Goal: Task Accomplishment & Management: Manage account settings

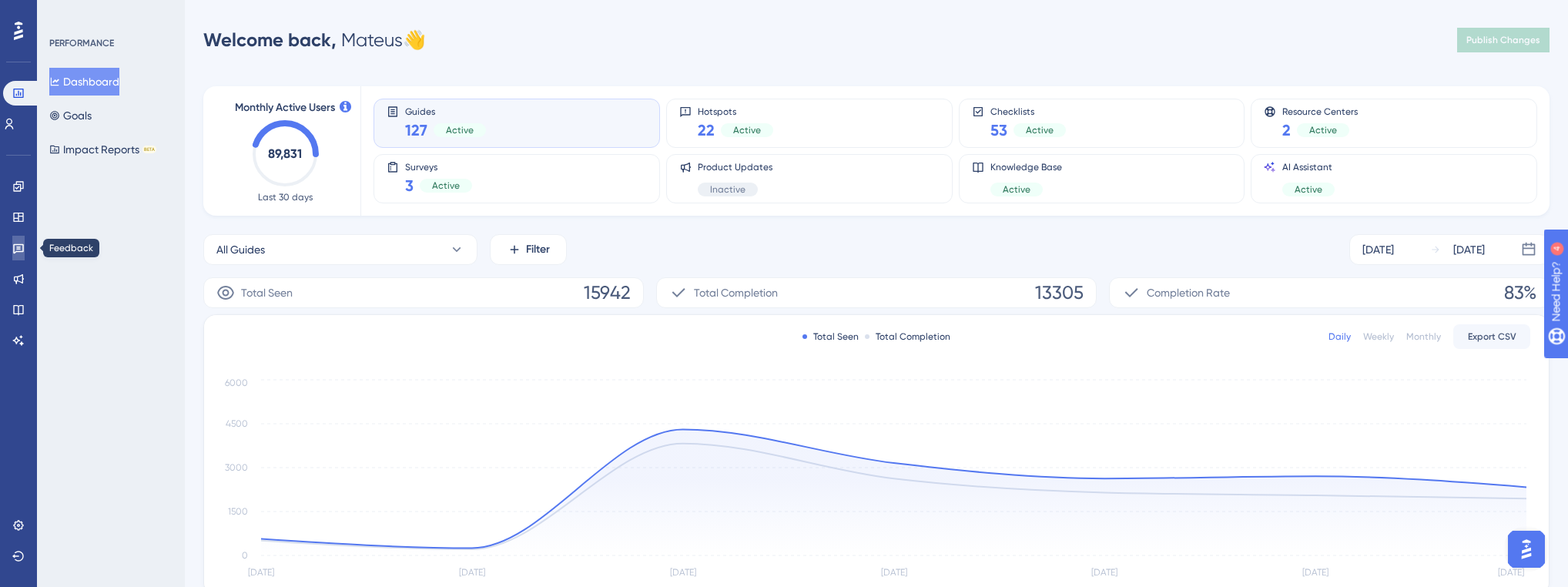
click at [12, 251] on icon at bounding box center [18, 248] width 12 height 12
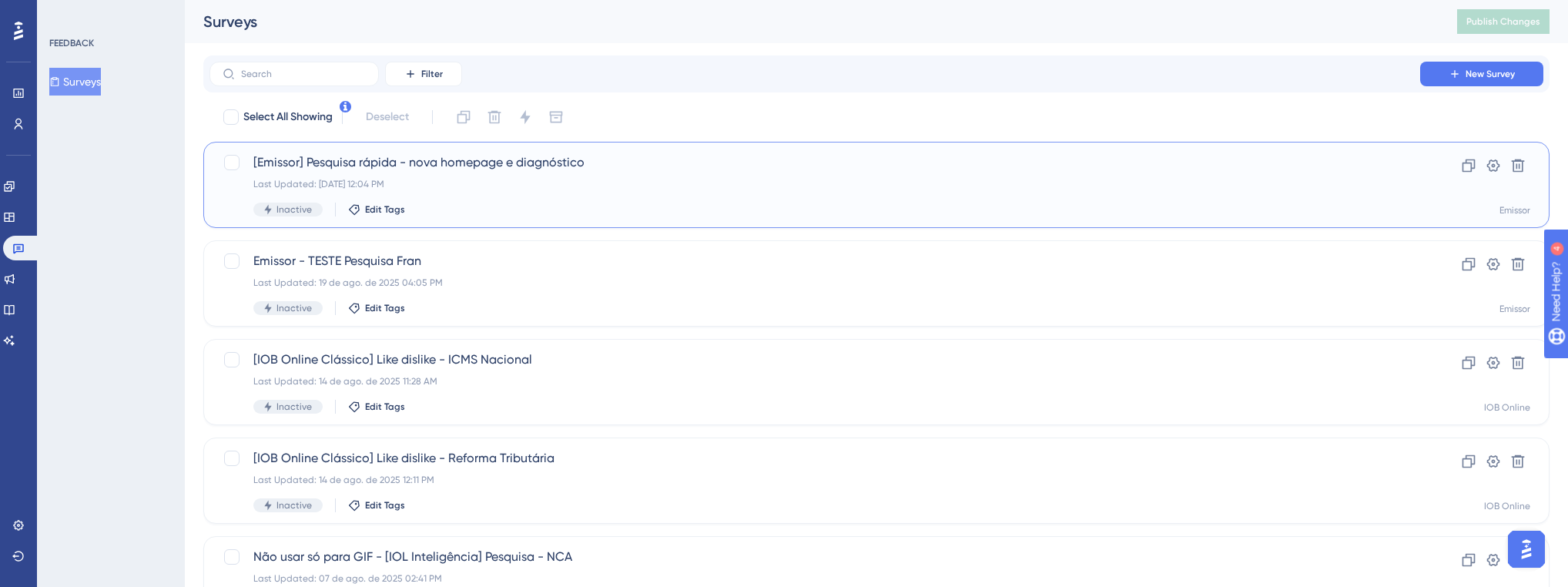
click at [527, 194] on div "[Emissor] Pesquisa rápida - nova homepage e diagnóstico Last Updated: 22 de ago…" at bounding box center [814, 184] width 1123 height 63
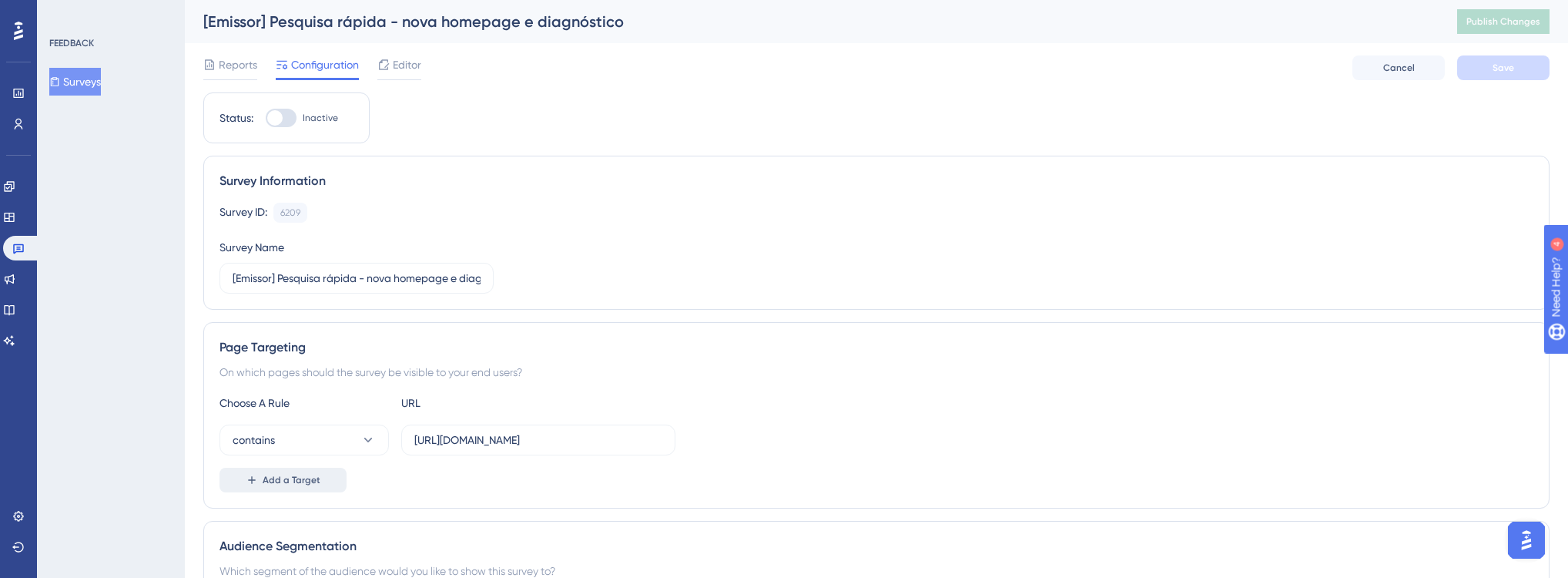
click at [335, 472] on button "Add a Target" at bounding box center [283, 480] width 127 height 25
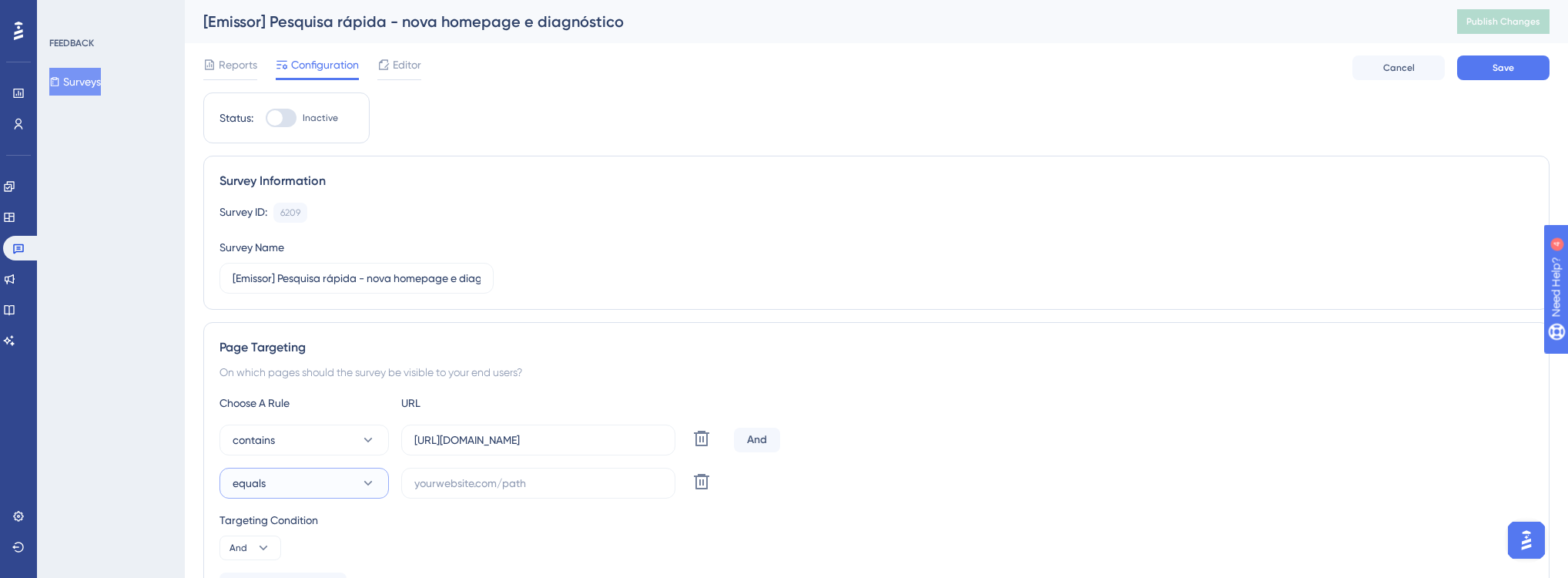
click at [295, 481] on button "equals" at bounding box center [304, 483] width 169 height 31
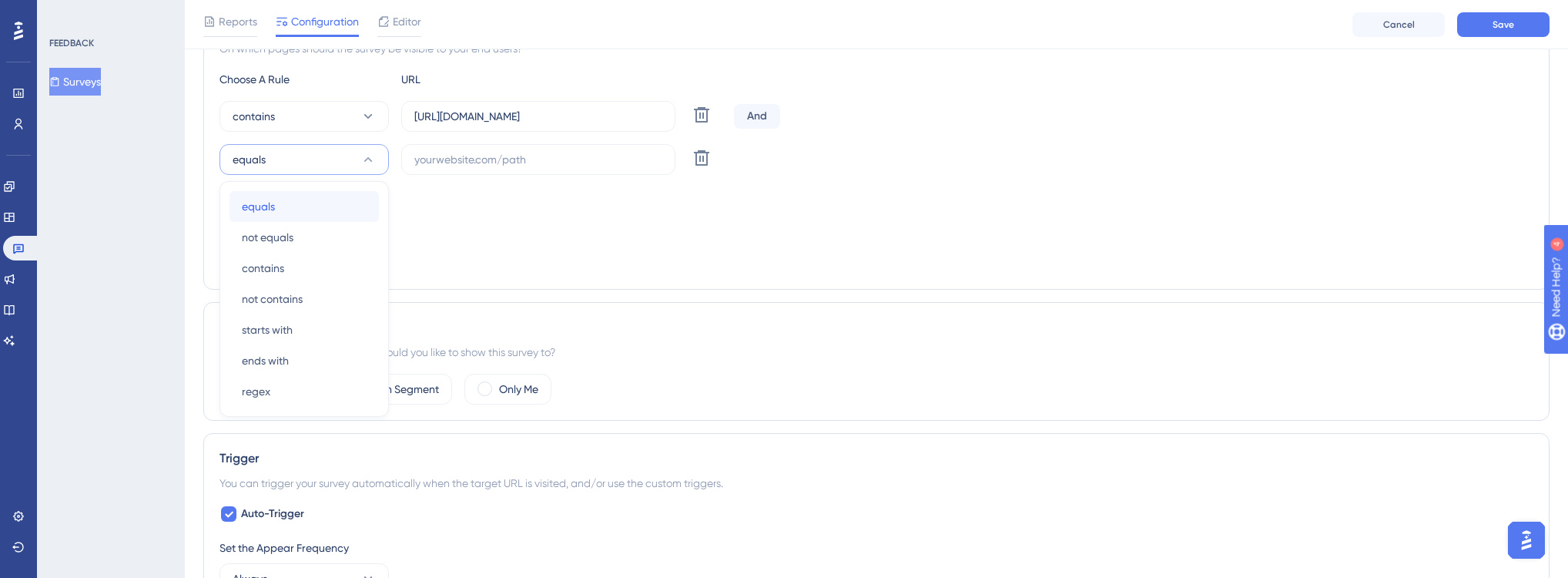
click at [268, 209] on span "equals" at bounding box center [258, 206] width 33 height 18
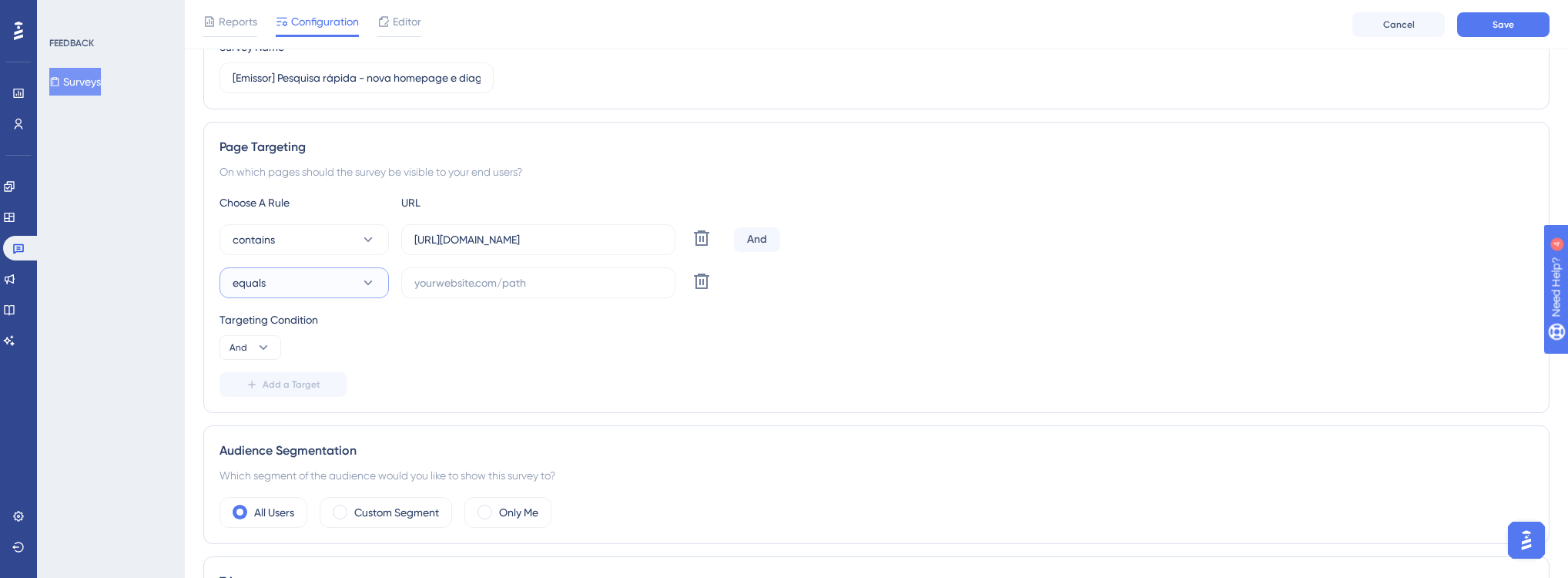
click at [351, 283] on button "equals" at bounding box center [304, 283] width 169 height 31
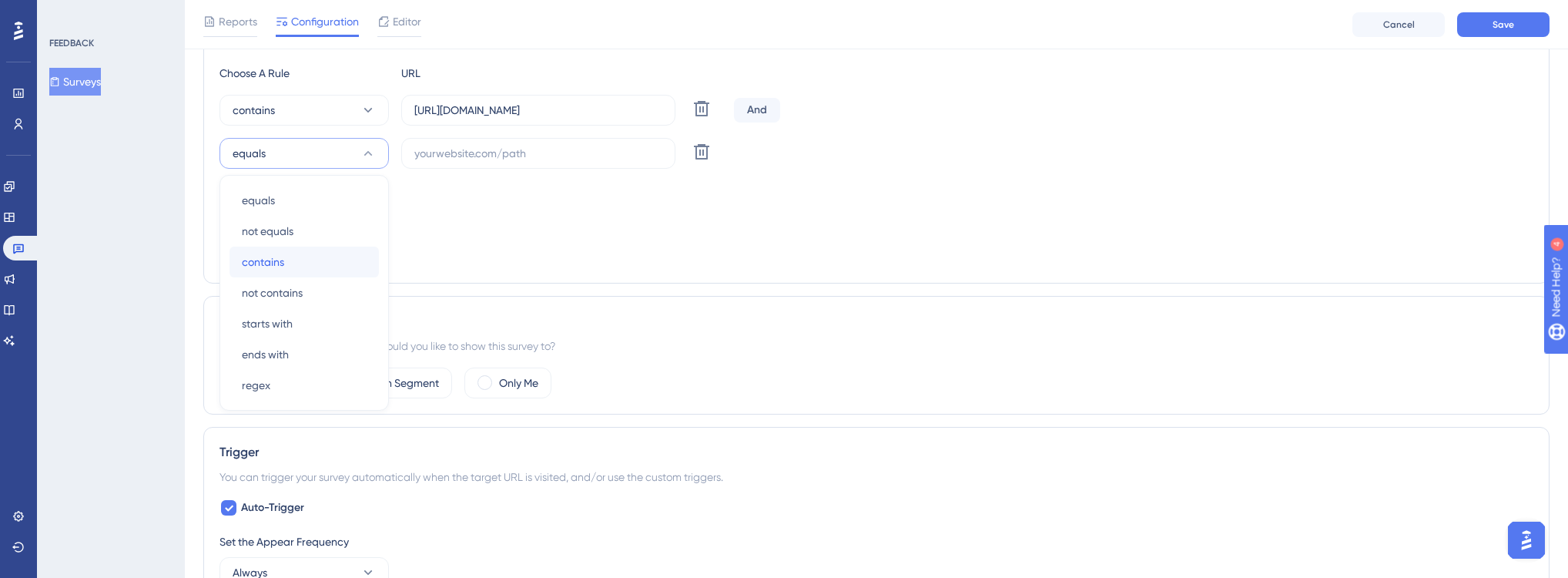
click at [295, 257] on div "contains contains" at bounding box center [304, 262] width 125 height 31
click at [544, 110] on input "[URL][DOMAIN_NAME]" at bounding box center [538, 109] width 248 height 17
click at [513, 153] on input "text" at bounding box center [538, 152] width 248 height 17
paste input "[URL][DOMAIN_NAME]"
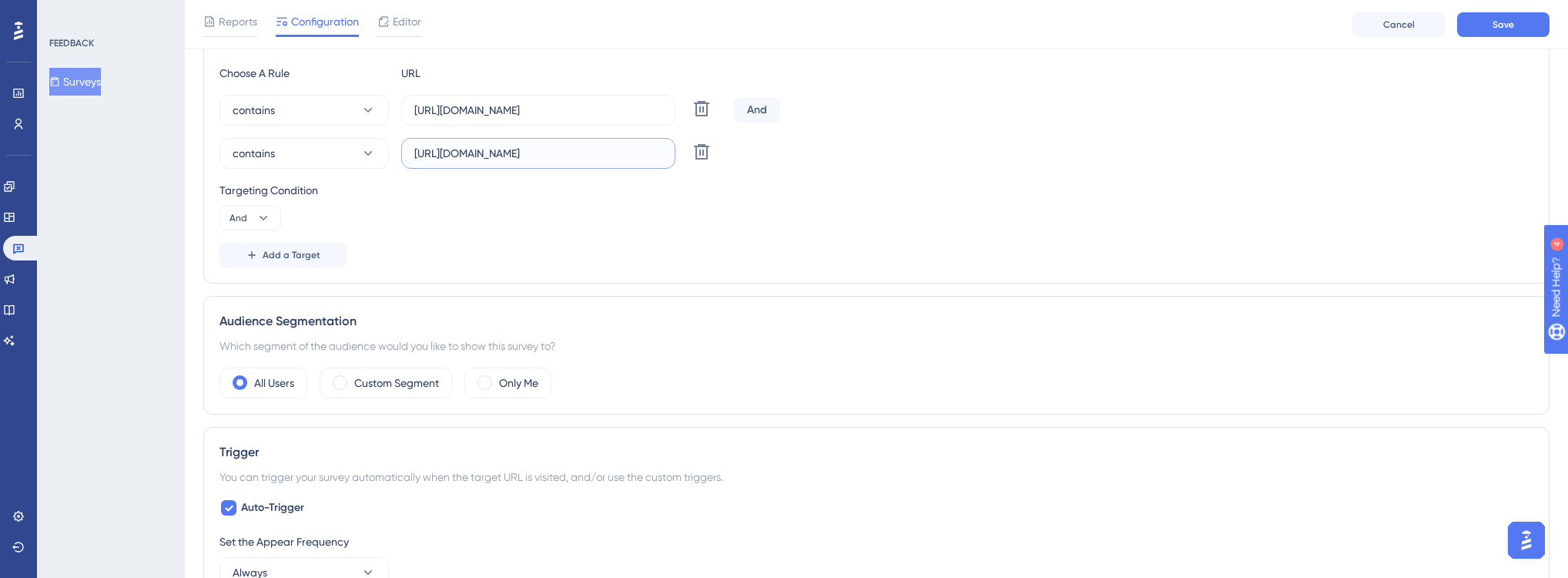
drag, startPoint x: 524, startPoint y: 154, endPoint x: 453, endPoint y: 154, distance: 71.0
click at [453, 154] on input "[URL][DOMAIN_NAME]" at bounding box center [538, 152] width 248 height 17
type input "[URL][DOMAIN_NAME]"
click at [754, 338] on div "Which segment of the audience would you like to show this survey to?" at bounding box center [877, 346] width 1314 height 18
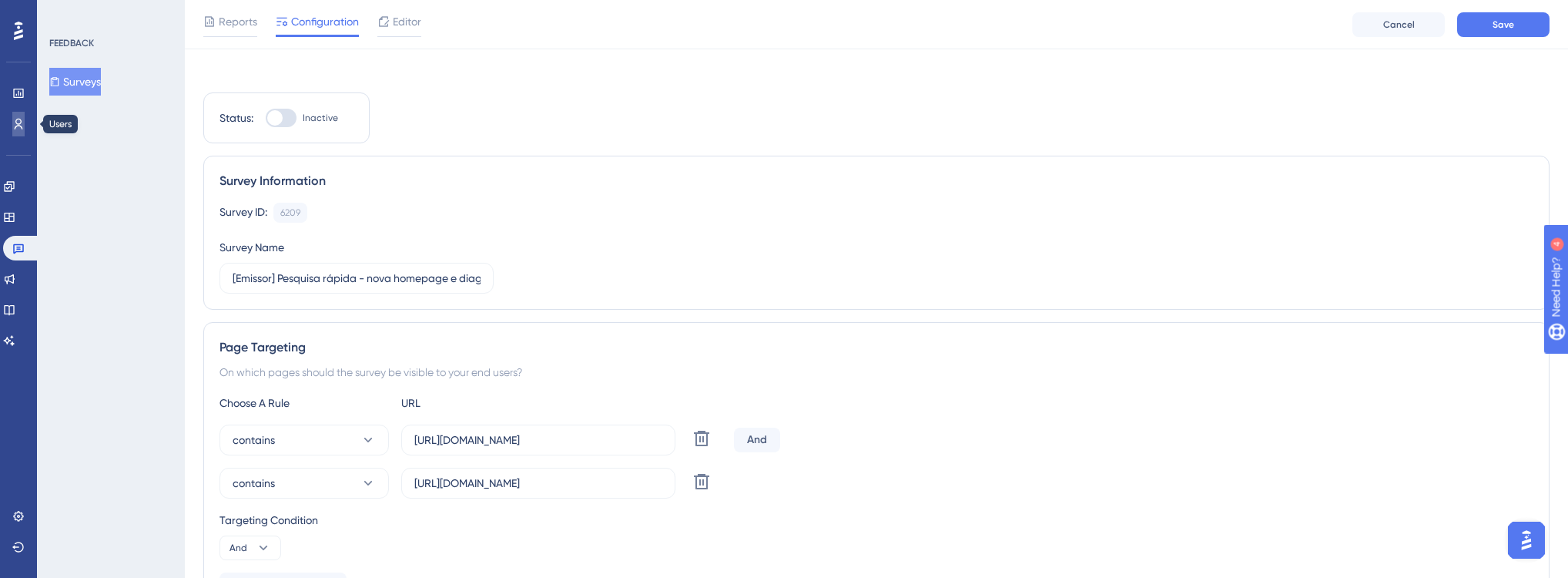
scroll to position [0, 0]
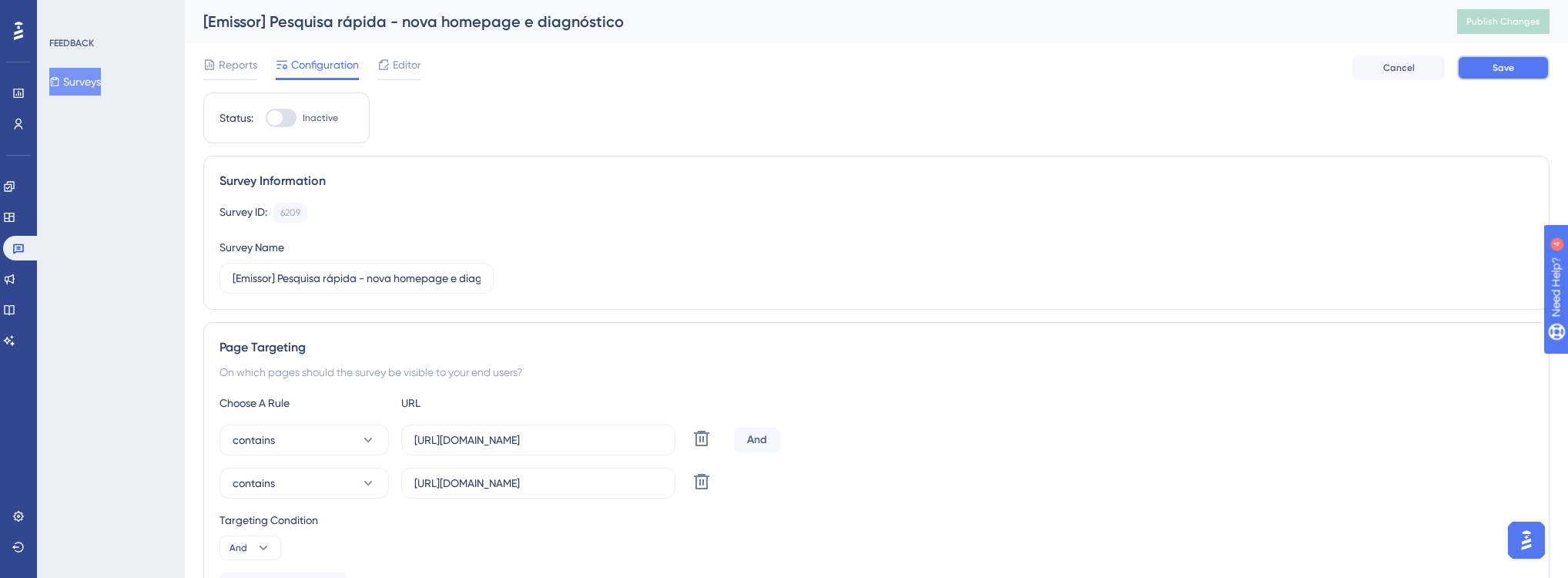
click at [1467, 77] on button "Save" at bounding box center [1503, 67] width 93 height 25
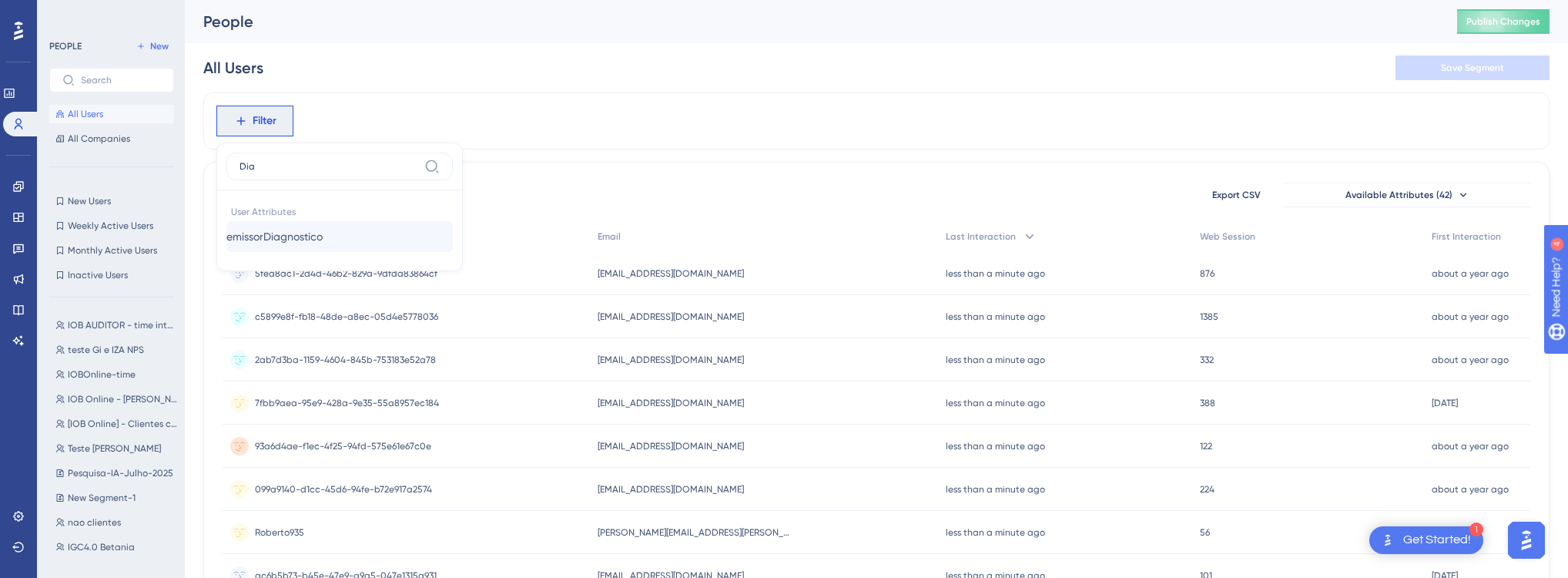
type input "Dia"
click at [323, 236] on span "emissorDiagnostico" at bounding box center [275, 236] width 97 height 18
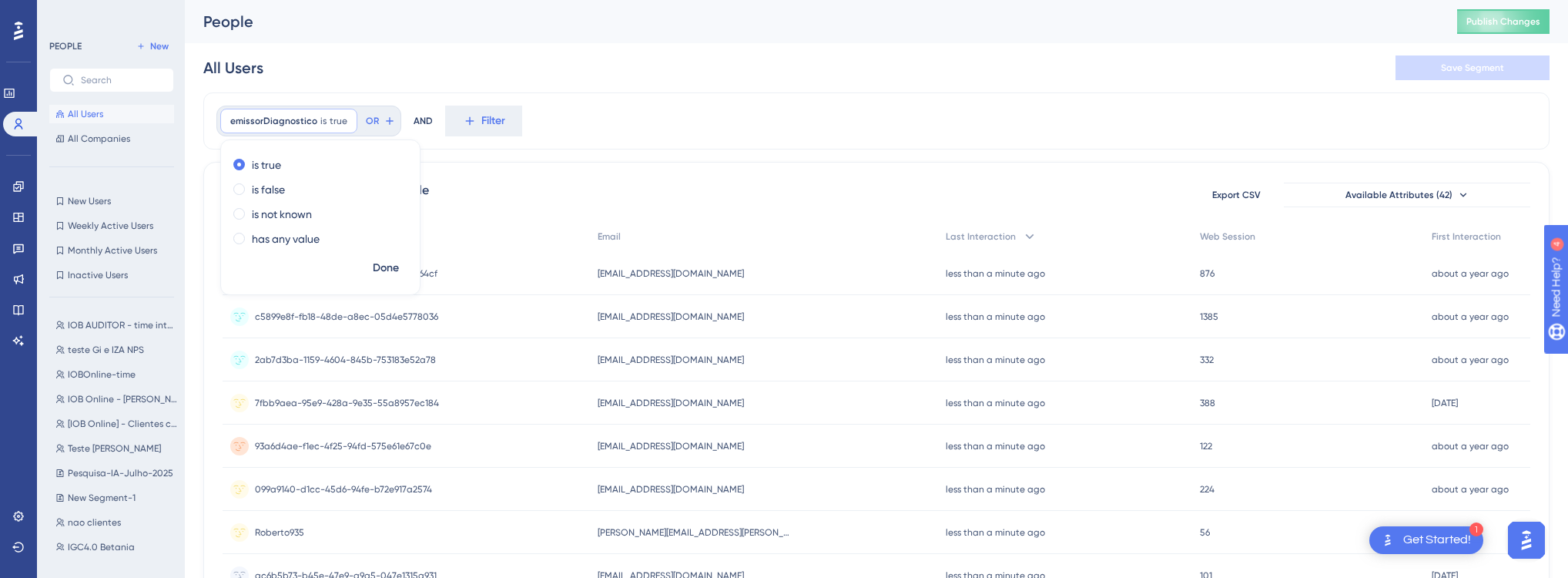
click at [372, 66] on div "All Users Save Segment" at bounding box center [877, 68] width 1346 height 49
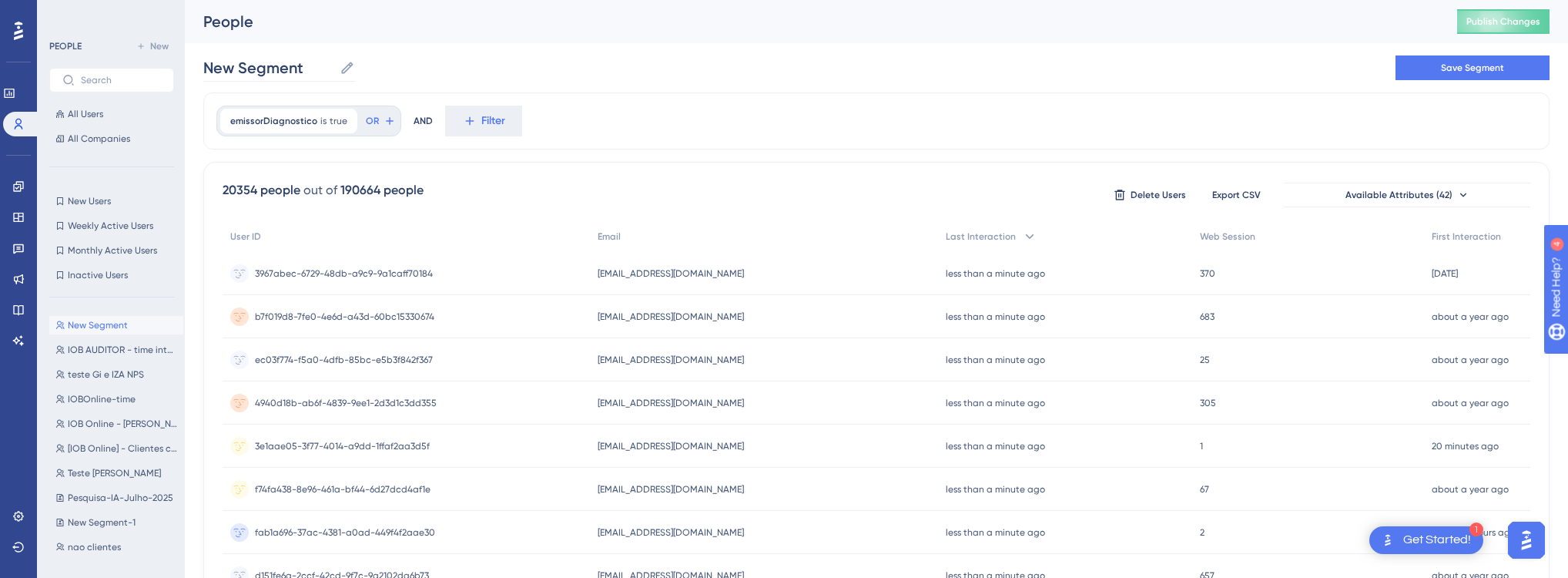
click at [299, 80] on label "New Segment New Segment" at bounding box center [279, 68] width 152 height 28
click at [299, 78] on input "New Segment" at bounding box center [268, 67] width 130 height 22
type input "m"
type input "Emissor - Possui diagnóstico e nova homepage"
click at [469, 117] on icon at bounding box center [469, 121] width 14 height 14
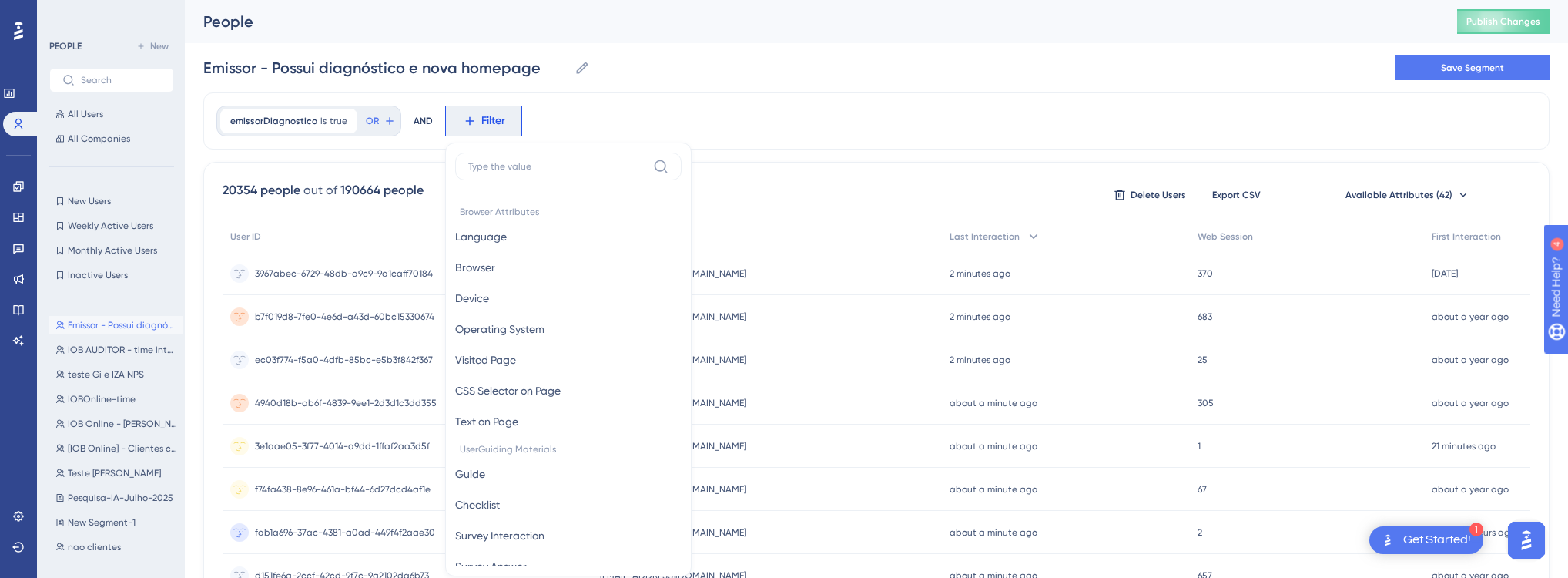
scroll to position [70, 0]
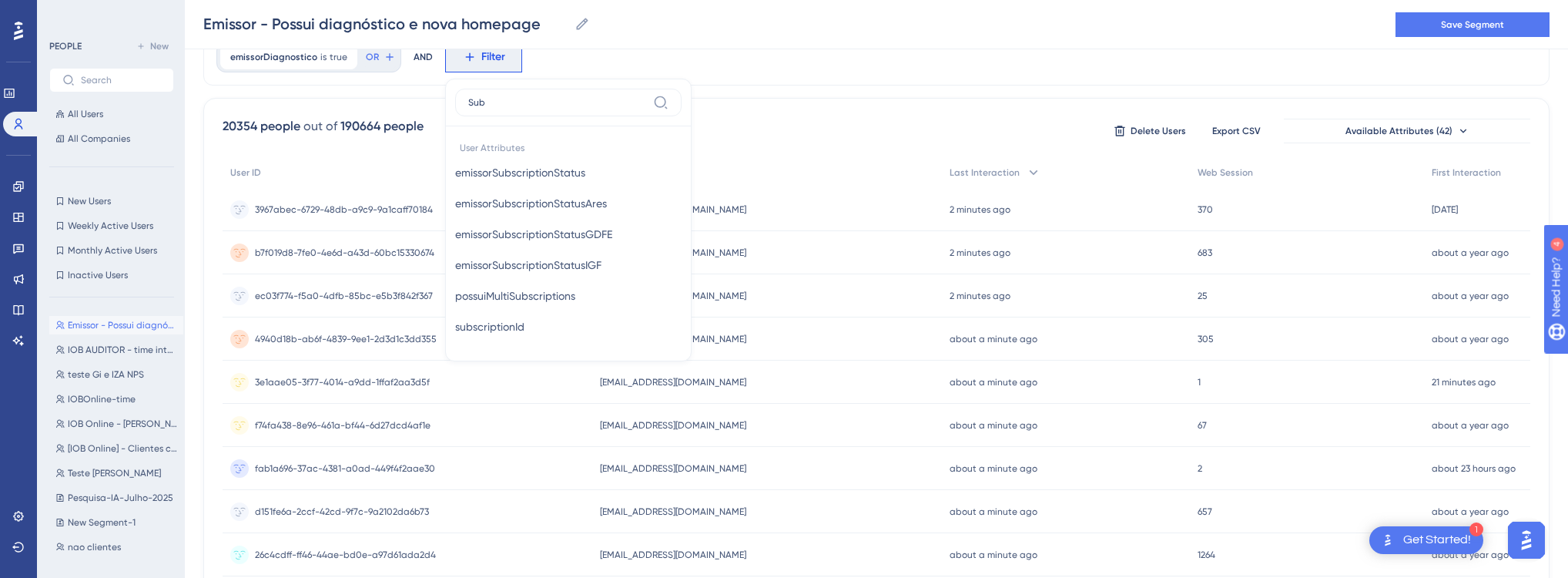
type input "Sub"
click at [509, 164] on span "emissorSubscriptionStatus" at bounding box center [520, 172] width 130 height 18
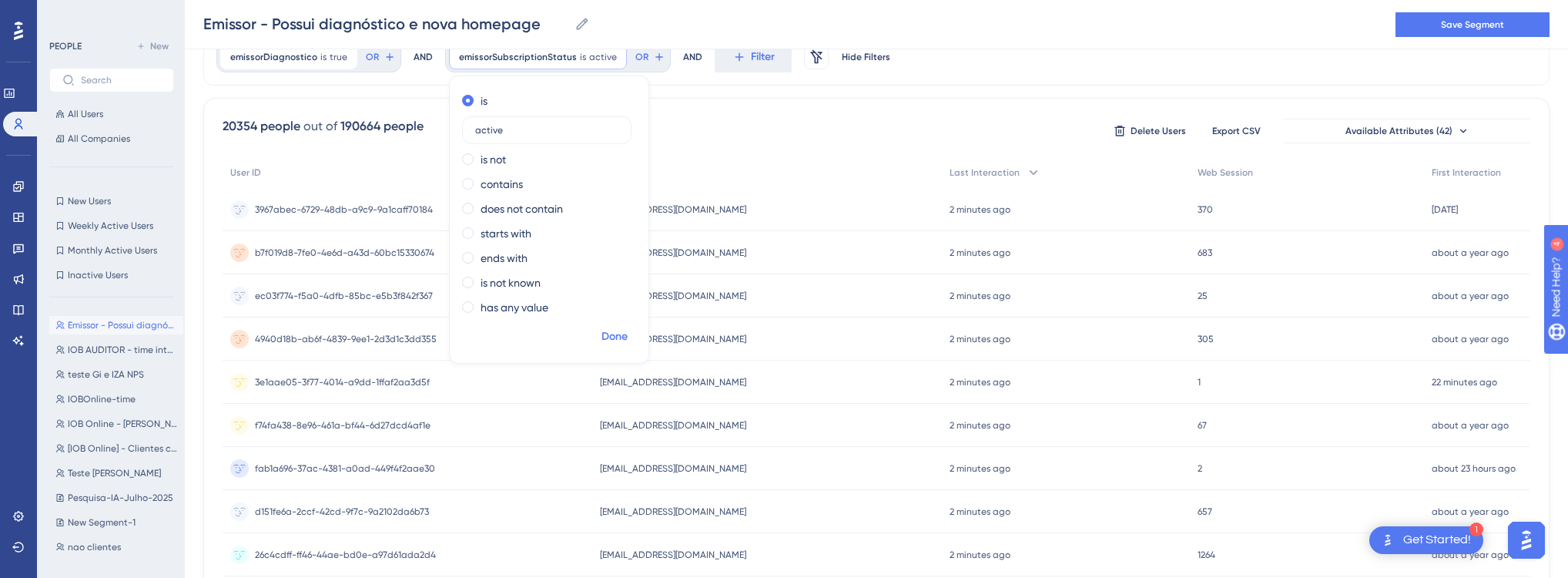
type input "active"
click at [605, 332] on span "Done" at bounding box center [614, 336] width 26 height 18
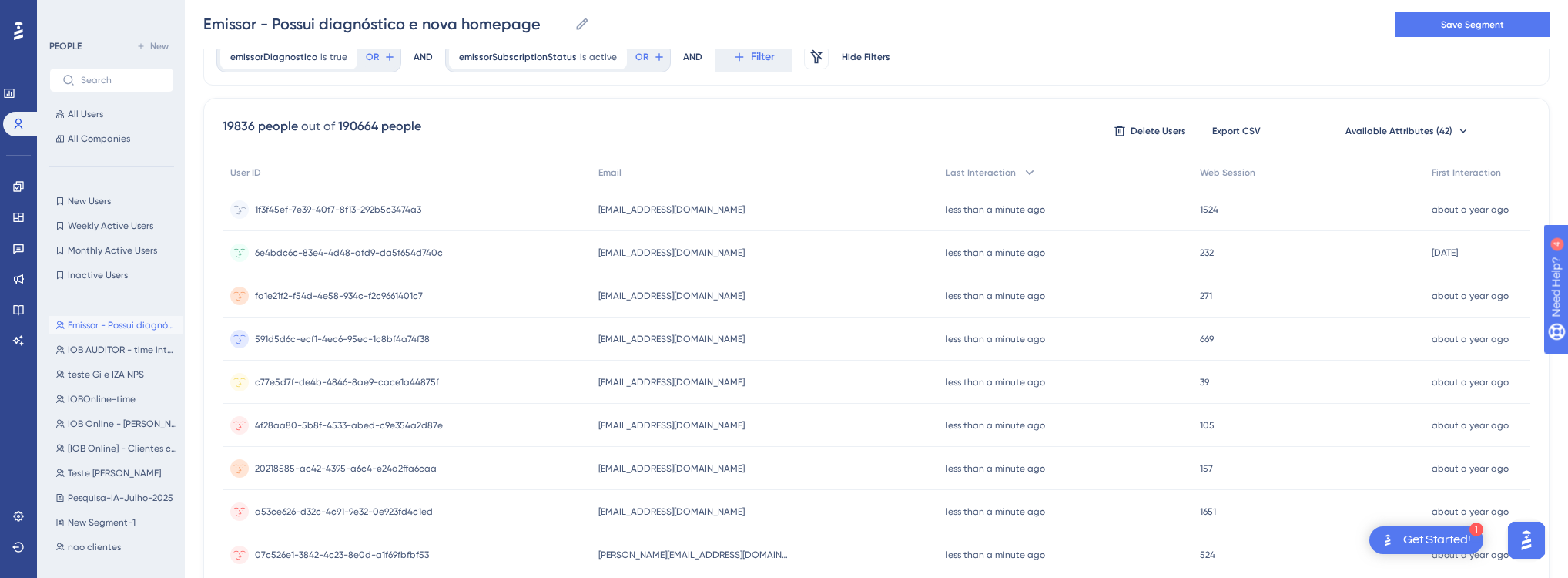
drag, startPoint x: 651, startPoint y: 200, endPoint x: 651, endPoint y: 287, distance: 87.0
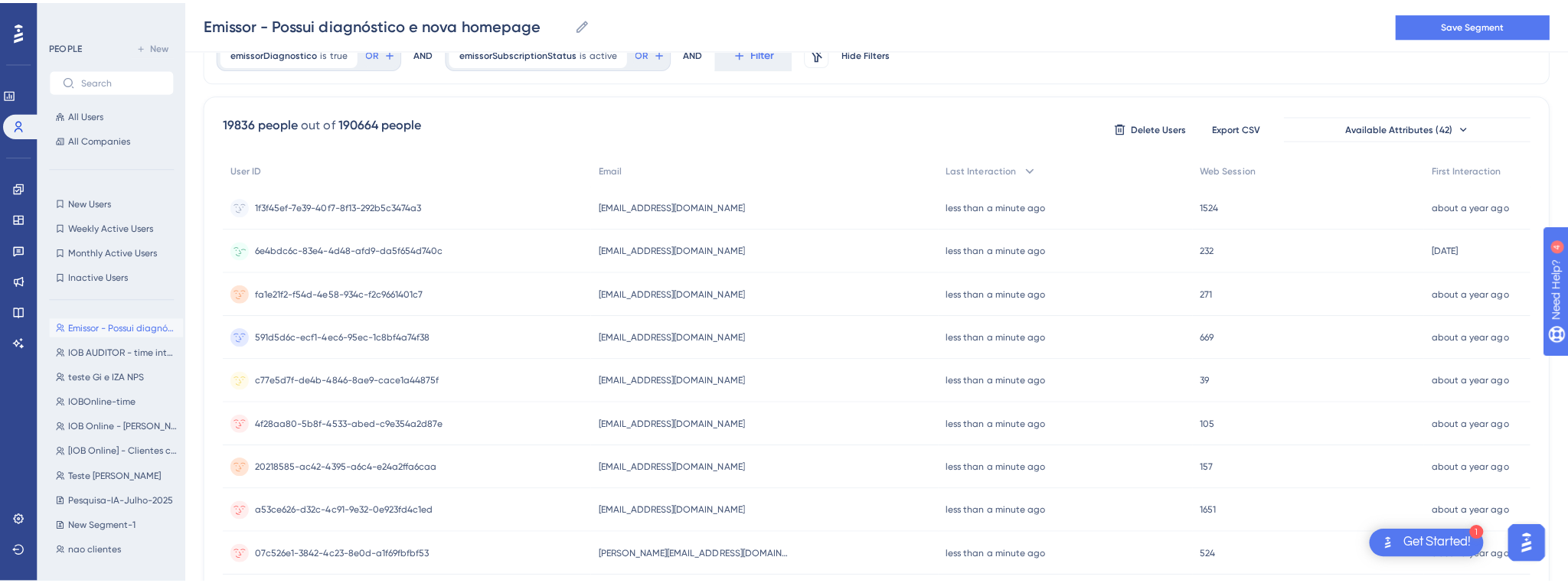
scroll to position [0, 0]
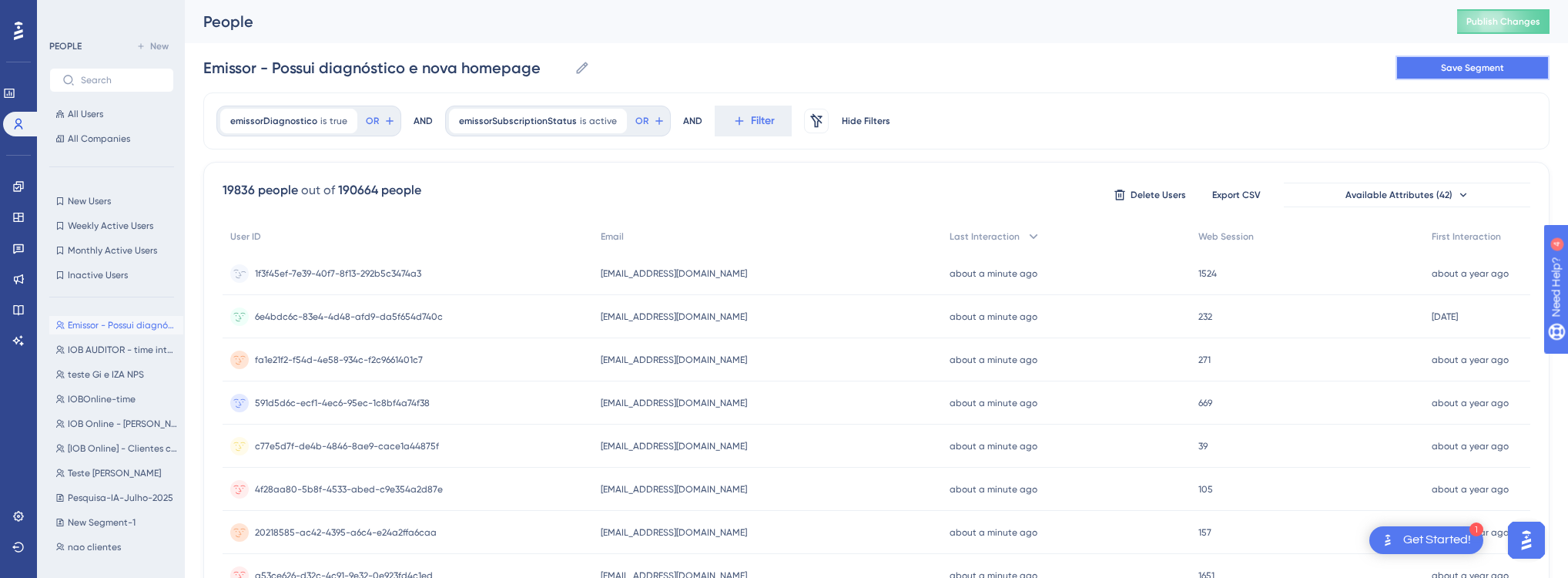
drag, startPoint x: 404, startPoint y: 273, endPoint x: 1450, endPoint y: 69, distance: 1065.7
click at [1450, 69] on span "Save Segment" at bounding box center [1472, 67] width 63 height 12
click at [1451, 69] on button at bounding box center [1472, 67] width 154 height 25
click at [343, 277] on span "1f3f45ef-7e39-40f7-8f13-292b5c3474a3" at bounding box center [338, 273] width 166 height 12
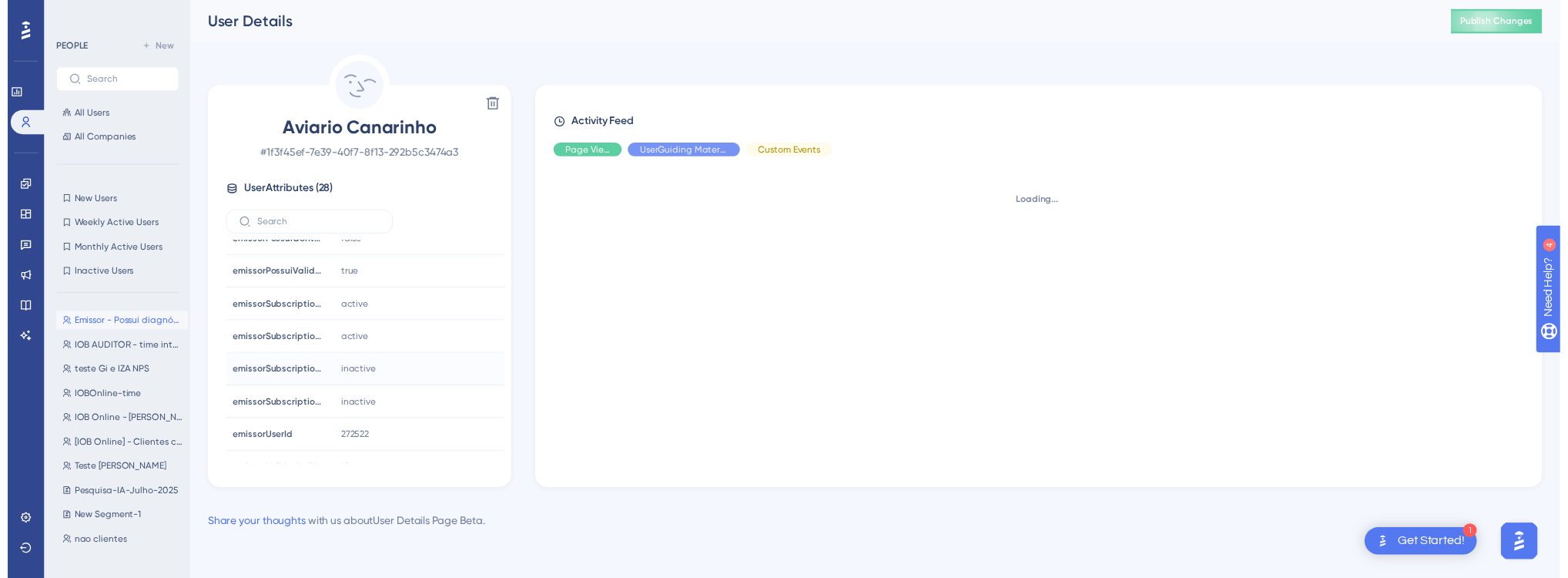
scroll to position [493, 0]
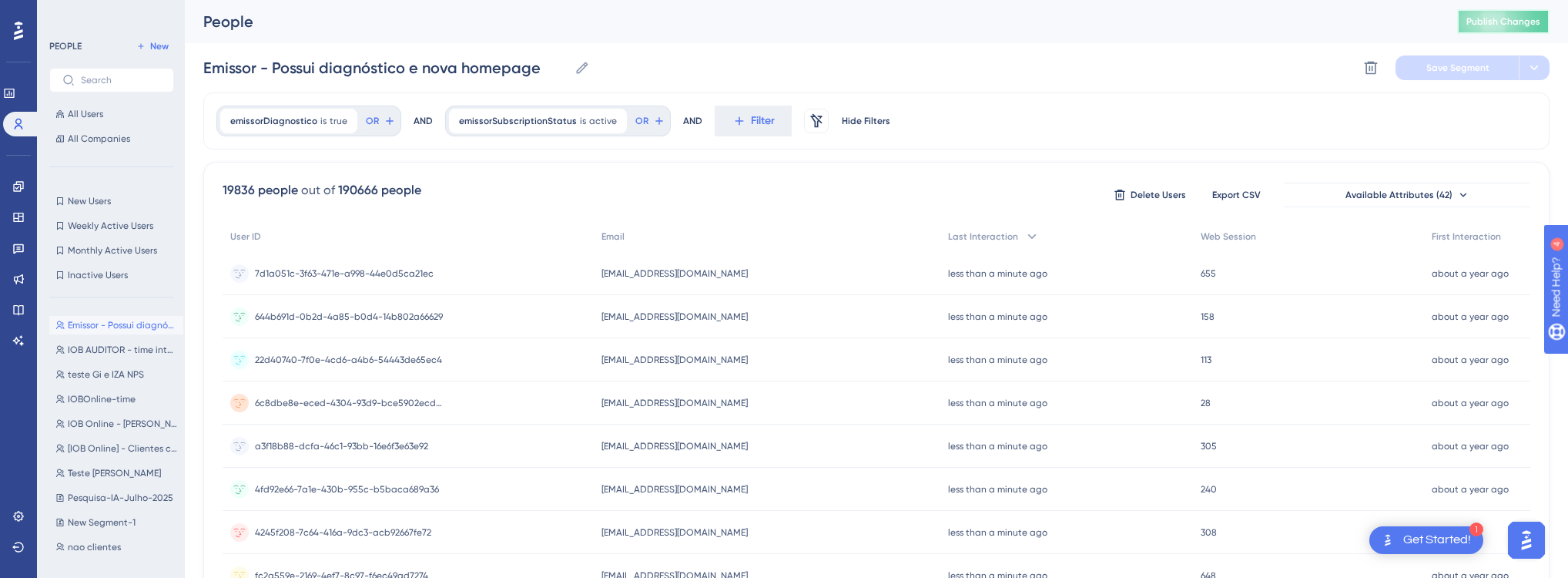
click at [1519, 22] on span "Publish Changes" at bounding box center [1503, 21] width 74 height 12
drag, startPoint x: 278, startPoint y: 55, endPoint x: 193, endPoint y: 63, distance: 85.4
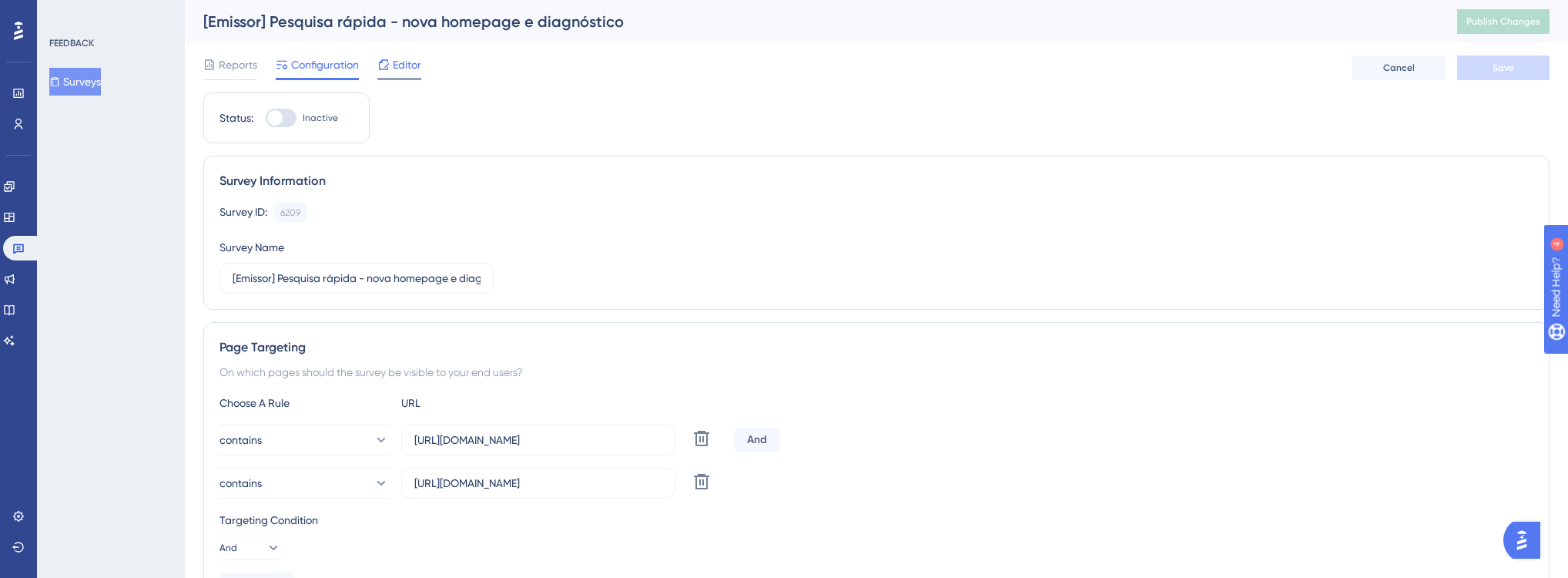
click at [413, 73] on span "Editor" at bounding box center [407, 64] width 29 height 18
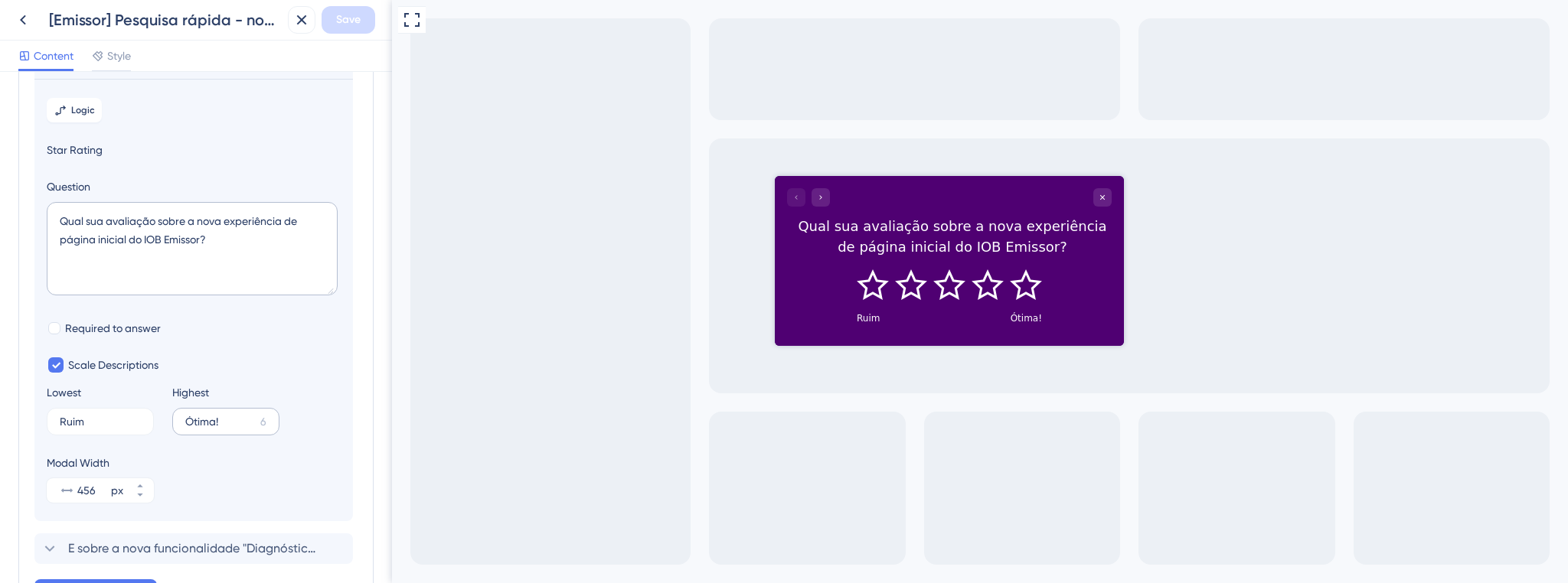
scroll to position [122, 0]
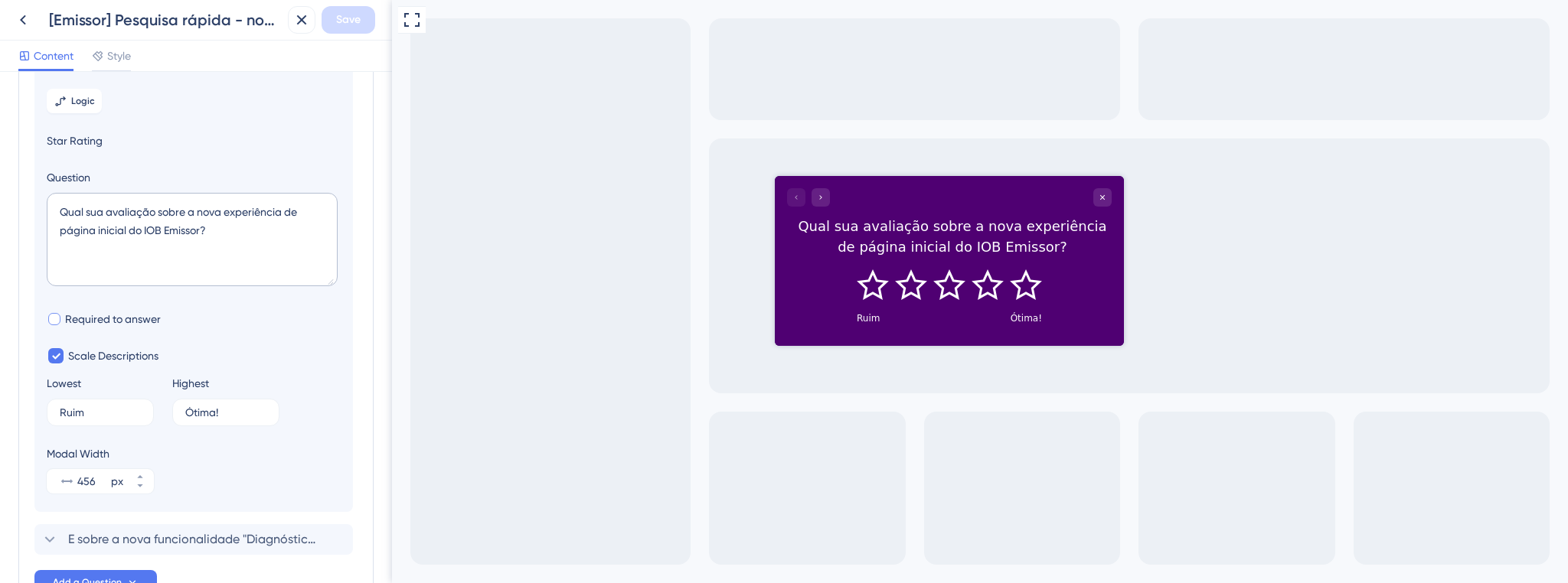
click at [126, 313] on span "Required to answer" at bounding box center [113, 319] width 96 height 18
checkbox input "true"
drag, startPoint x: 819, startPoint y: 194, endPoint x: 1130, endPoint y: 382, distance: 363.4
click at [819, 194] on div at bounding box center [809, 197] width 43 height 18
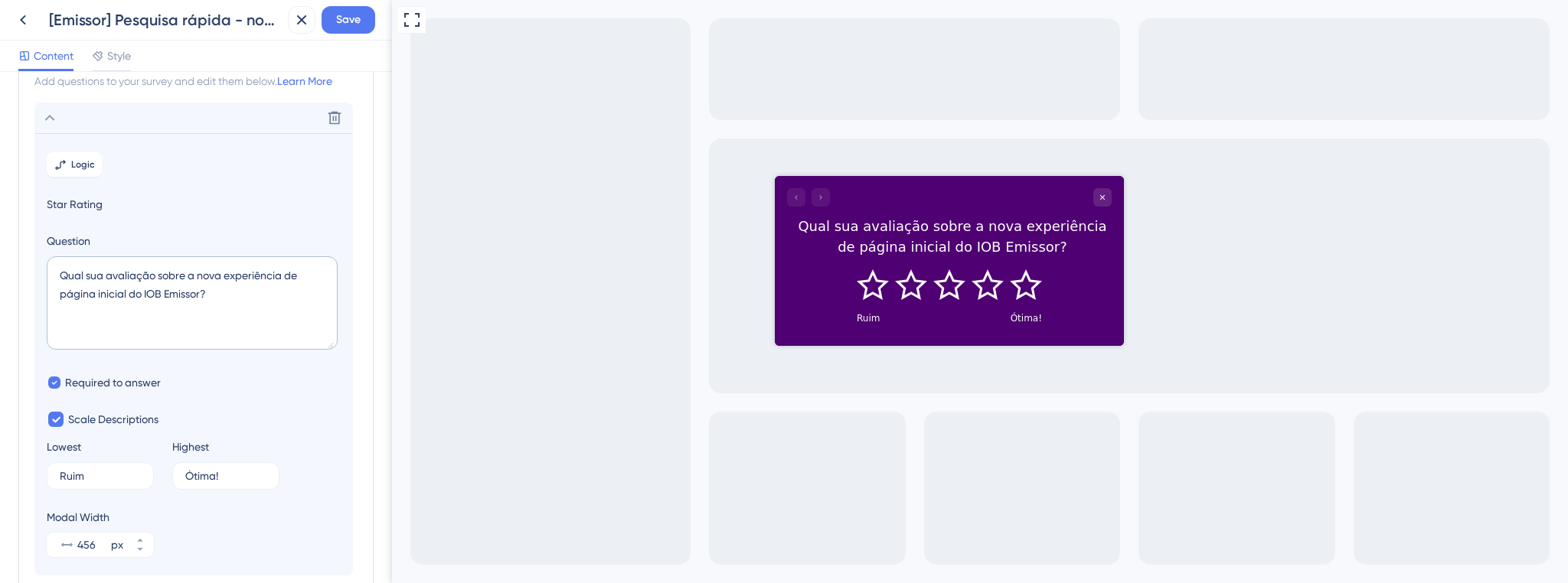
scroll to position [0, 0]
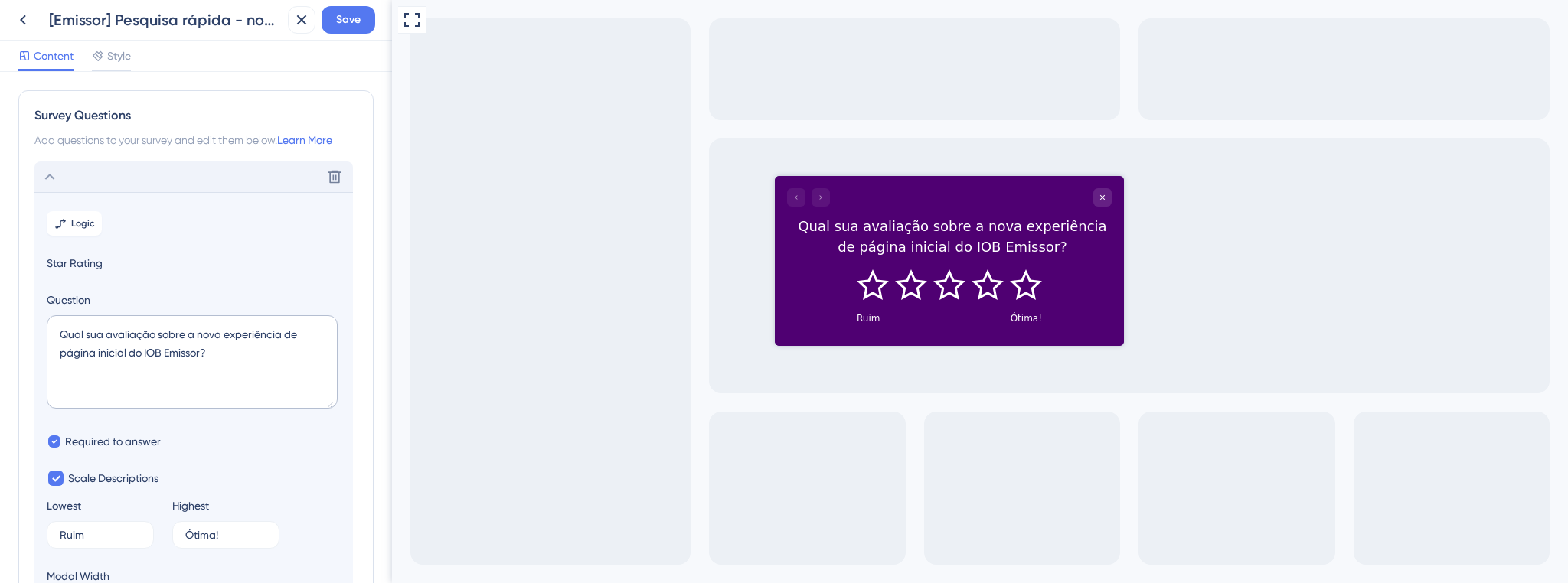
click at [194, 176] on div "Delete" at bounding box center [193, 177] width 318 height 31
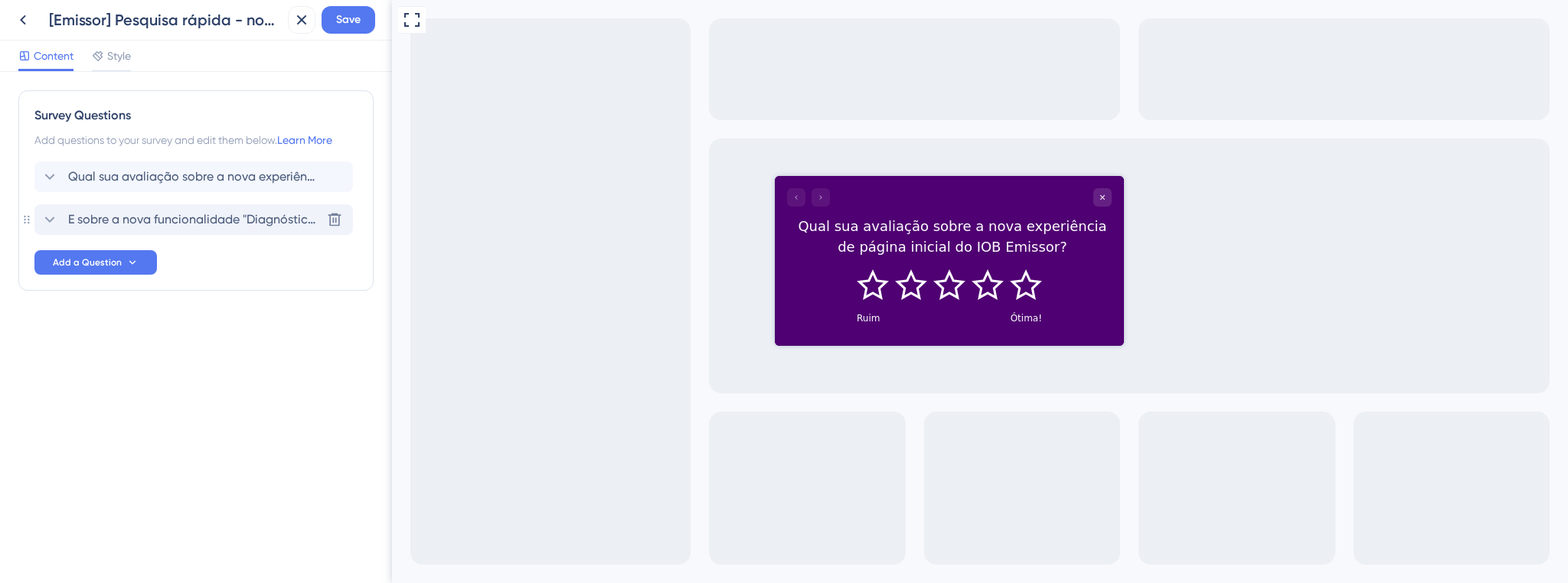
click at [169, 216] on span "E sobre a nova funcionalidade "Diagnóstico de notas" e da "captura automática" …" at bounding box center [194, 219] width 252 height 18
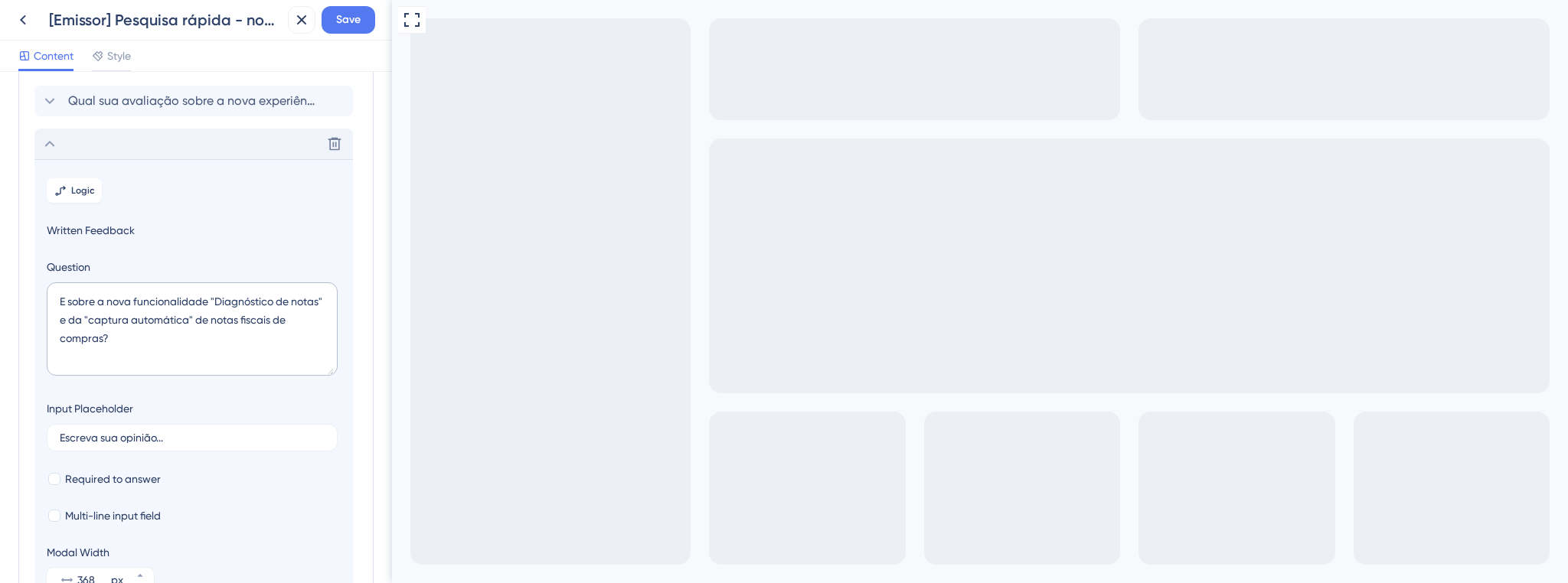
scroll to position [184, 0]
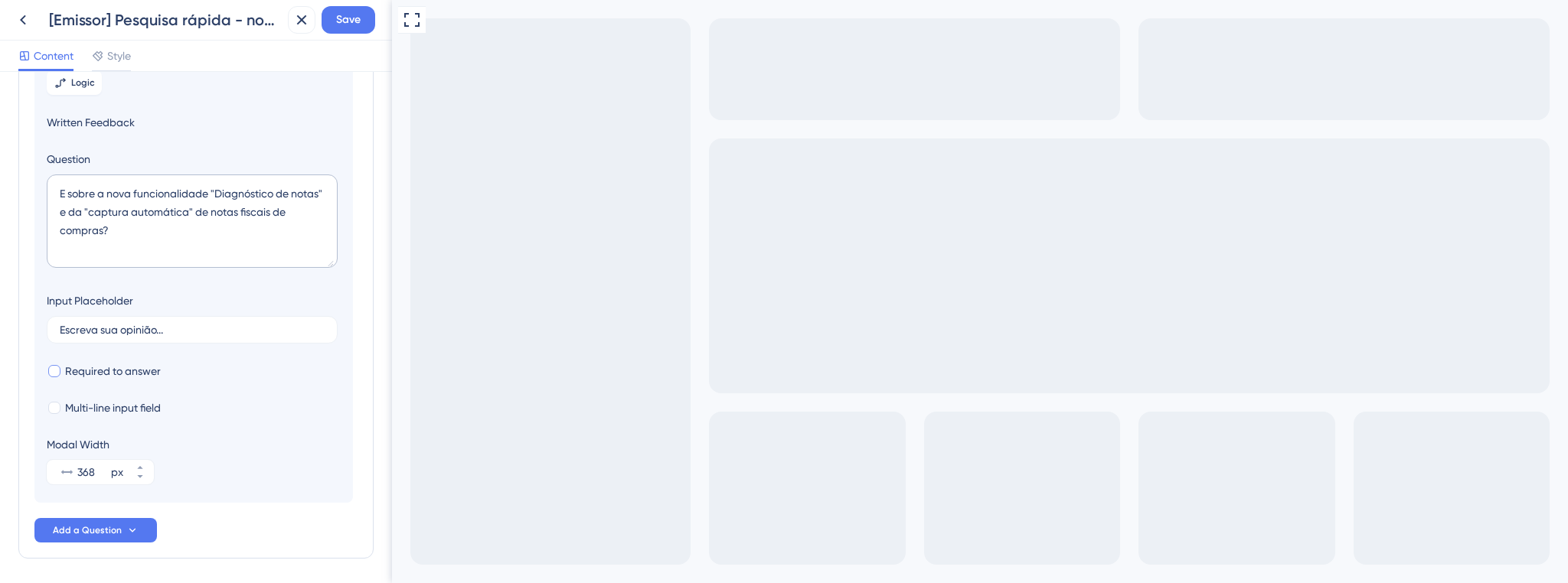
click at [106, 370] on span "Required to answer" at bounding box center [113, 370] width 96 height 18
checkbox input "true"
click at [117, 408] on span "Multi-line input field" at bounding box center [113, 408] width 96 height 18
checkbox input "true"
click at [358, 16] on span "Save" at bounding box center [348, 20] width 25 height 18
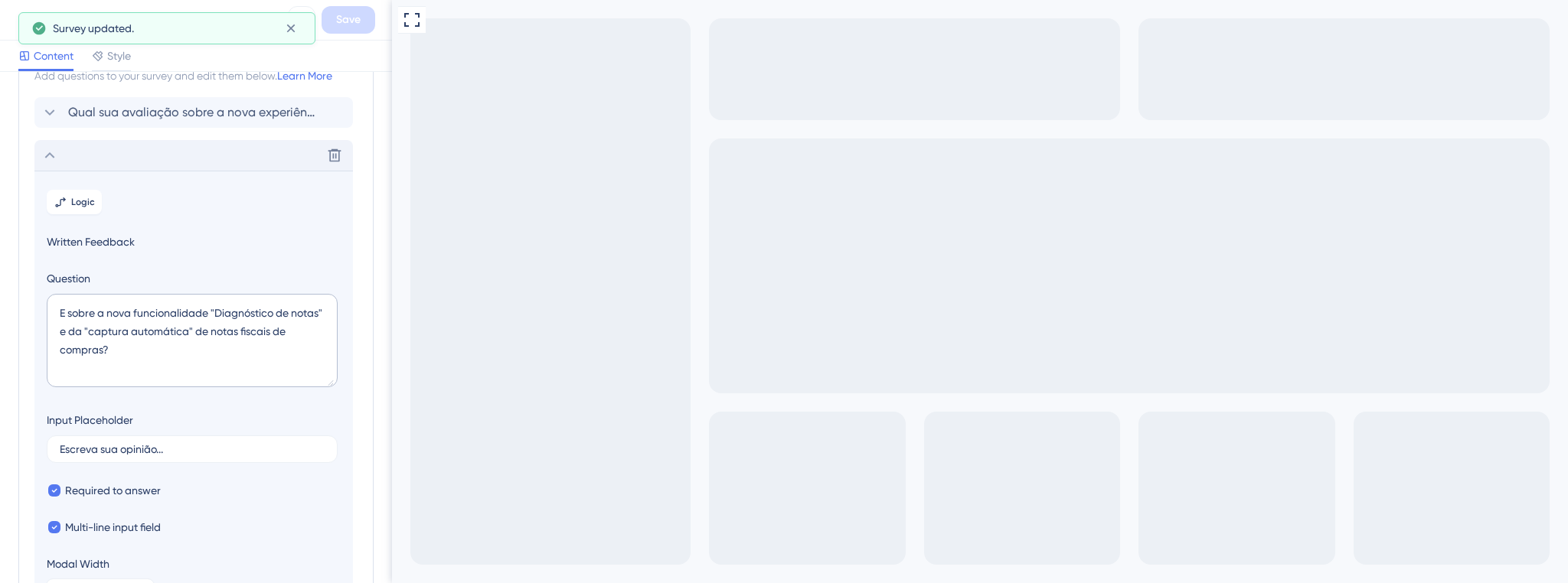
scroll to position [0, 0]
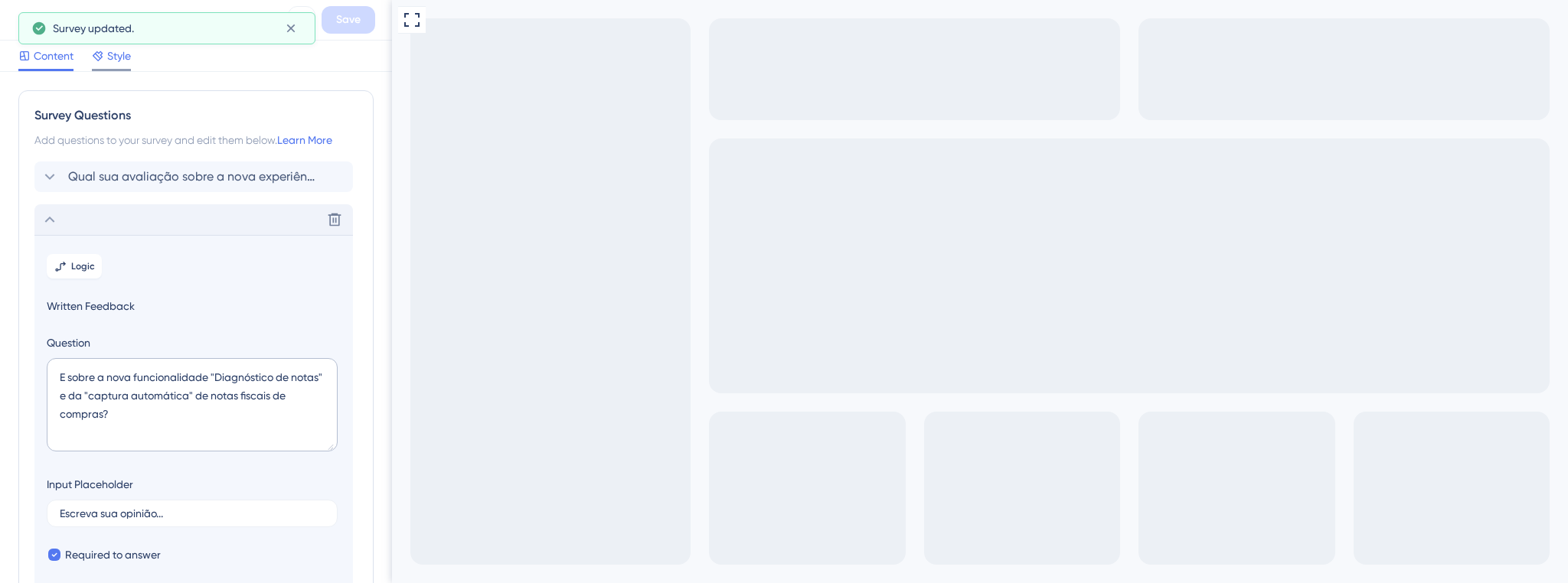
click at [109, 58] on span "Style" at bounding box center [119, 56] width 24 height 18
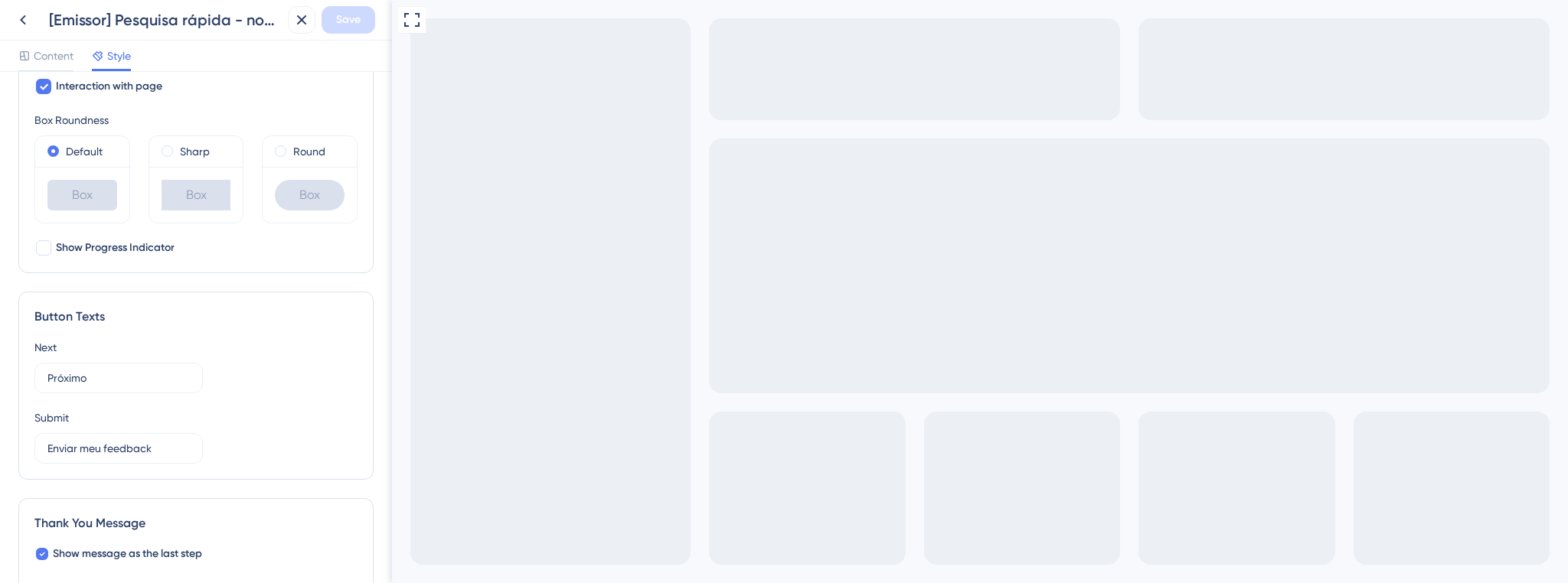
type textarea "sssss"
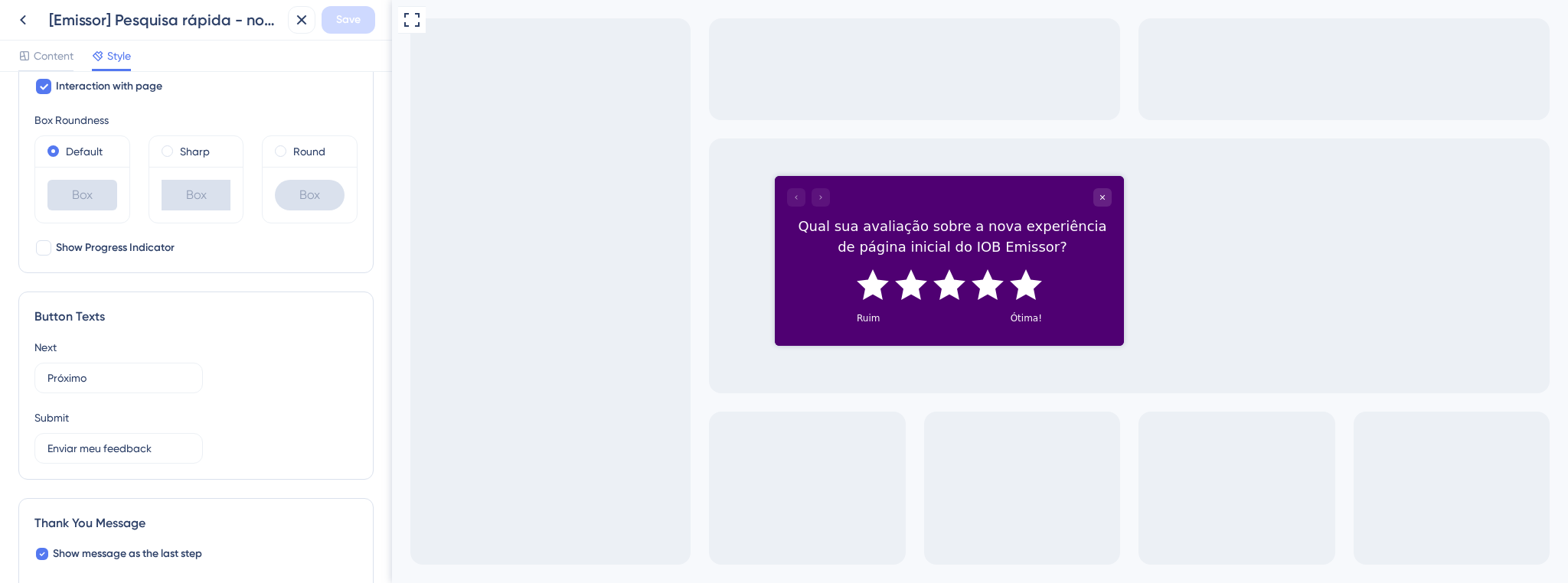
click at [1031, 284] on icon "Rate 5 star" at bounding box center [1025, 285] width 33 height 31
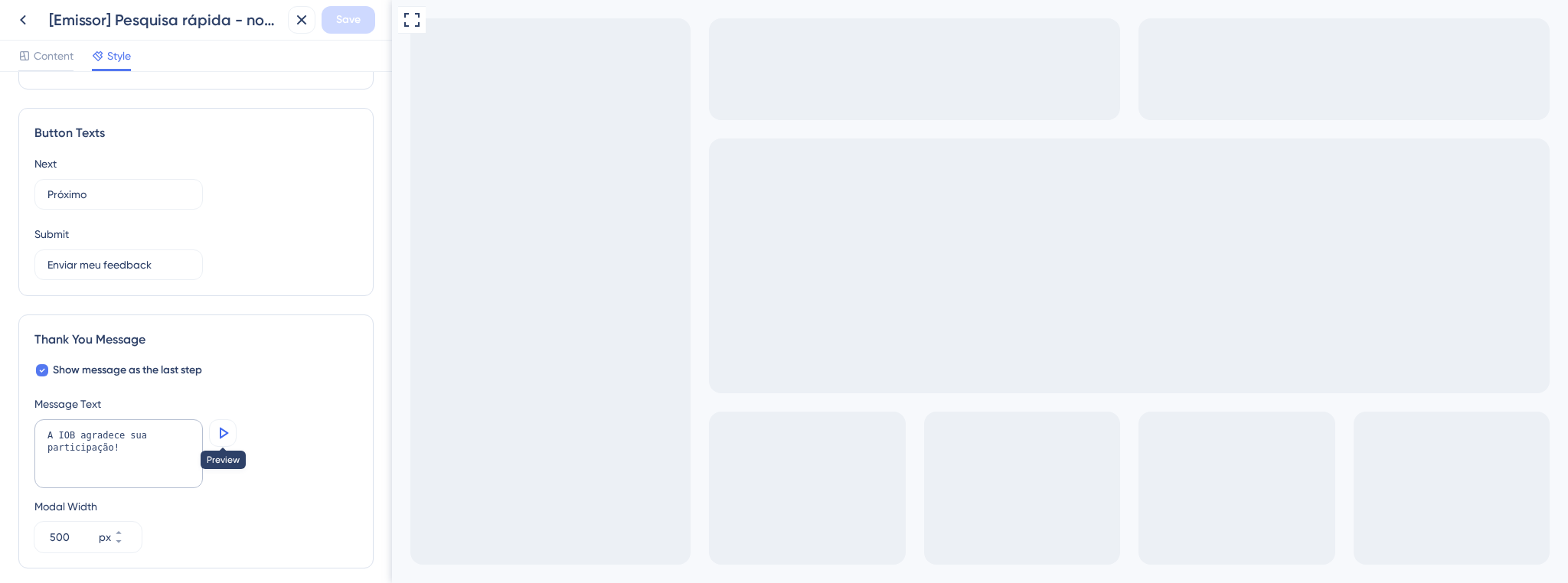
click at [229, 425] on icon at bounding box center [222, 432] width 18 height 18
click at [407, 573] on icon "Close survey" at bounding box center [401, 592] width 12 height 12
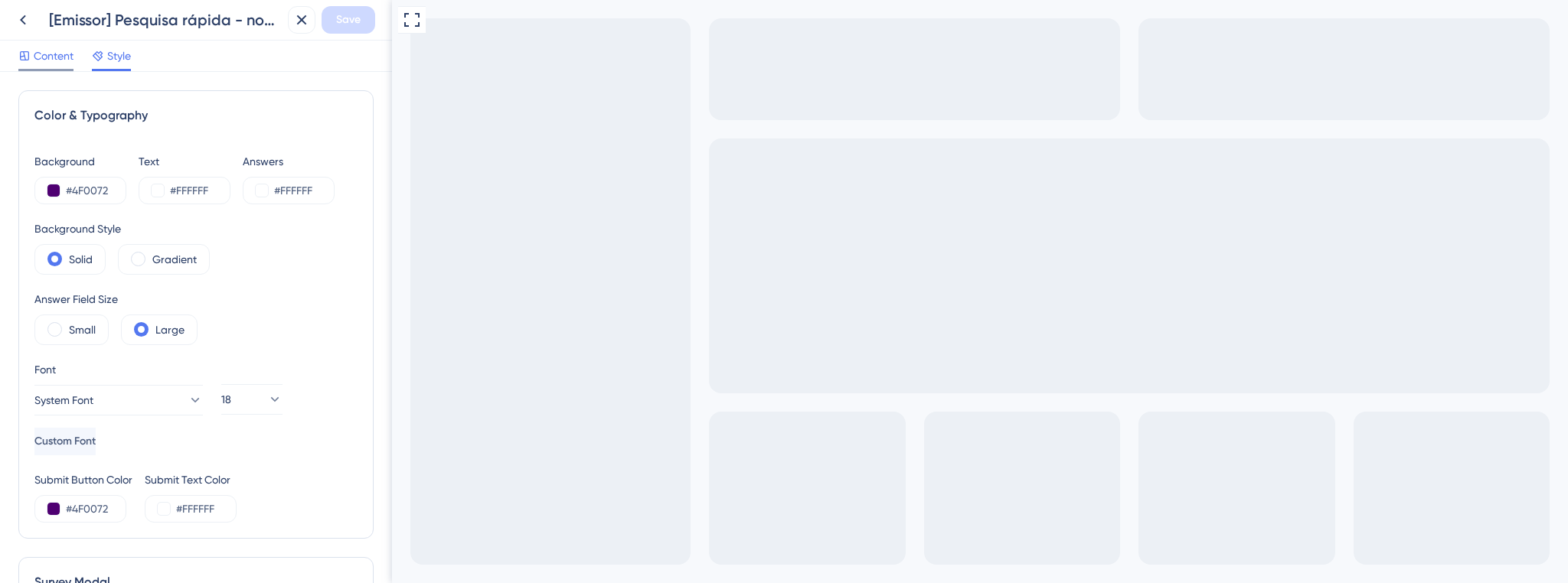
click at [43, 50] on span "Content" at bounding box center [53, 56] width 40 height 18
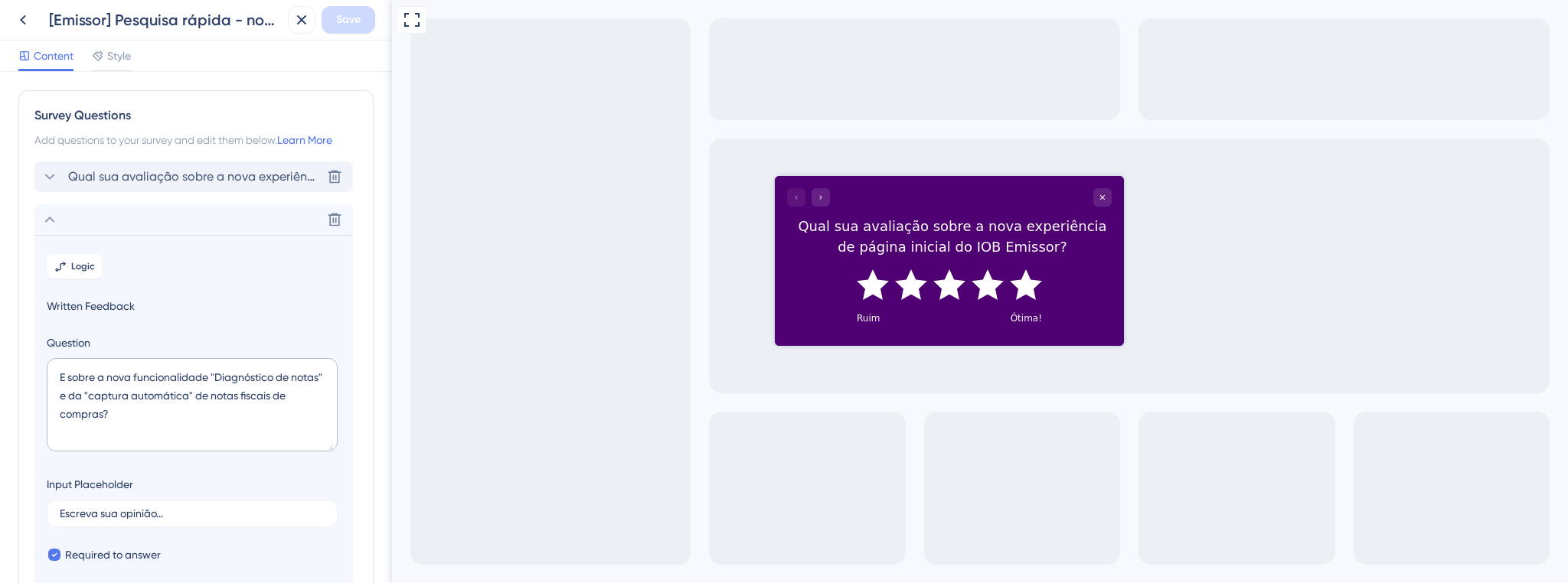
click at [129, 182] on span "Qual sua avaliação sobre a nova experiência de página inicial do IOB Emissor?" at bounding box center [194, 176] width 252 height 18
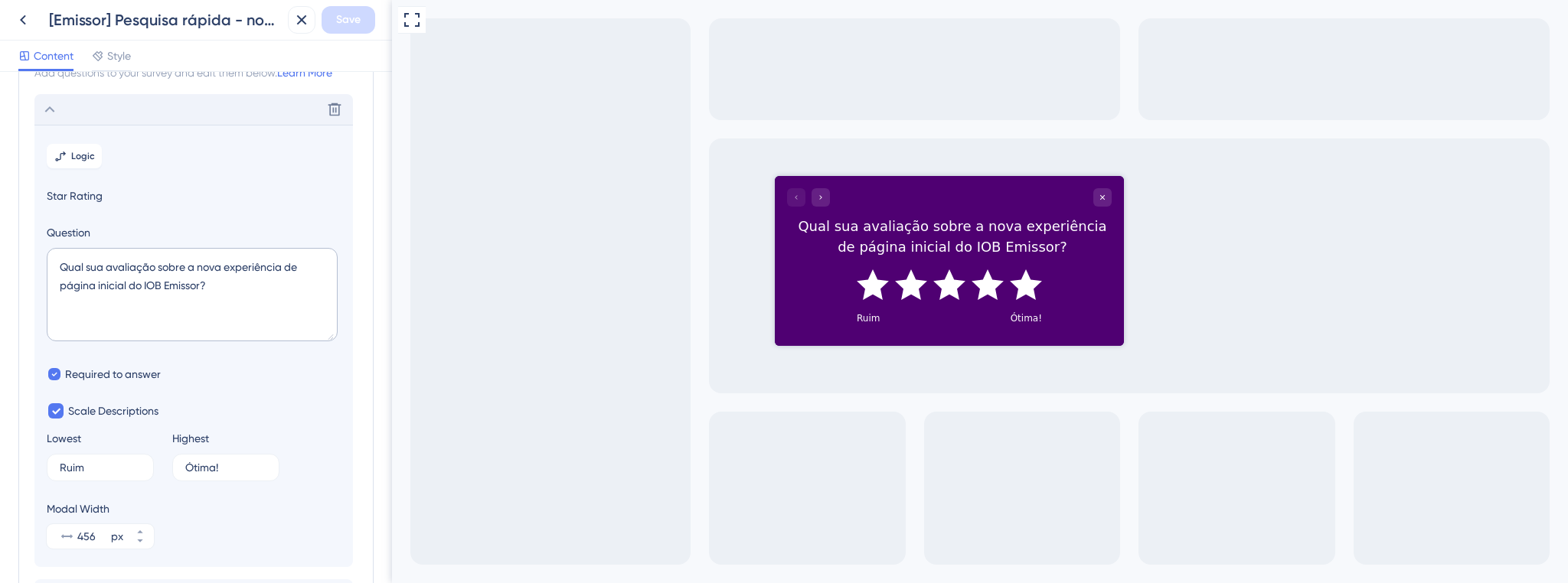
scroll to position [89, 0]
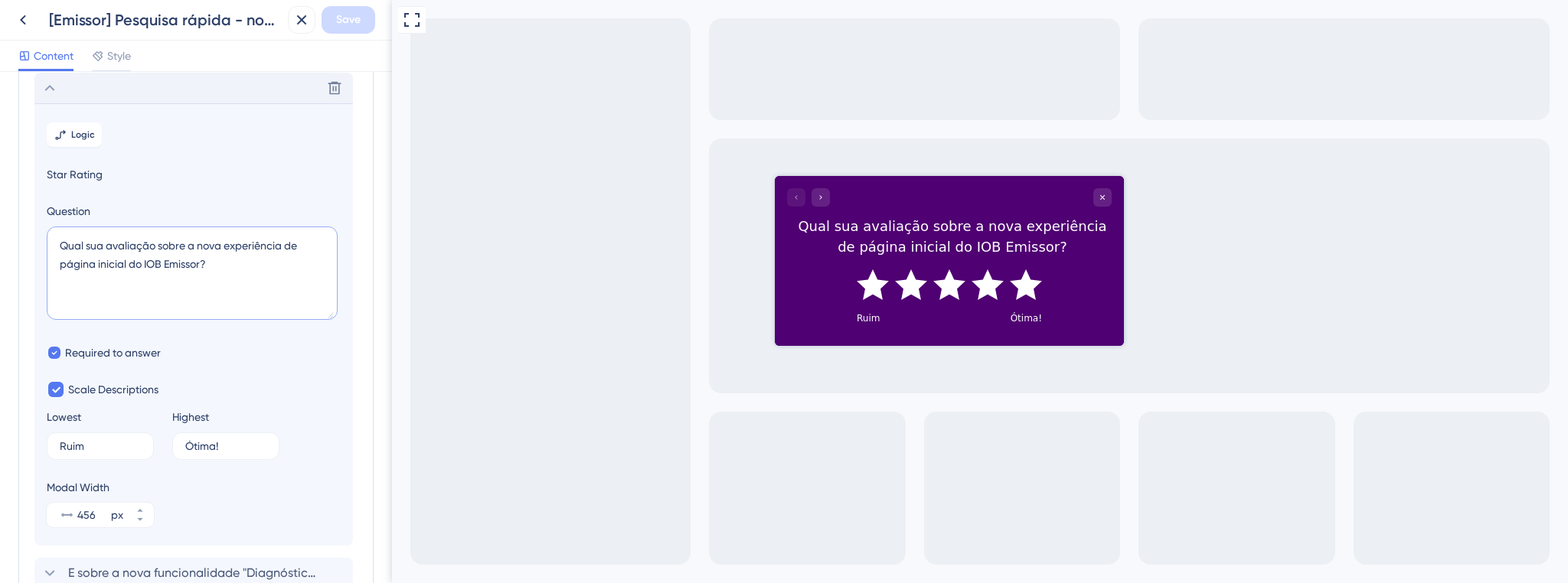
click at [300, 249] on textarea "Qual sua avaliação sobre a nova experiência de página inicial do IOB Emissor?" at bounding box center [192, 274] width 291 height 94
click at [298, 244] on textarea "Qual sua avaliação sobre a nova experiência de página inicial do IOB Emissor?" at bounding box center [192, 274] width 291 height 94
click at [314, 246] on textarea "Qual sua avaliação sobre a nova experiência de página inicial do IOB Emissor?" at bounding box center [192, 274] width 291 height 94
click at [288, 246] on textarea "Qual sua avaliação sobre a nova experiência de página inicial do IOB Emissor?" at bounding box center [192, 274] width 291 height 94
click at [297, 244] on textarea "Qual sua avaliação sobre a nova experiência de página inicial do IOB Emissor?" at bounding box center [192, 274] width 291 height 94
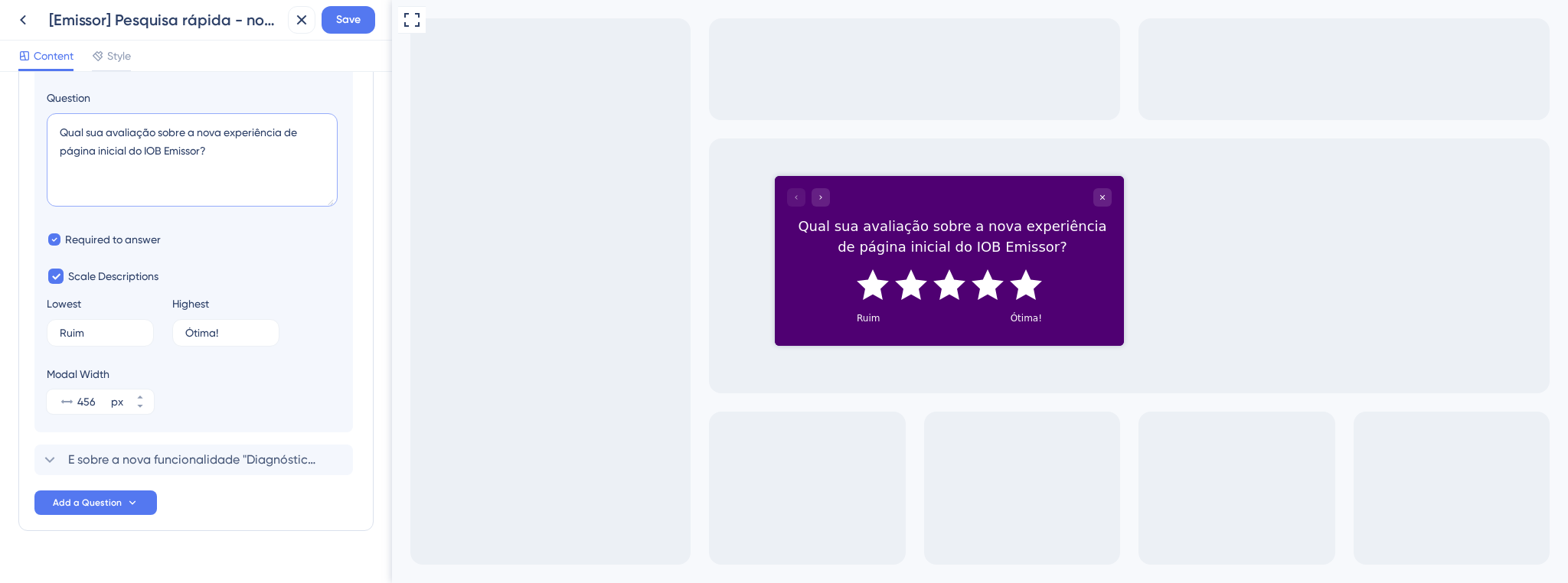
scroll to position [228, 0]
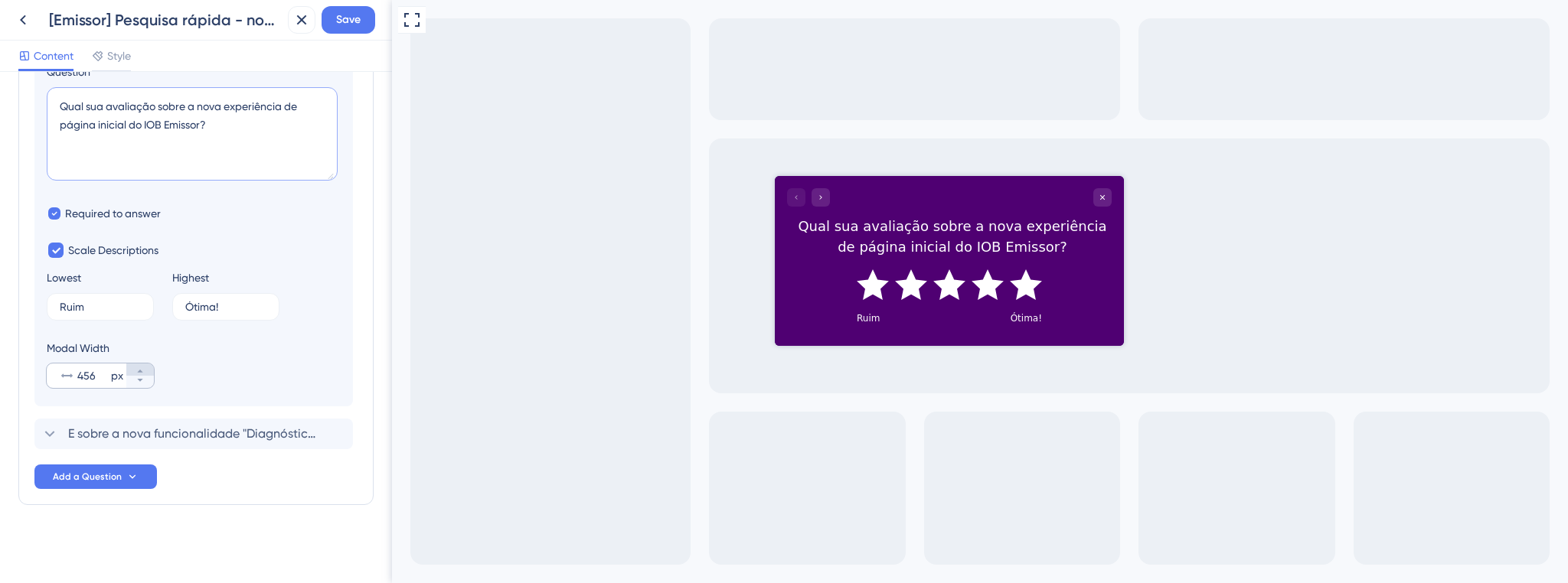
type textarea "Qual sua avaliação sobre a nova experiência de página inicial do IOB Emissor?"
click at [141, 371] on icon at bounding box center [140, 371] width 6 height 3
click at [140, 380] on icon at bounding box center [140, 381] width 10 height 10
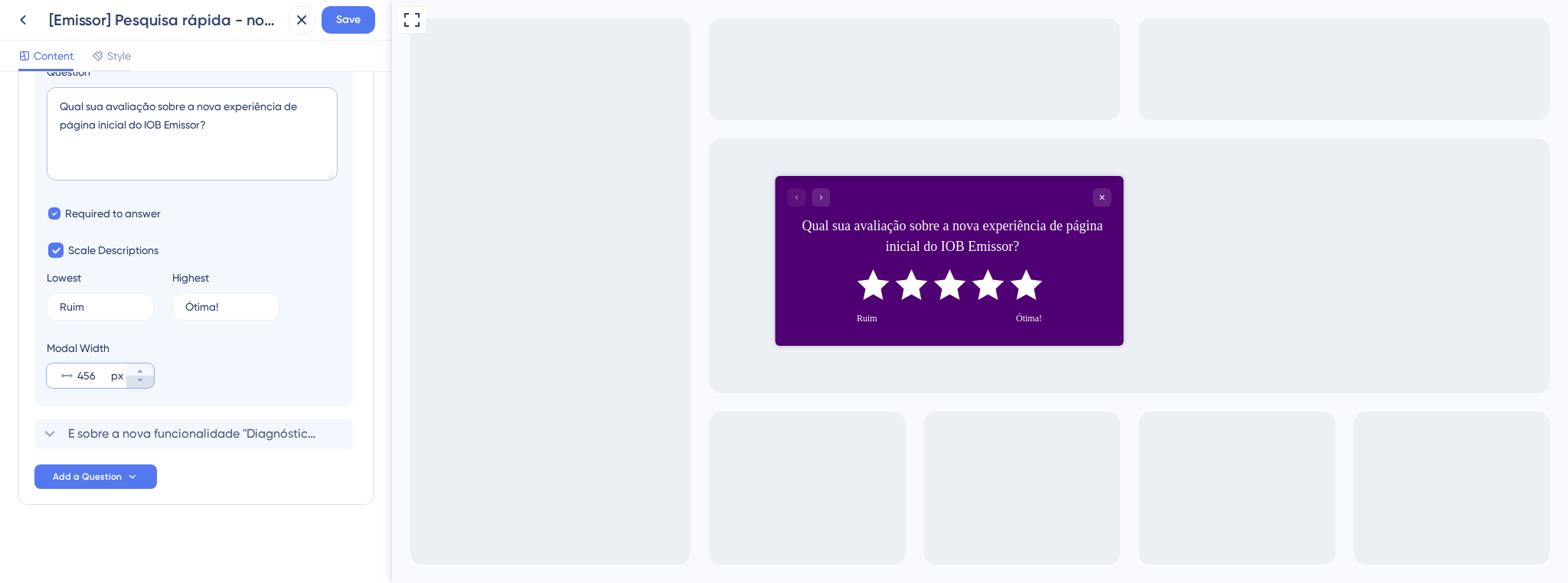
click at [140, 380] on icon at bounding box center [140, 381] width 10 height 10
drag, startPoint x: 81, startPoint y: 376, endPoint x: 61, endPoint y: 375, distance: 20.0
click at [61, 375] on div "456 px" at bounding box center [86, 375] width 79 height 25
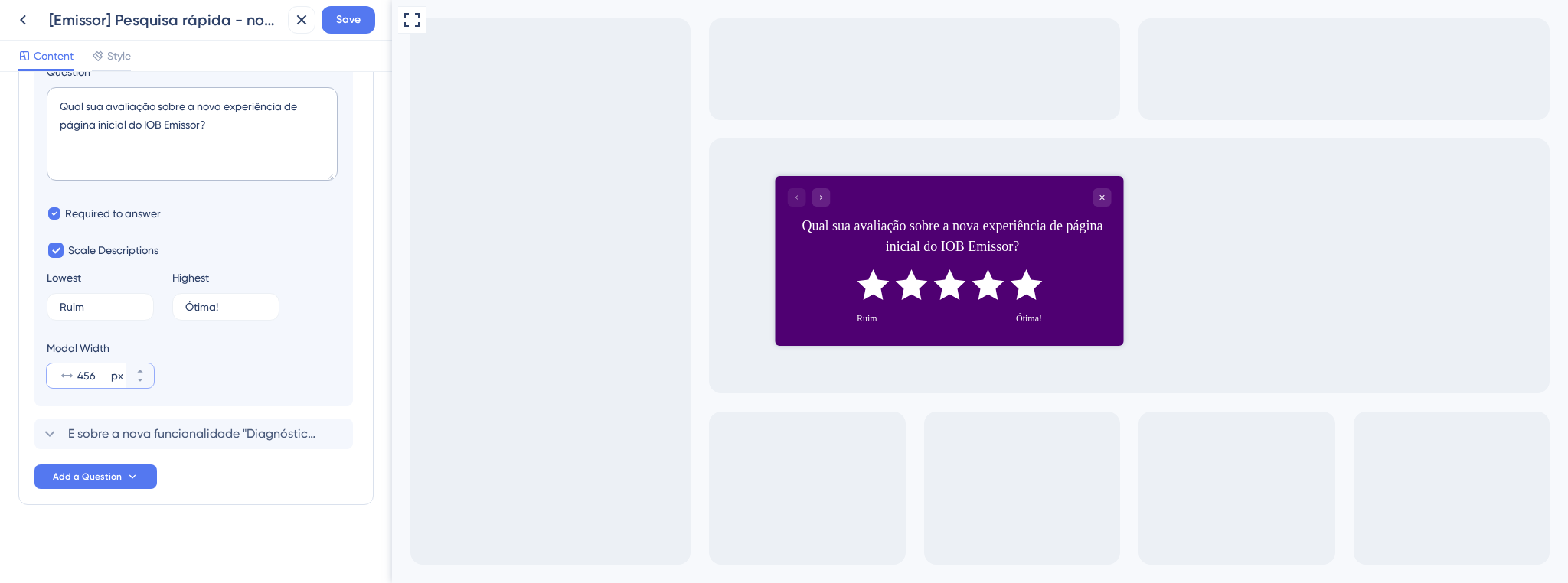
click at [77, 375] on input "456" at bounding box center [92, 375] width 31 height 18
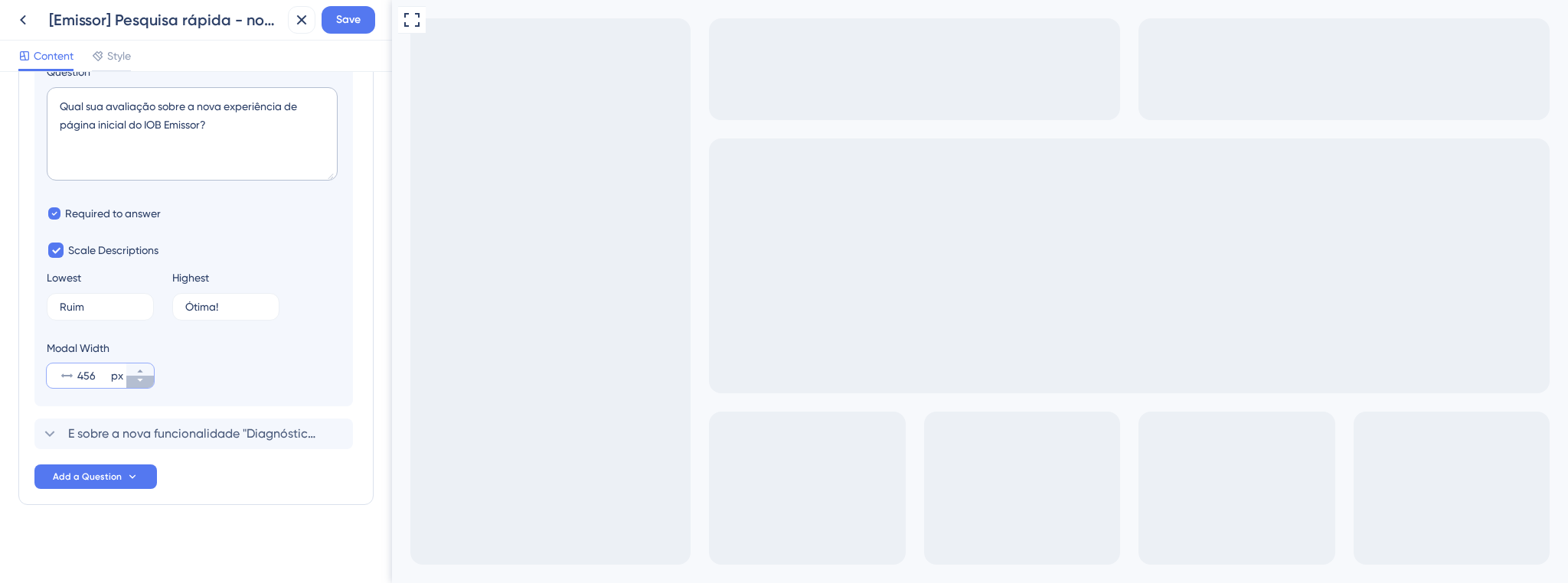
click at [137, 378] on icon at bounding box center [140, 381] width 10 height 10
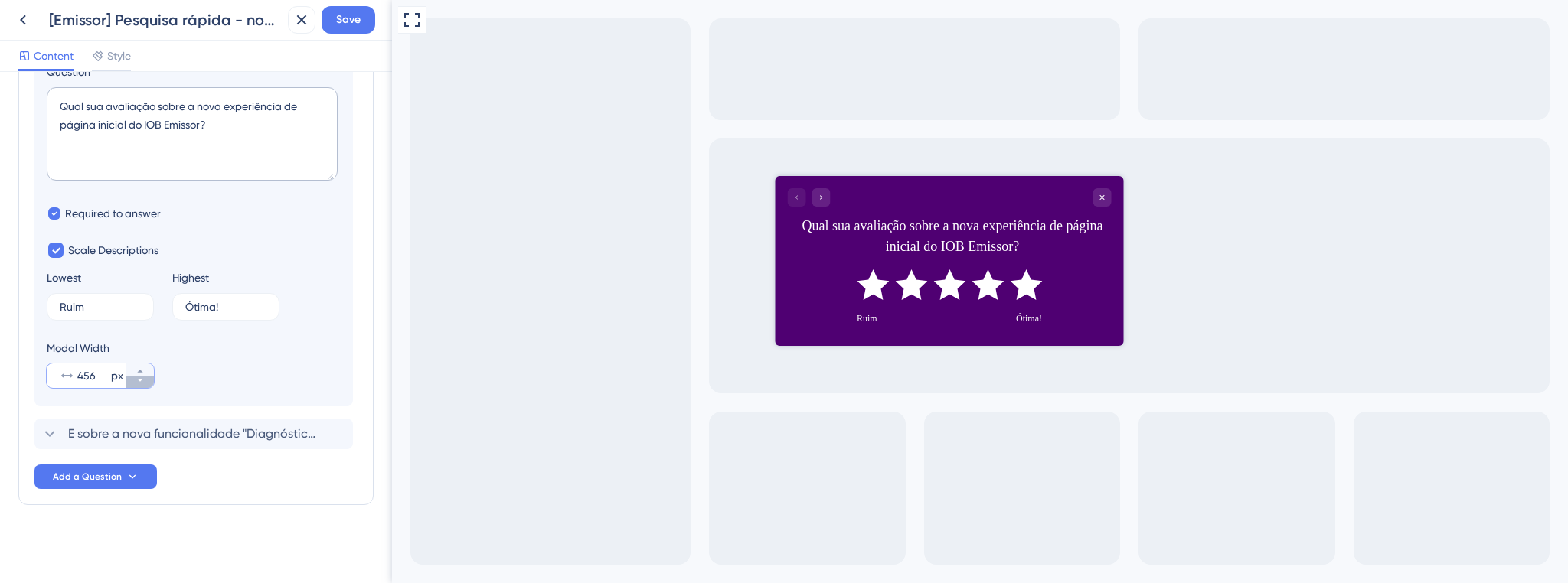
click at [137, 378] on icon at bounding box center [140, 381] width 10 height 10
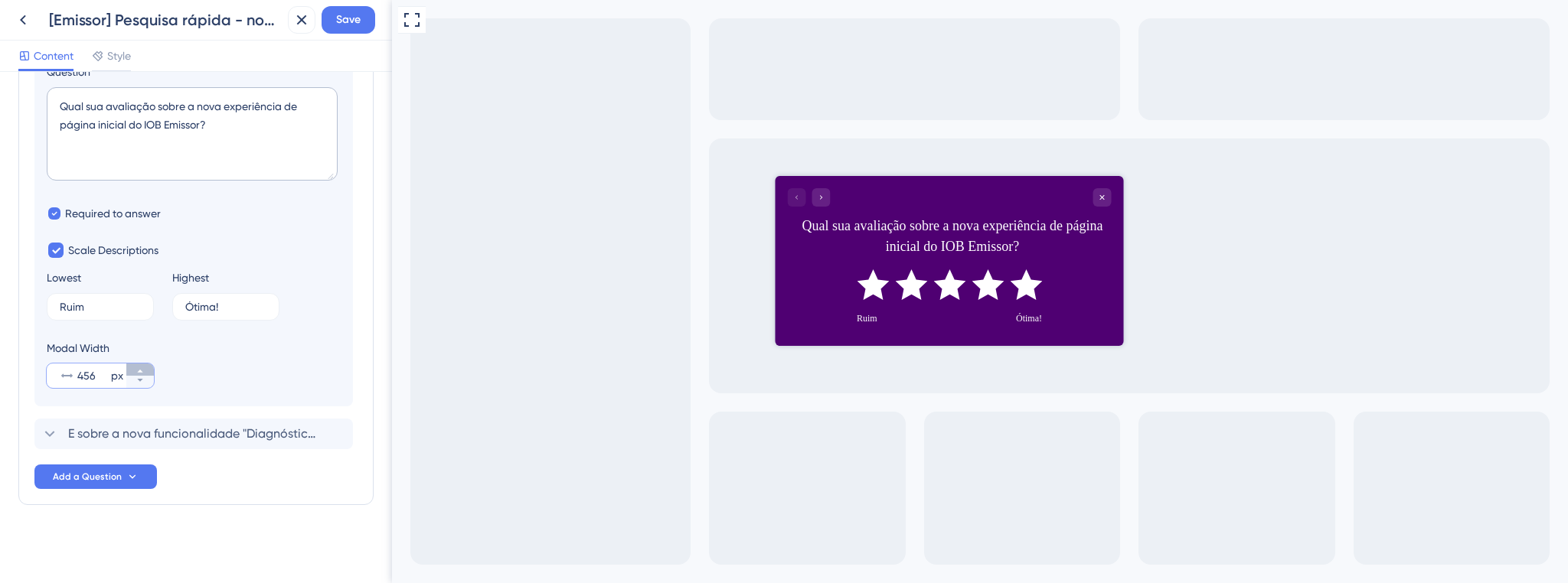
click at [133, 372] on button "456 px" at bounding box center [140, 369] width 28 height 12
click at [133, 372] on button "457 px" at bounding box center [140, 369] width 28 height 12
click at [133, 372] on button "458 px" at bounding box center [140, 369] width 28 height 12
click at [133, 372] on button "471 px" at bounding box center [140, 369] width 28 height 12
click at [86, 375] on input "472" at bounding box center [92, 375] width 31 height 18
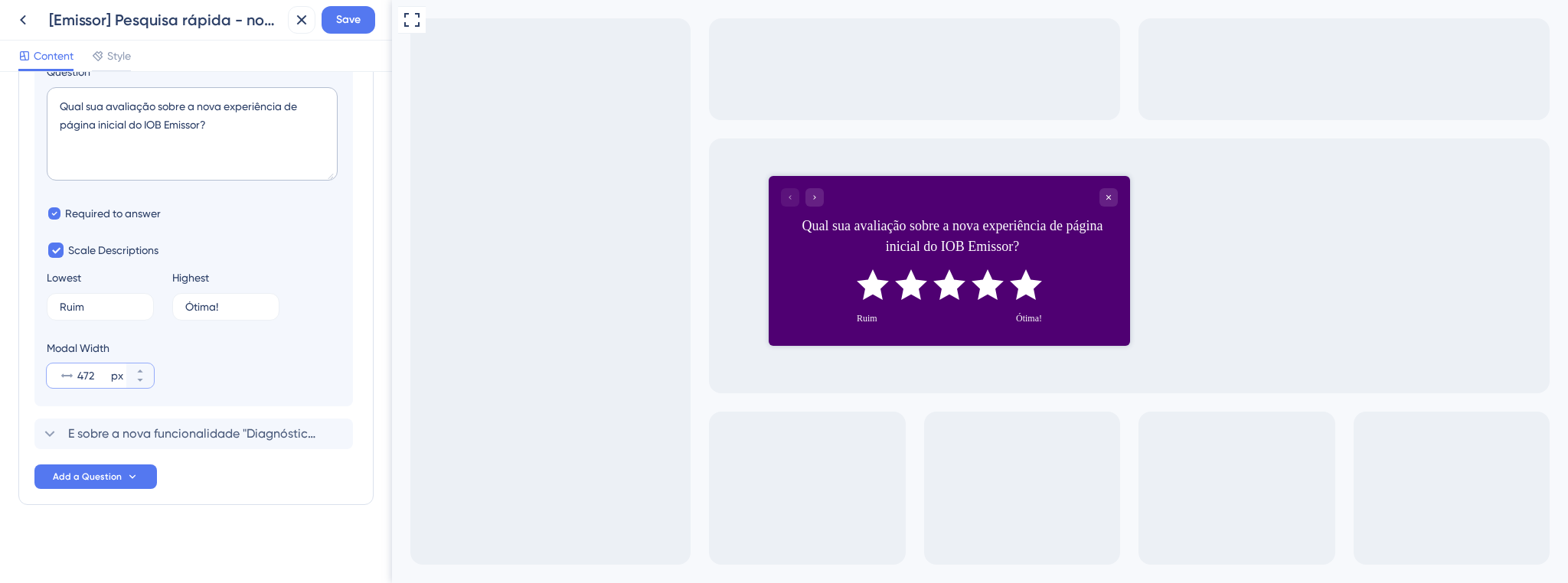
click at [86, 375] on input "472" at bounding box center [92, 375] width 31 height 18
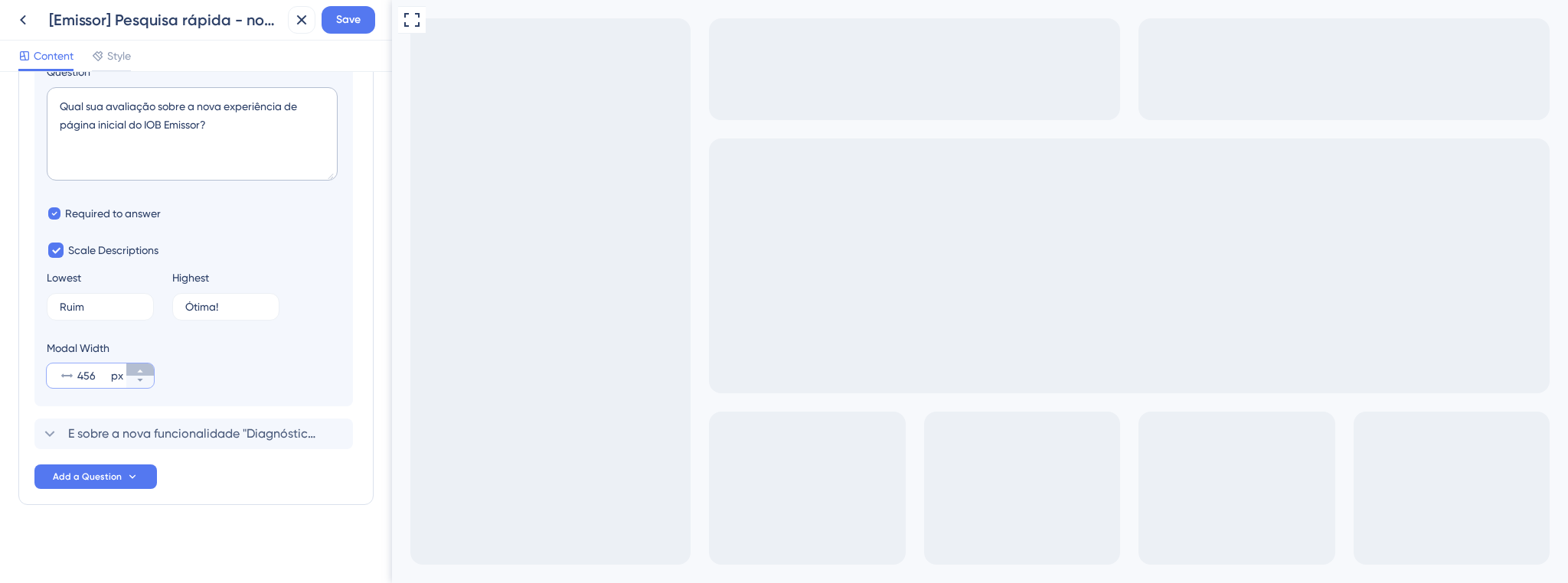
click at [140, 371] on icon at bounding box center [140, 371] width 6 height 3
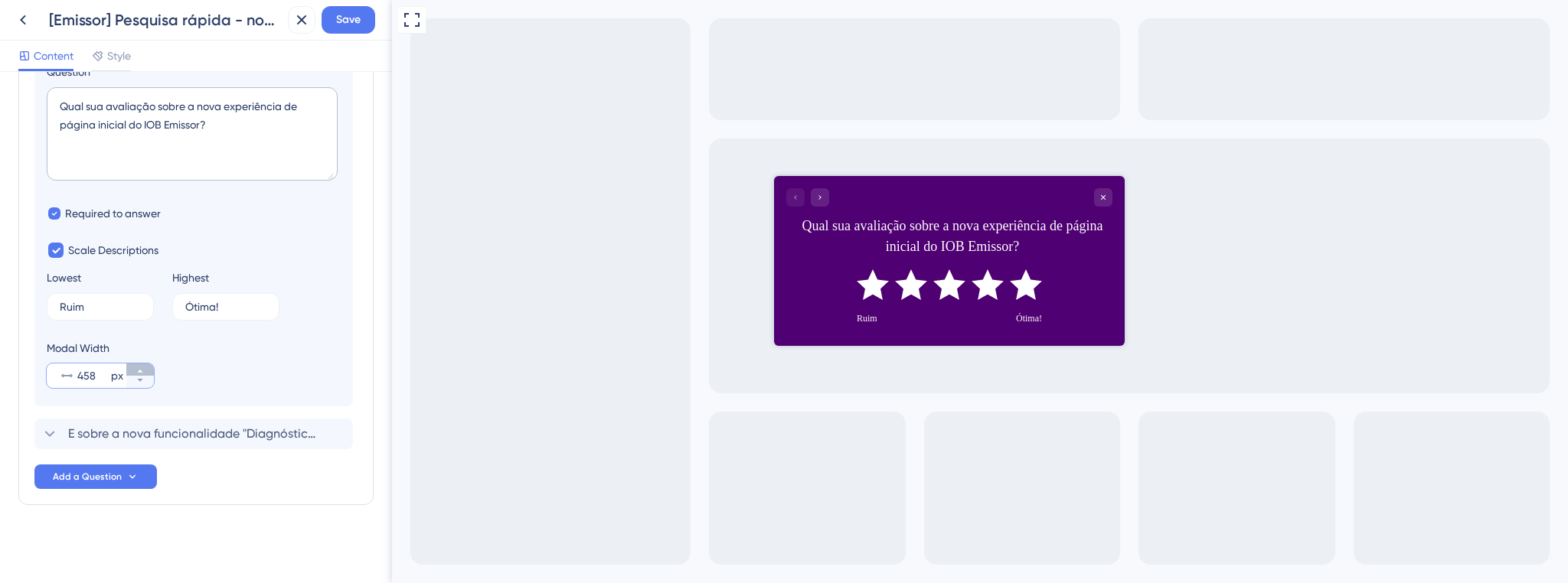
click at [140, 371] on icon at bounding box center [140, 371] width 6 height 3
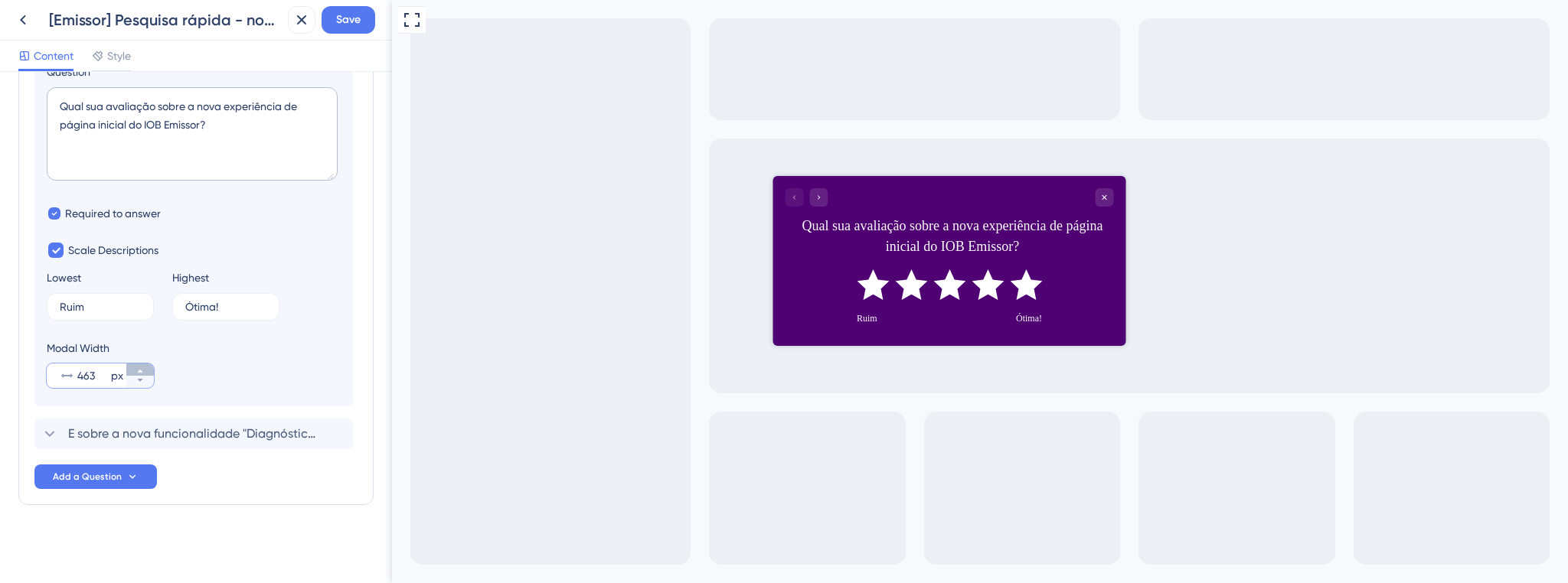
click at [140, 371] on icon at bounding box center [140, 371] width 6 height 3
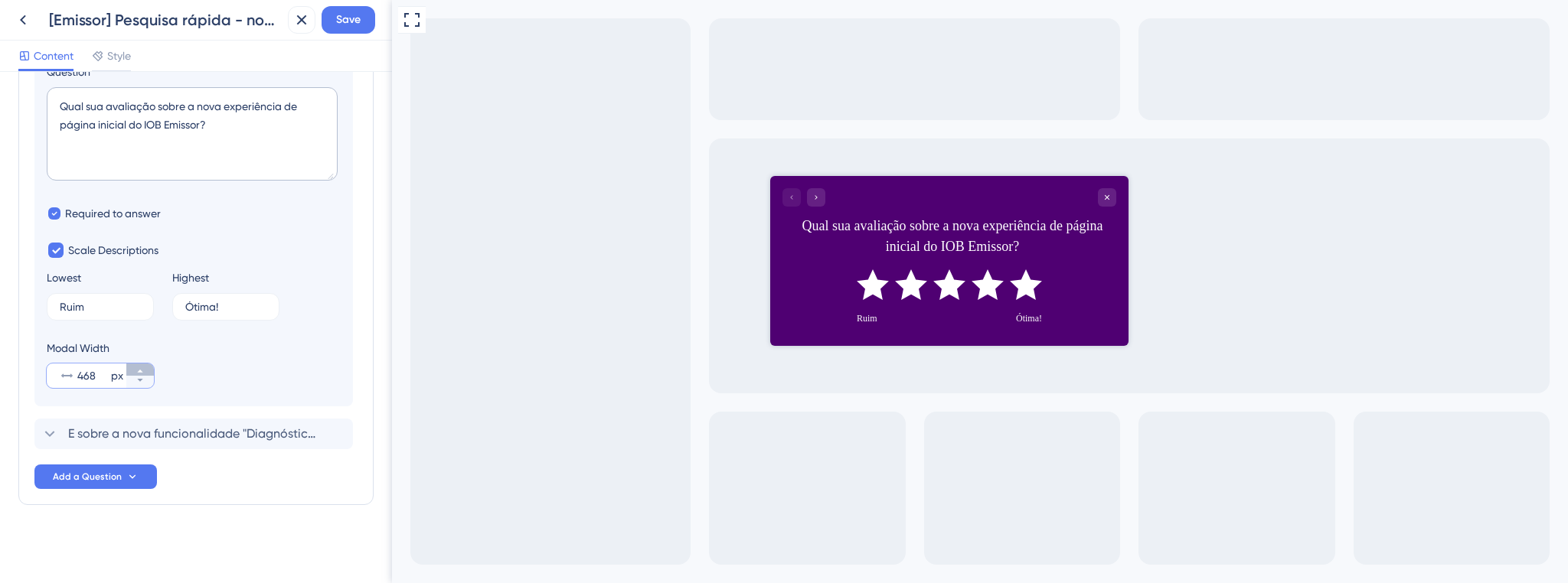
click at [140, 371] on icon at bounding box center [140, 371] width 6 height 3
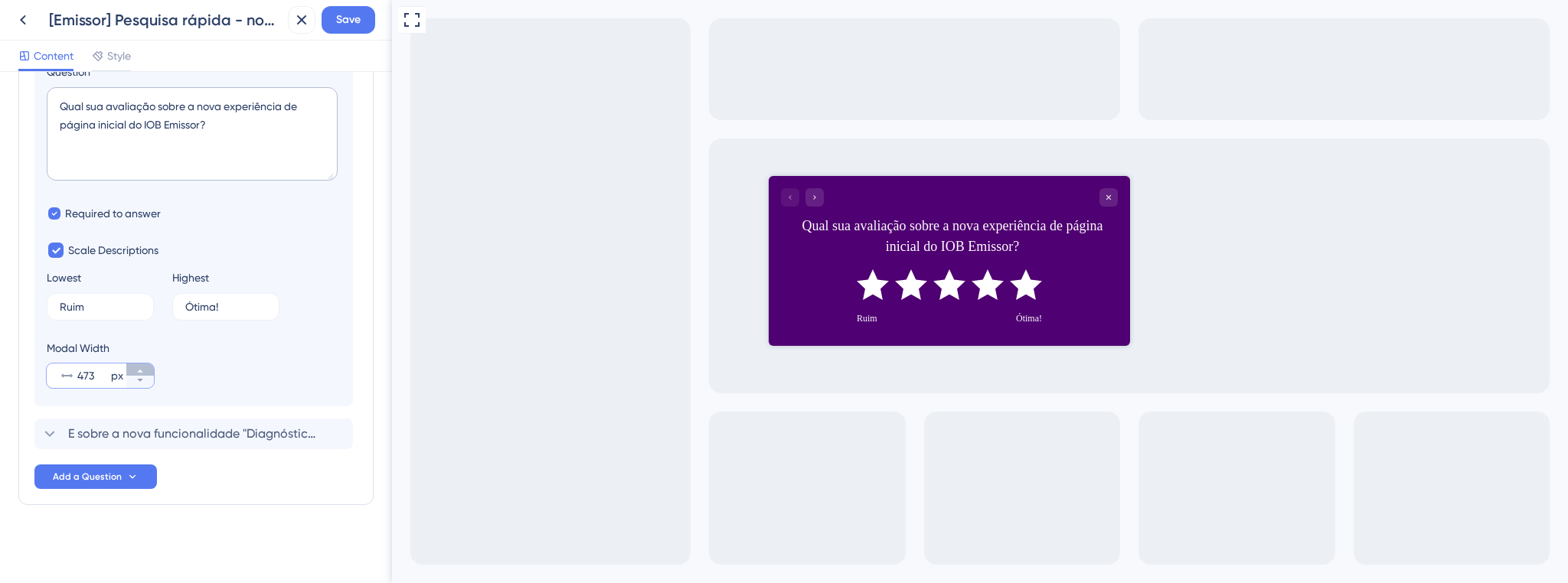
click at [140, 371] on icon at bounding box center [140, 371] width 6 height 3
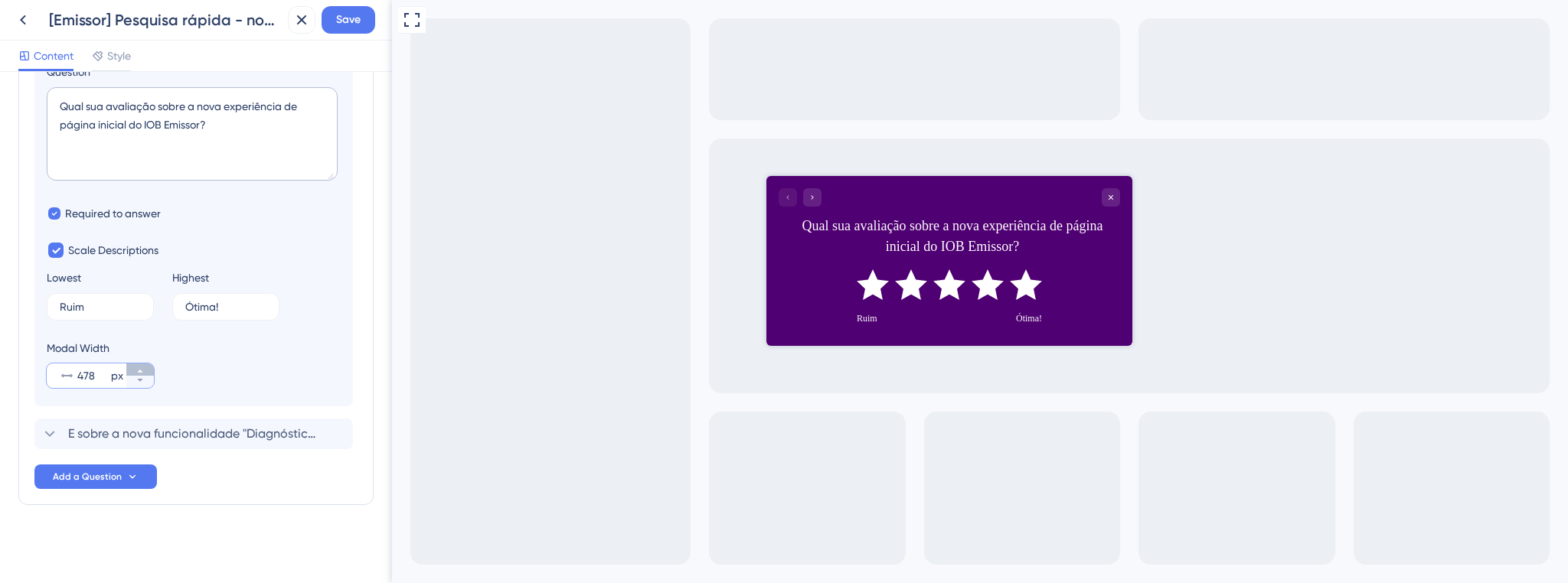
click at [140, 371] on icon at bounding box center [140, 371] width 6 height 3
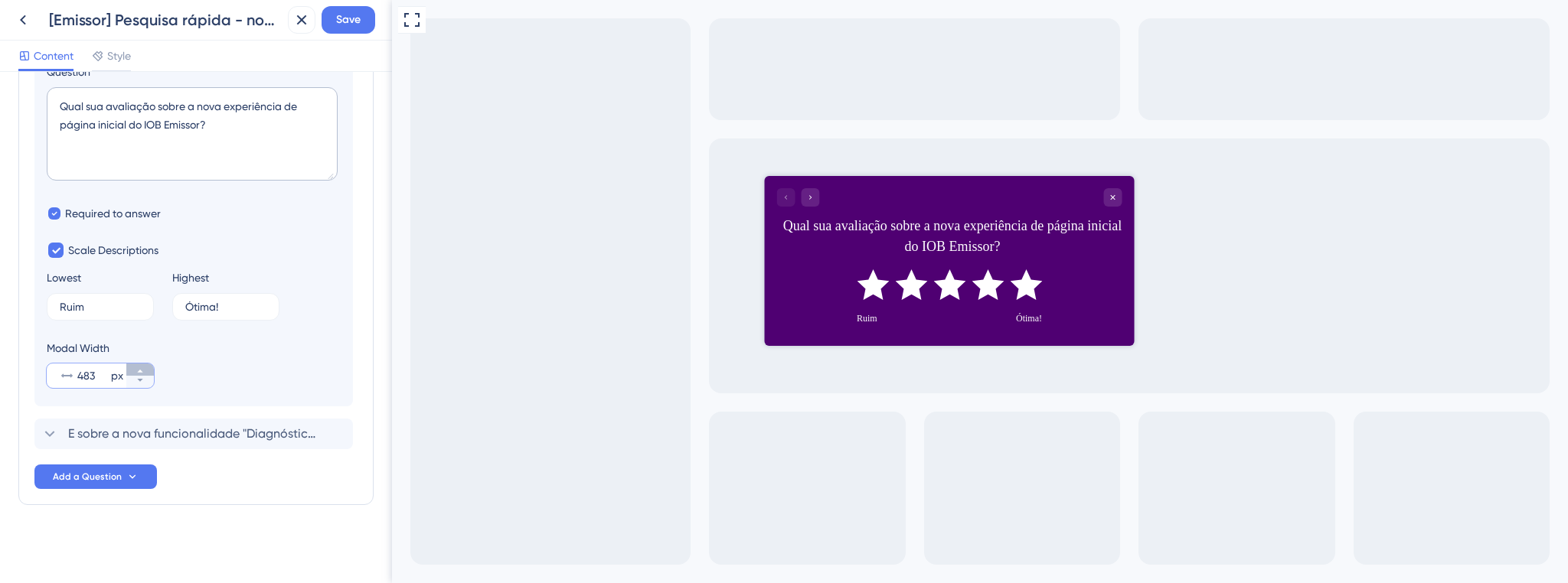
click at [140, 371] on icon at bounding box center [140, 371] width 6 height 3
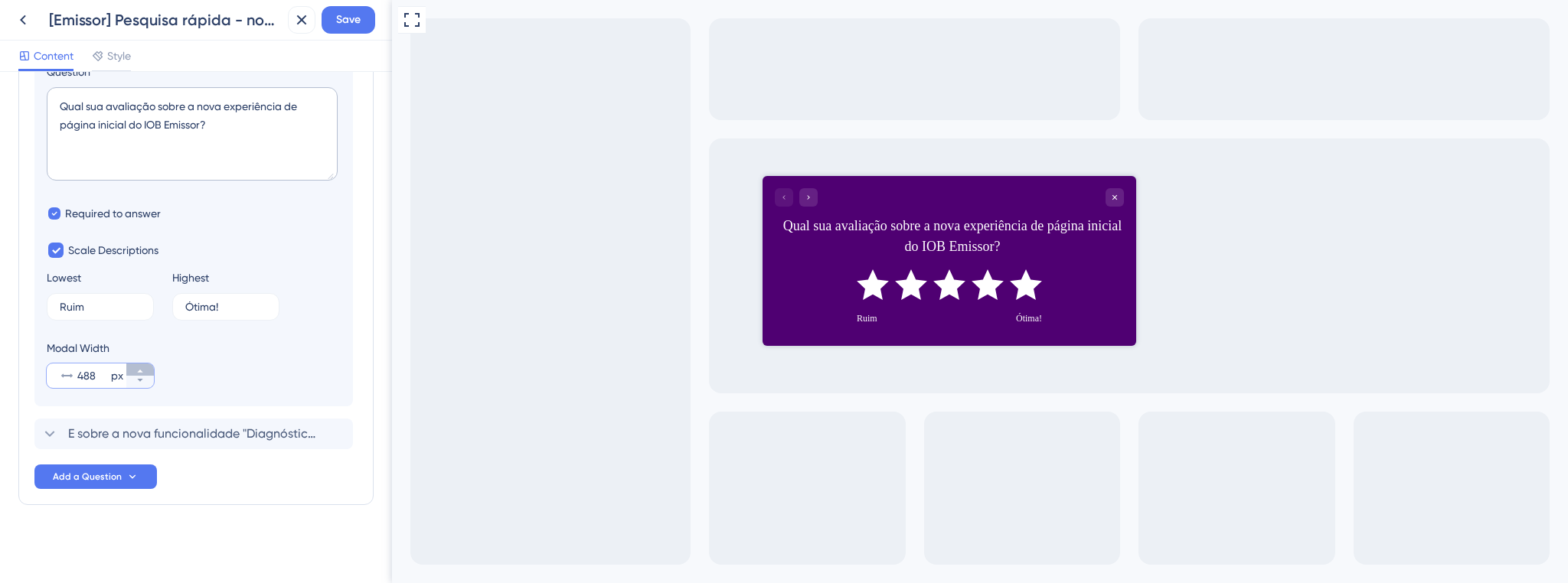
click at [140, 371] on icon at bounding box center [140, 371] width 6 height 3
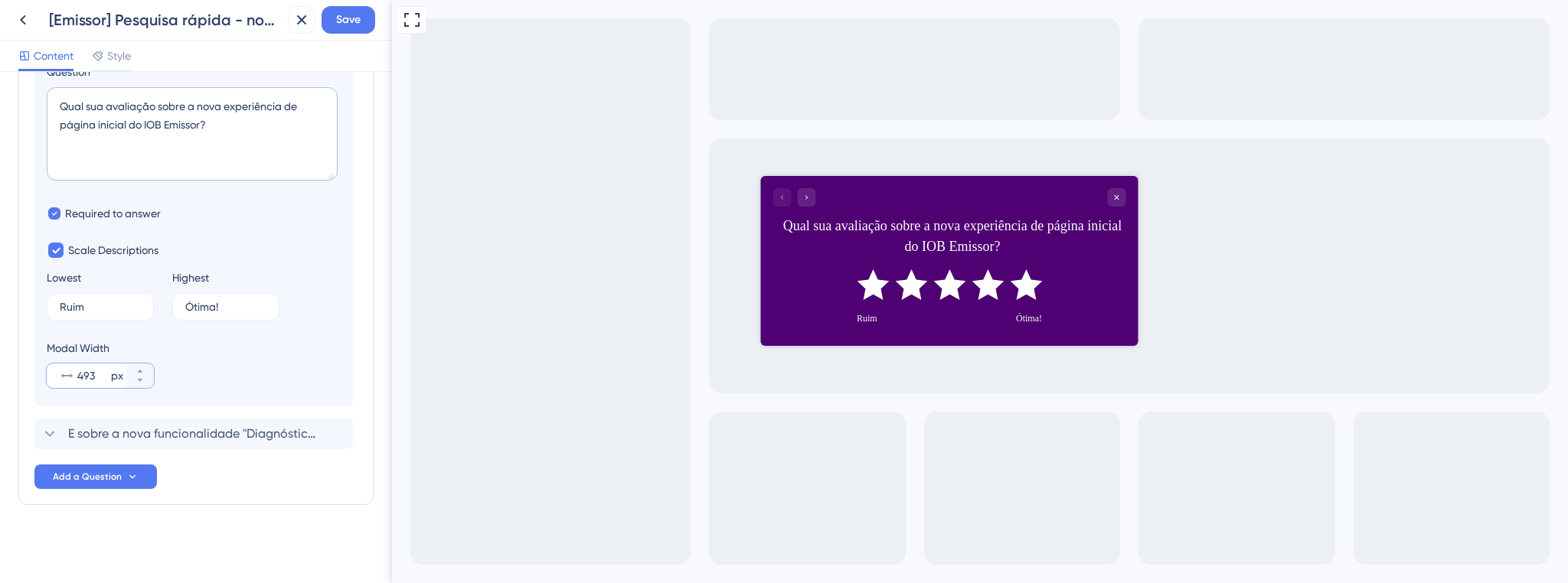
click at [95, 378] on input "493" at bounding box center [92, 375] width 31 height 18
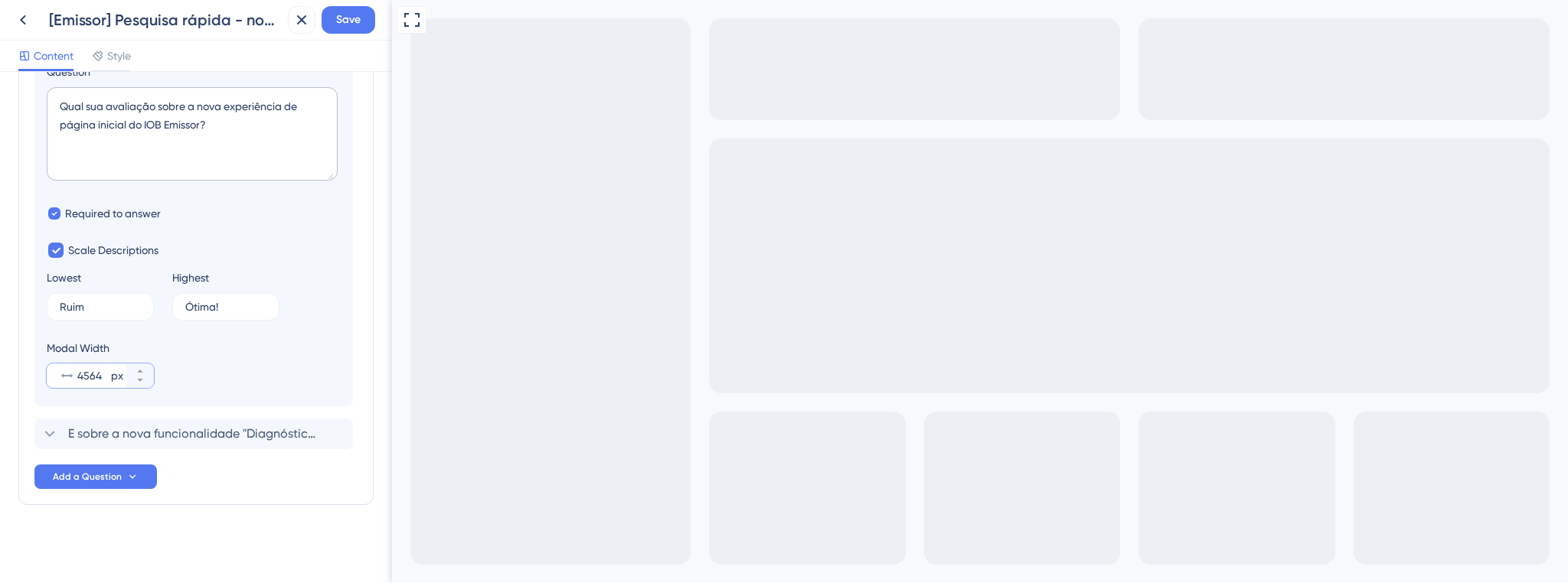
scroll to position [0, 0]
click at [96, 381] on input "45600" at bounding box center [92, 375] width 31 height 18
drag, startPoint x: 77, startPoint y: 378, endPoint x: 123, endPoint y: 381, distance: 46.1
click at [123, 381] on div "456 px" at bounding box center [86, 375] width 79 height 25
click at [108, 381] on input "456" at bounding box center [92, 375] width 31 height 18
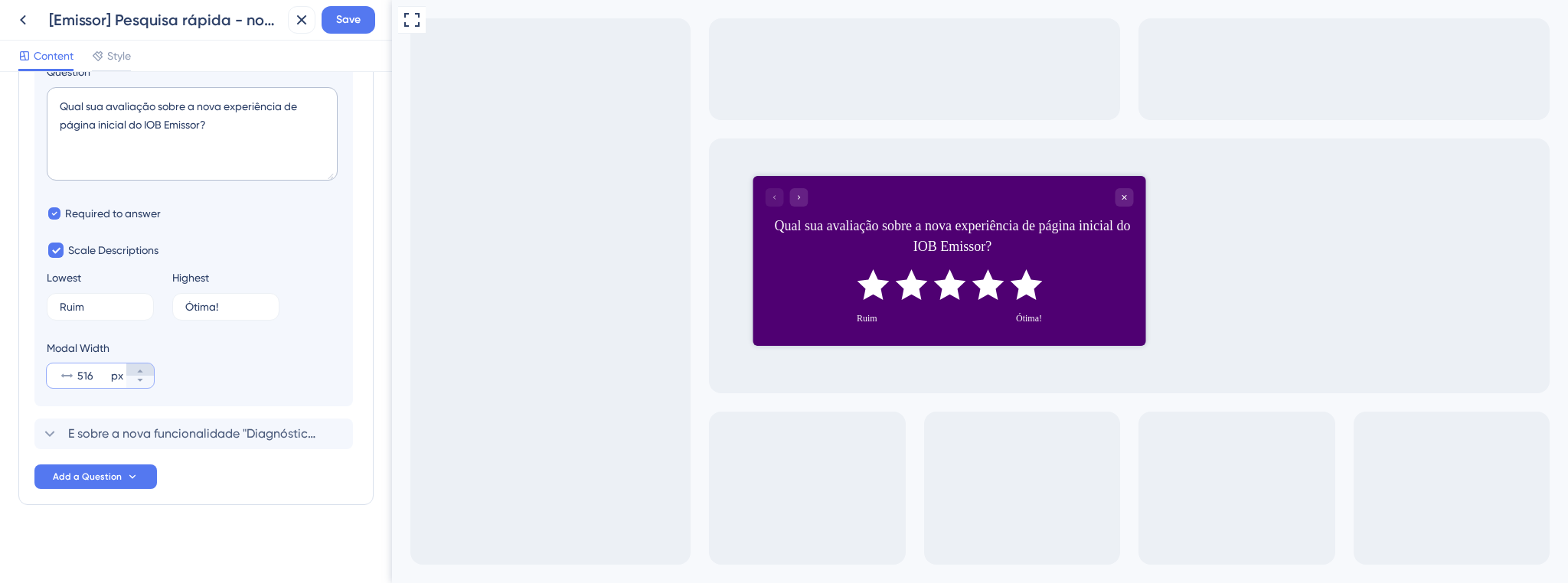
click at [138, 369] on icon at bounding box center [140, 371] width 10 height 10
type input "517"
click at [132, 438] on span "E sobre a nova funcionalidade "Diagnóstico de notas" e da "captura automática" …" at bounding box center [194, 433] width 252 height 18
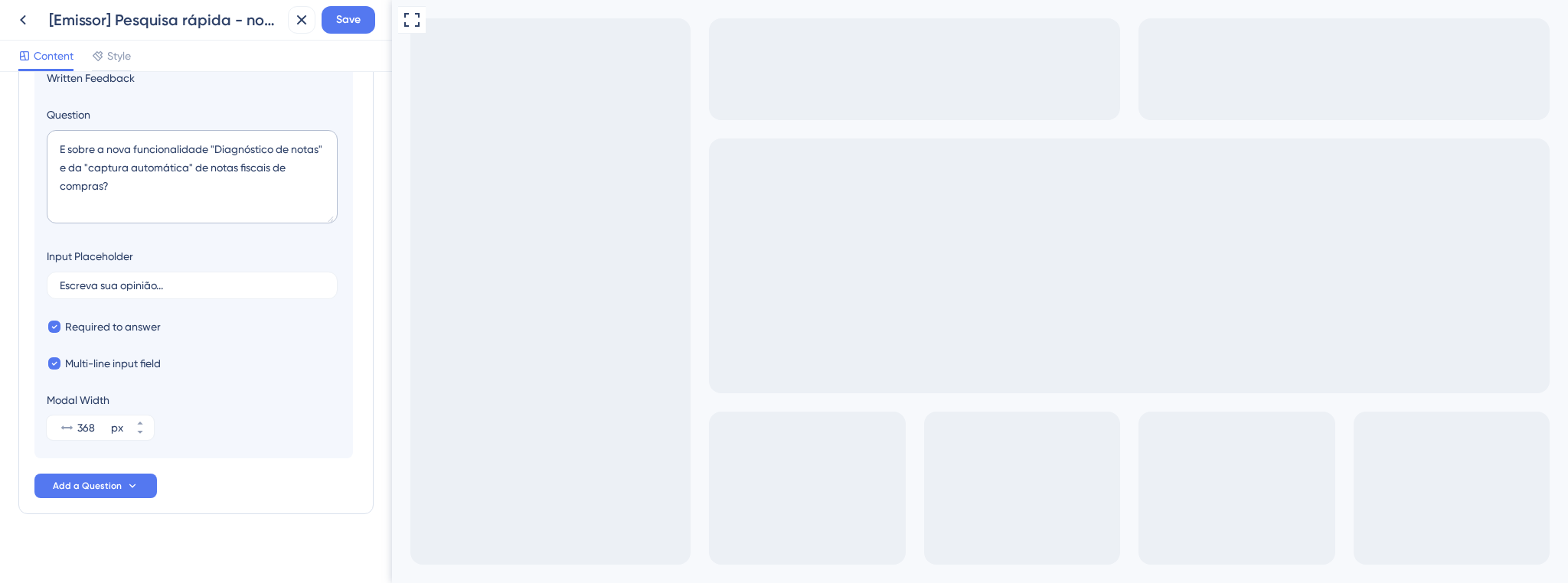
scroll to position [132, 0]
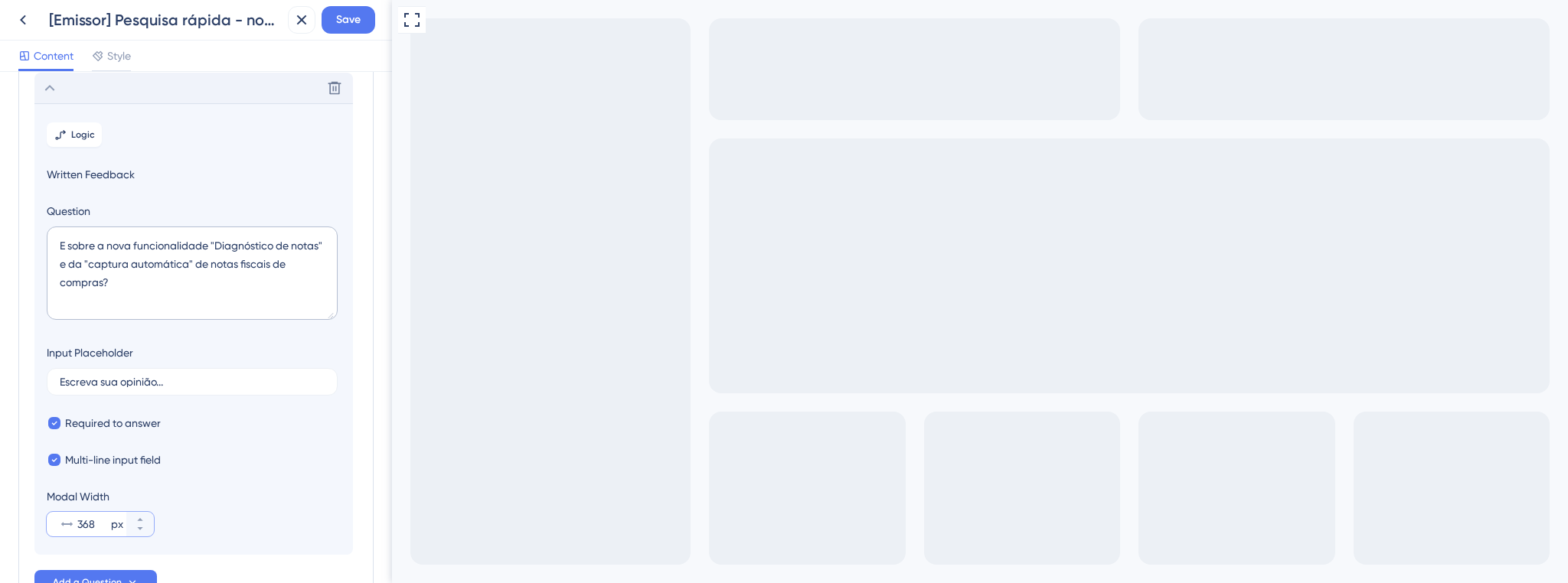
click at [86, 527] on input "368" at bounding box center [92, 524] width 31 height 18
click at [141, 515] on icon at bounding box center [140, 520] width 10 height 10
click at [90, 518] on input "36823" at bounding box center [92, 524] width 31 height 18
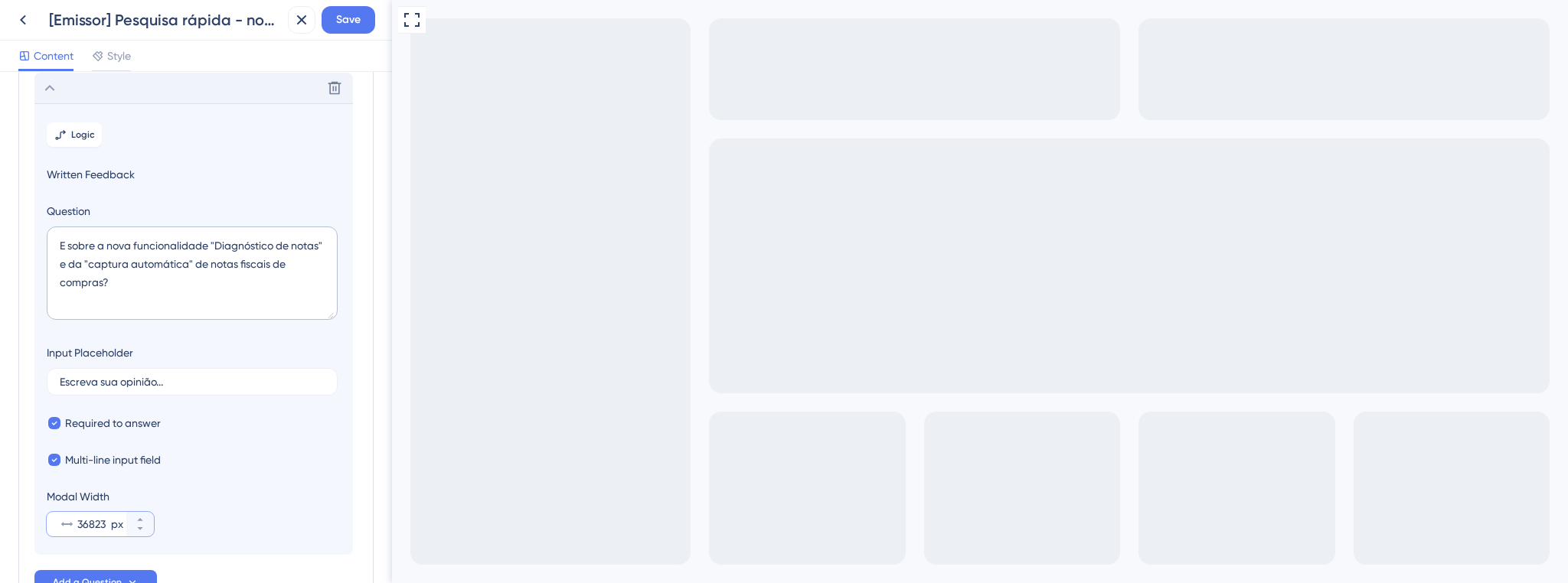
click at [90, 518] on input "36823" at bounding box center [92, 524] width 31 height 18
click at [152, 515] on button "368 px" at bounding box center [140, 517] width 28 height 12
click at [152, 515] on button "514 px" at bounding box center [140, 517] width 28 height 12
click at [152, 515] on button "515 px" at bounding box center [140, 517] width 28 height 12
click at [152, 515] on button "516 px" at bounding box center [140, 517] width 28 height 12
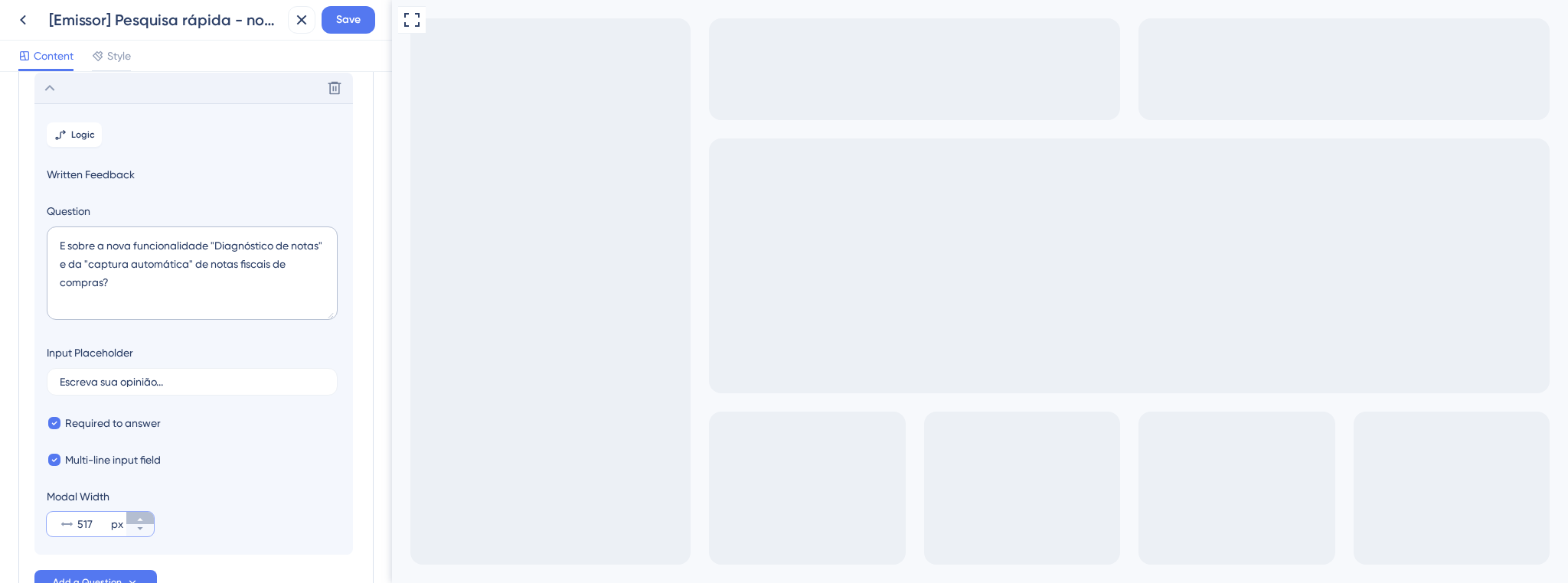
click at [152, 515] on button "517 px" at bounding box center [140, 517] width 28 height 12
click at [147, 527] on button "518 px" at bounding box center [140, 530] width 28 height 12
type input "517"
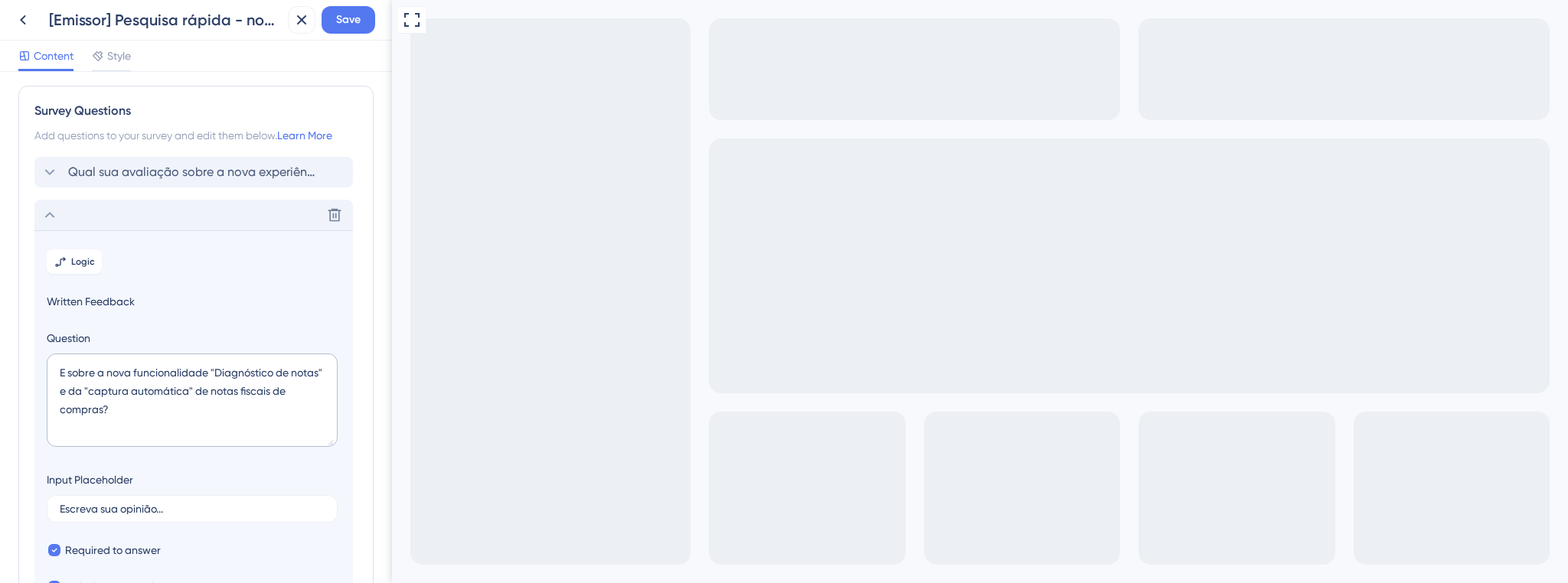
scroll to position [0, 0]
click at [202, 395] on textarea "E sobre a nova funcionalidade "Diagnóstico de notas" e da "captura automática" …" at bounding box center [192, 405] width 291 height 94
click at [103, 413] on textarea "E sobre a nova funcionalidade "Diagnóstico de notas" e da "captura automática" …" at bounding box center [192, 405] width 291 height 94
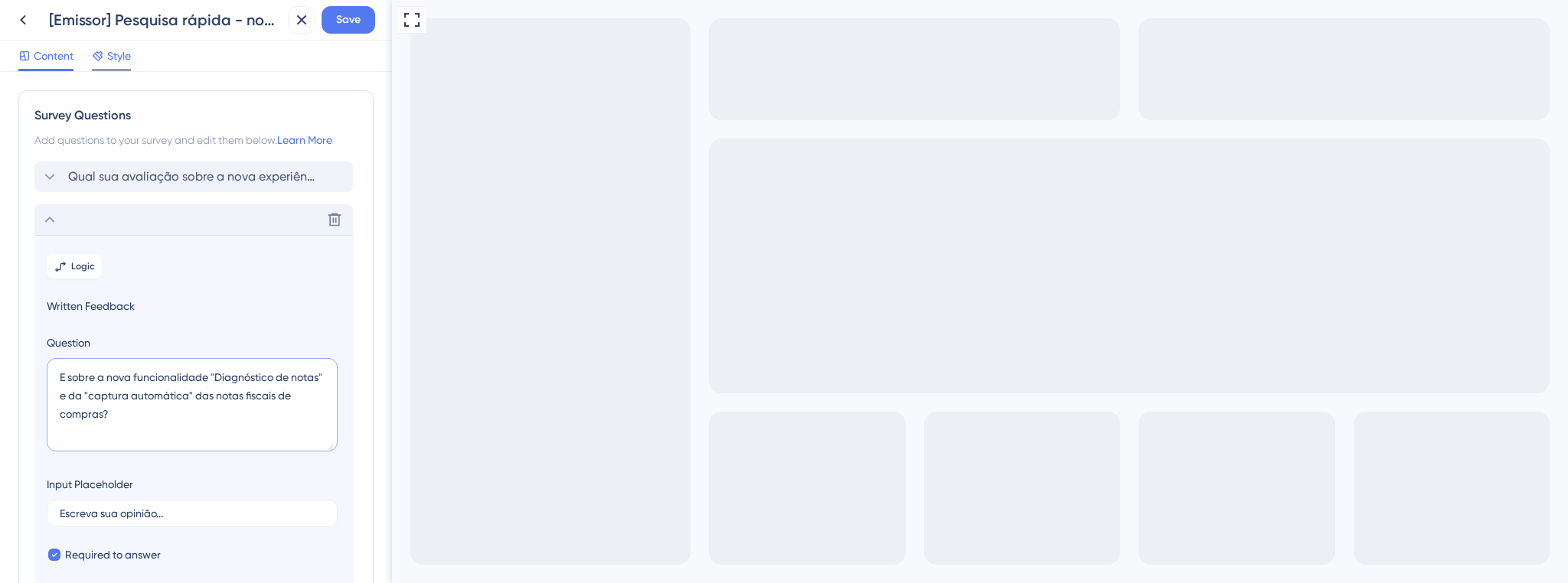
type textarea "E sobre a nova funcionalidade "Diagnóstico de notas" e da "captura automática" …"
click at [122, 58] on span "Style" at bounding box center [119, 56] width 24 height 18
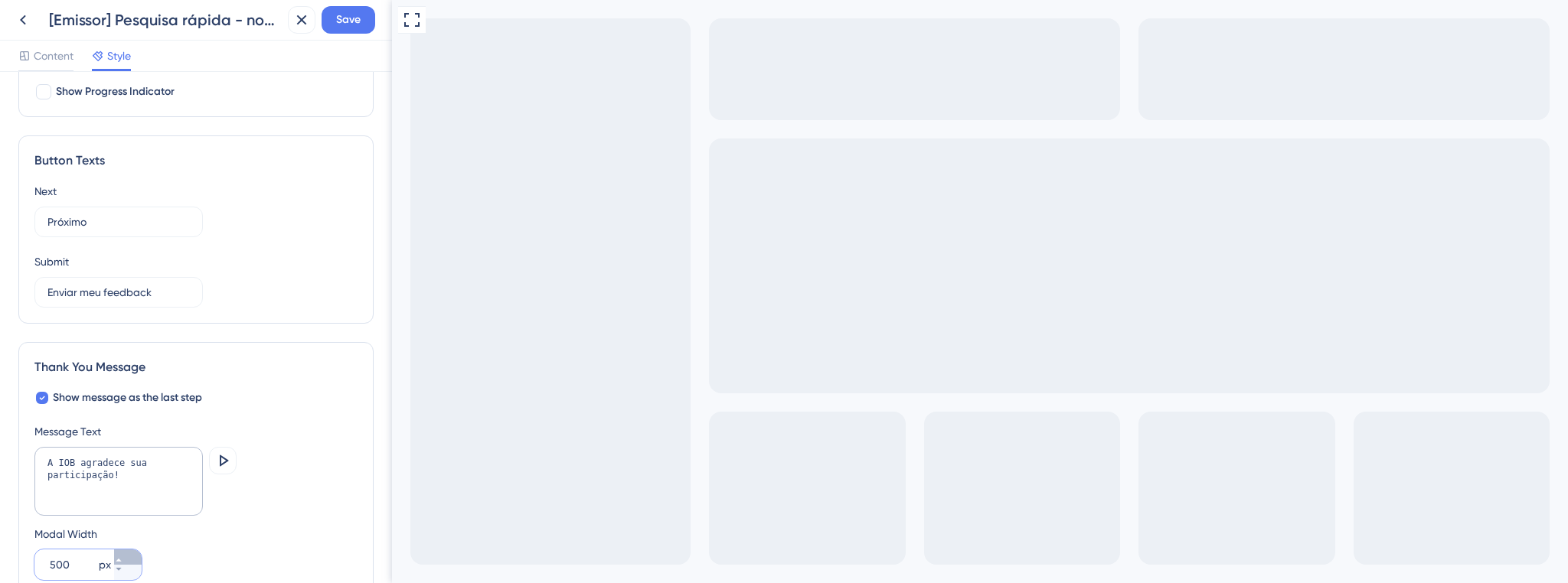
click at [117, 554] on button "500 px" at bounding box center [128, 557] width 28 height 15
click at [117, 554] on button "501 px" at bounding box center [128, 557] width 28 height 15
click at [117, 554] on button "502 px" at bounding box center [128, 557] width 28 height 15
click at [117, 554] on button "503 px" at bounding box center [128, 557] width 28 height 15
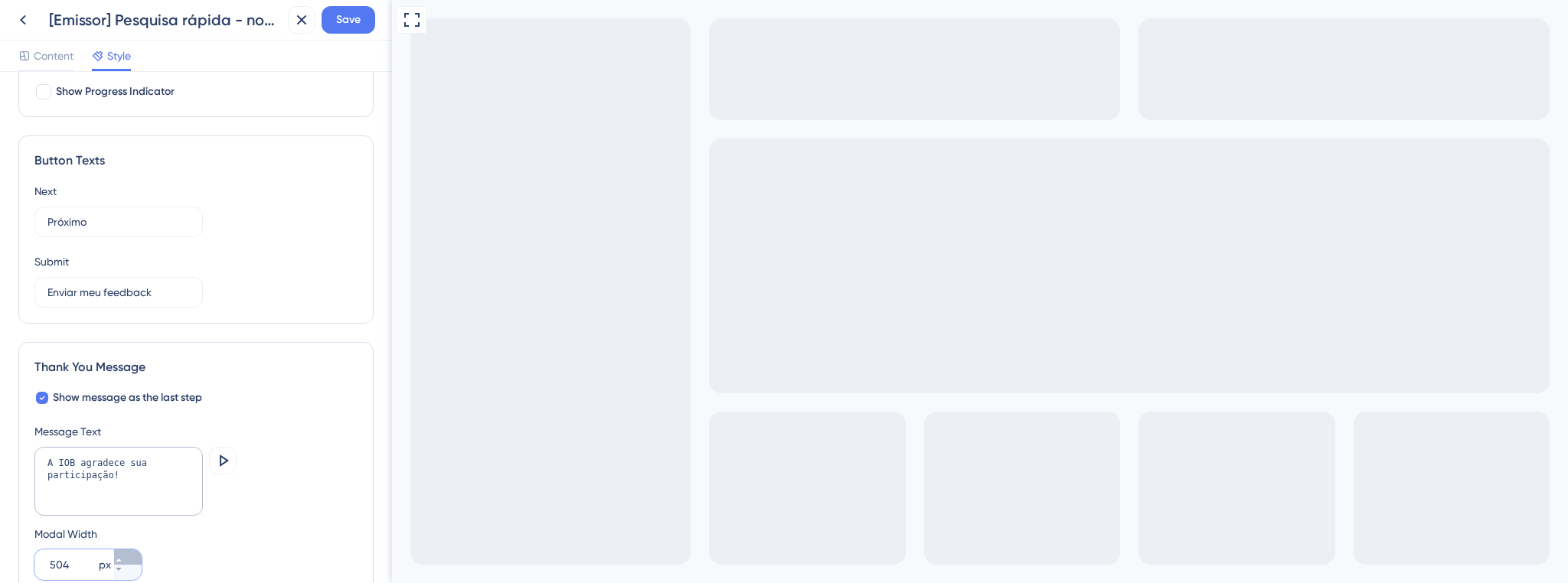
click at [117, 554] on button "504 px" at bounding box center [128, 557] width 28 height 15
click at [117, 554] on button "505 px" at bounding box center [128, 557] width 28 height 15
click at [117, 554] on button "506 px" at bounding box center [128, 557] width 28 height 15
click at [117, 554] on button "507 px" at bounding box center [128, 557] width 28 height 15
click at [117, 554] on button "508 px" at bounding box center [128, 557] width 28 height 15
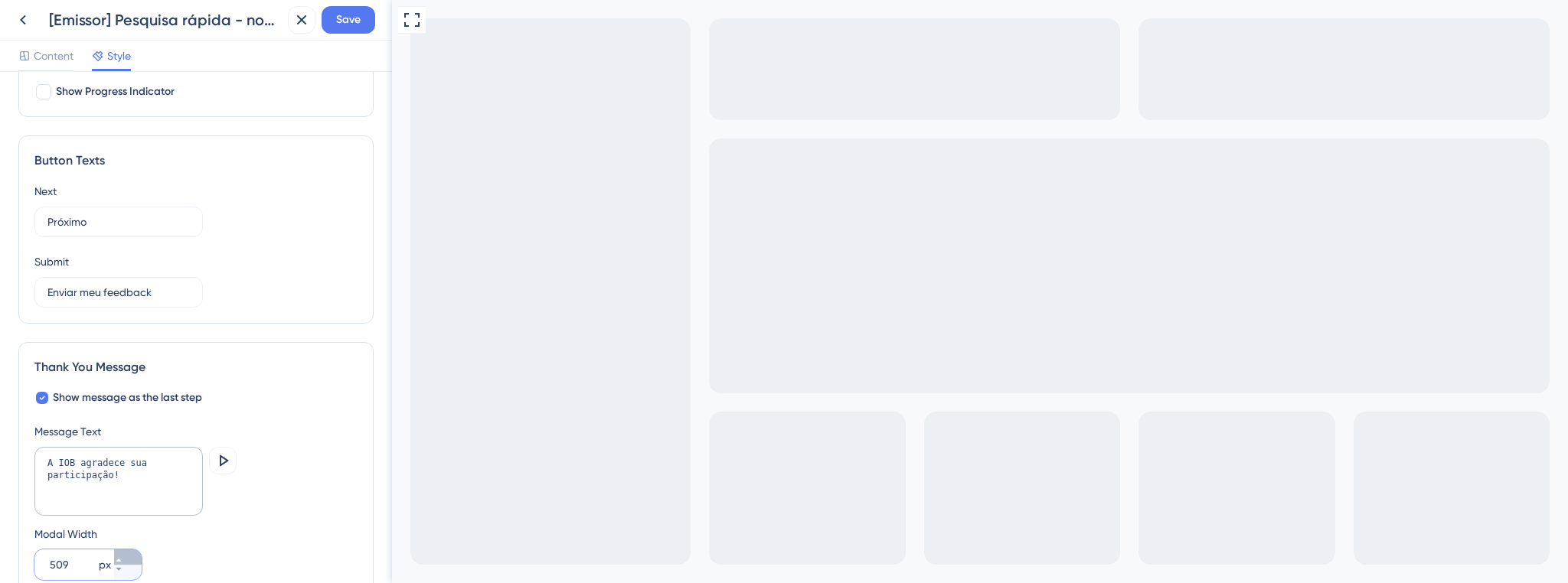
click at [117, 554] on button "509 px" at bounding box center [128, 557] width 28 height 15
click at [117, 554] on button "510 px" at bounding box center [128, 557] width 28 height 15
click at [117, 554] on button "511 px" at bounding box center [128, 557] width 28 height 15
click at [132, 553] on button "512 px" at bounding box center [128, 557] width 28 height 15
click at [123, 555] on icon at bounding box center [119, 560] width 10 height 10
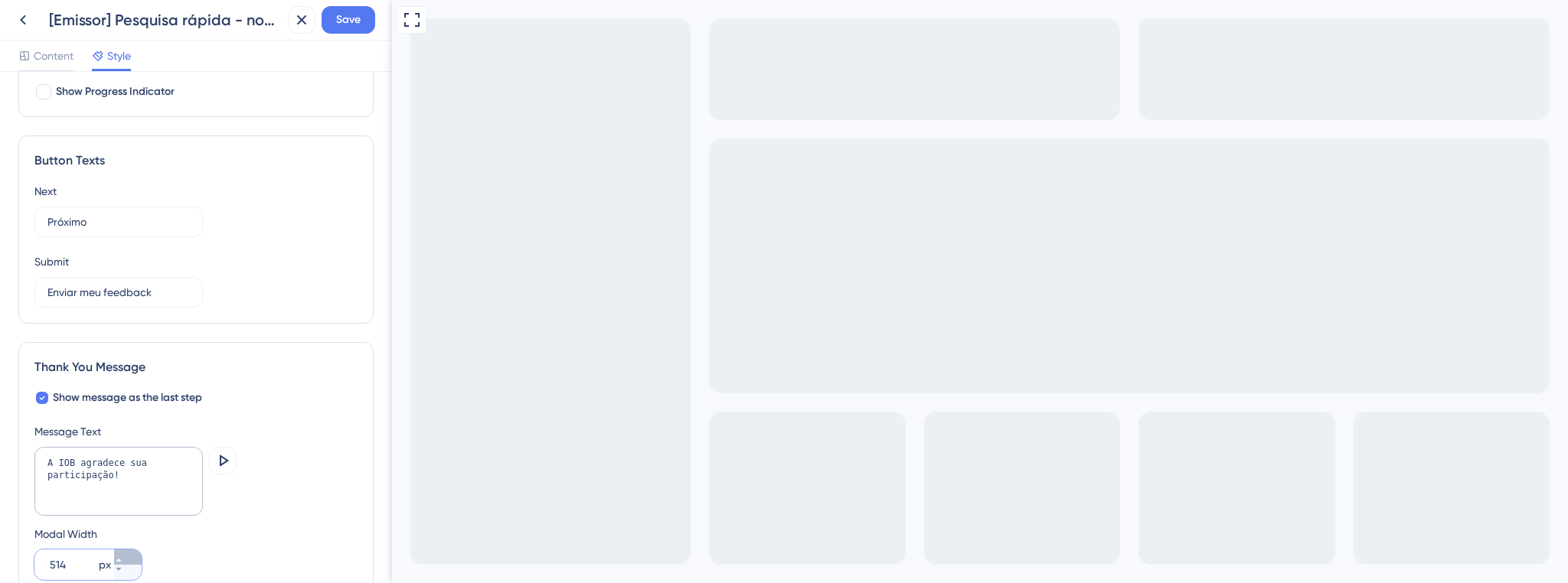
click at [123, 555] on icon at bounding box center [119, 560] width 10 height 10
click at [134, 556] on button "515 px" at bounding box center [128, 557] width 28 height 15
click at [134, 556] on button "516 px" at bounding box center [128, 557] width 28 height 15
type input "517"
click at [206, 471] on div "A IOB agradece sua participação! Preview" at bounding box center [195, 482] width 323 height 72
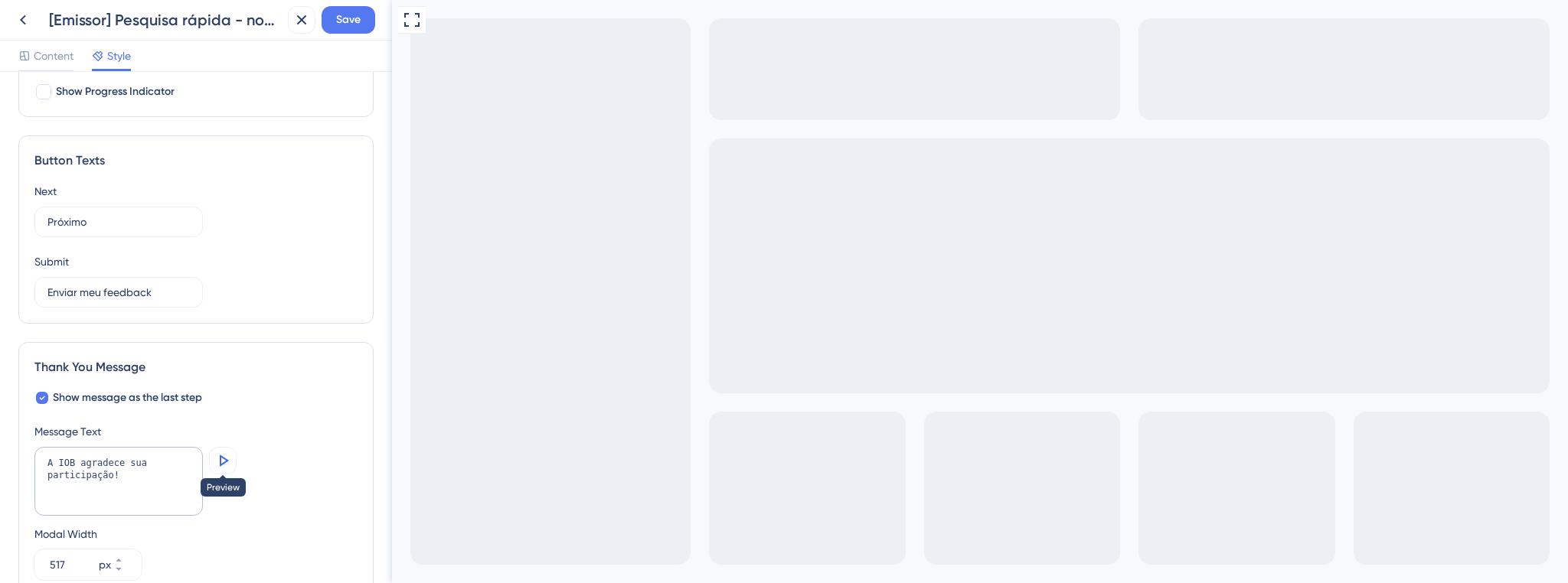
click at [214, 468] on button at bounding box center [222, 460] width 28 height 28
click at [219, 453] on icon at bounding box center [222, 460] width 18 height 18
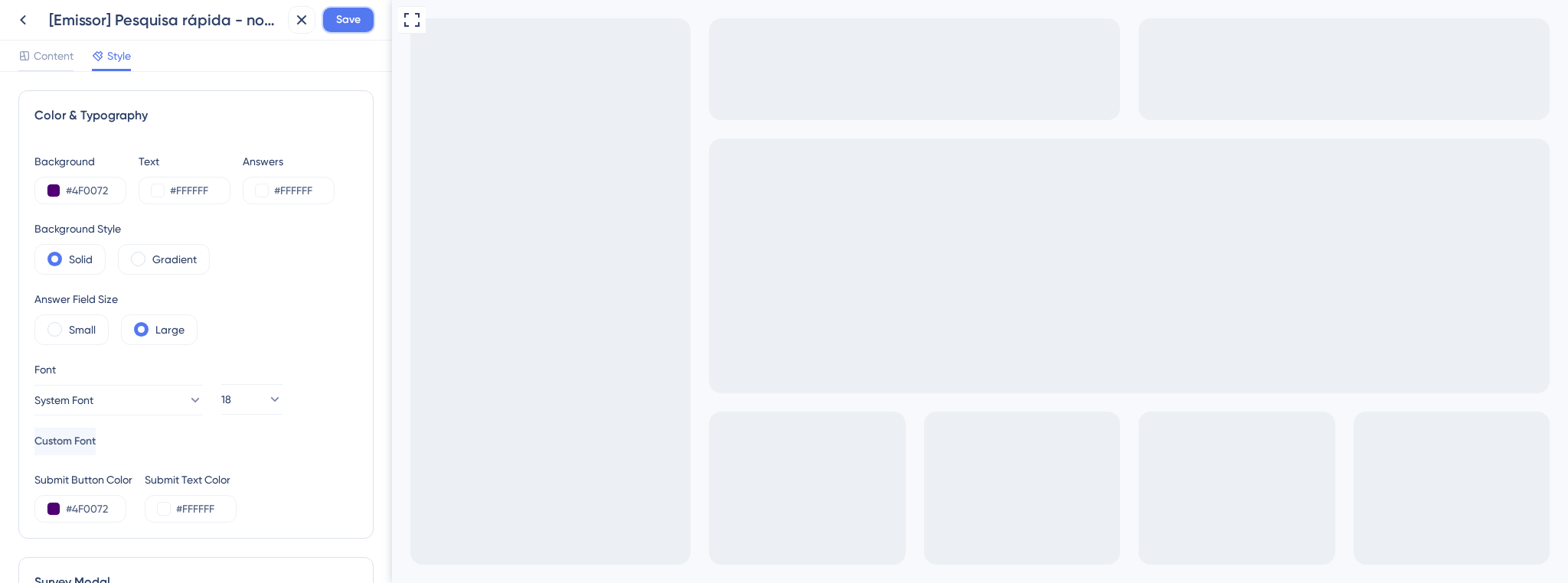
click at [349, 17] on span "Save" at bounding box center [348, 20] width 25 height 18
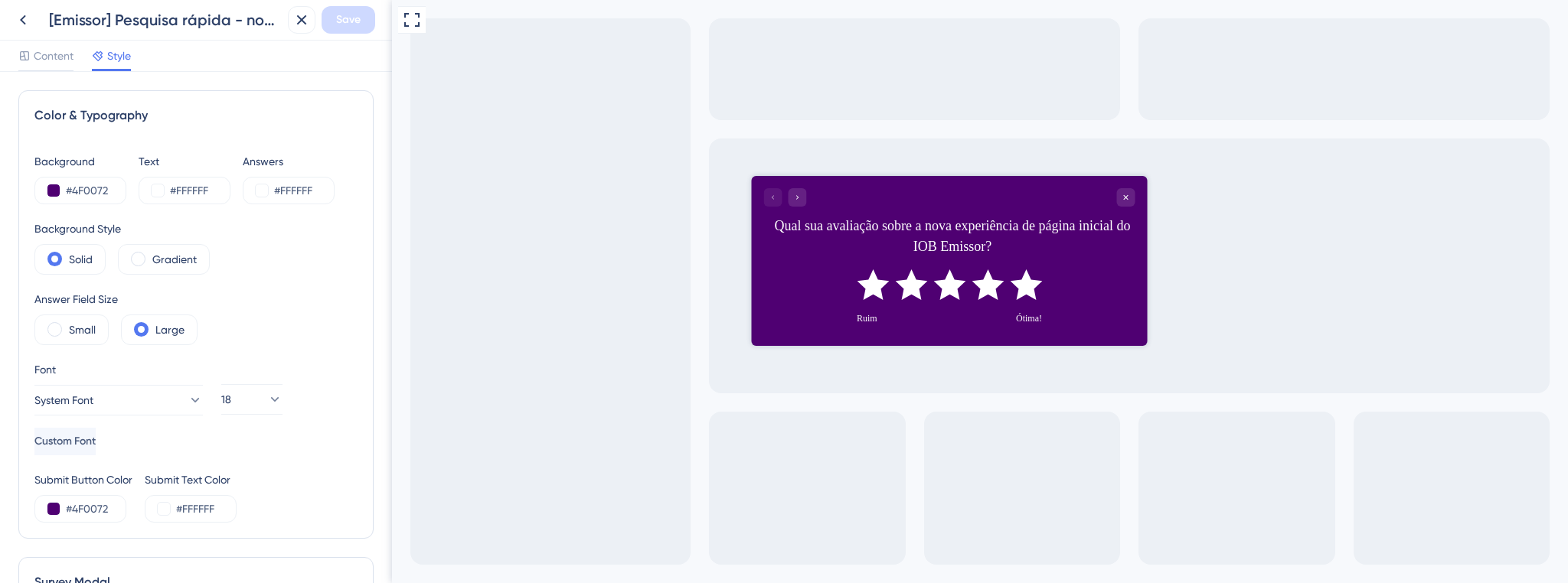
click at [801, 207] on div "Qual sua avaliação sobre a nova experiência de página inicial do IOB Emissor?" at bounding box center [948, 223] width 396 height 94
click at [800, 198] on icon "Go to Question 2" at bounding box center [797, 198] width 10 height 10
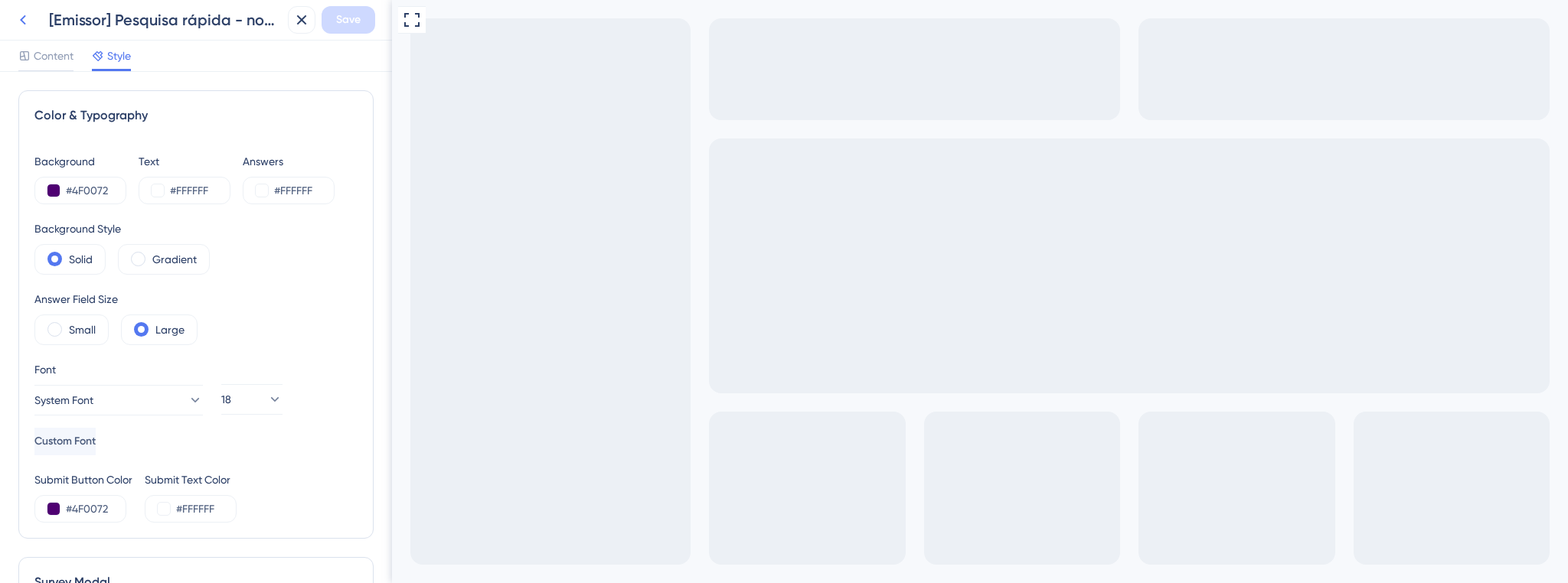
click at [28, 24] on icon at bounding box center [22, 20] width 18 height 18
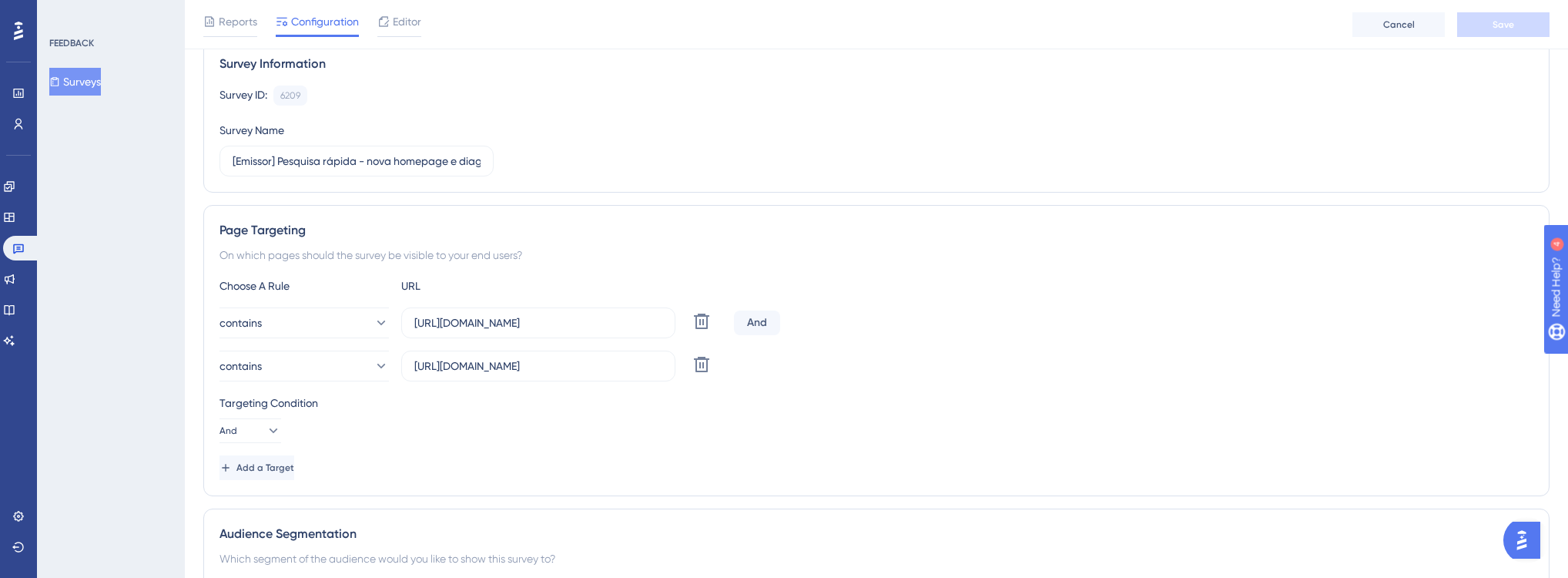
click at [262, 410] on div "Targeting Condition" at bounding box center [877, 402] width 1314 height 18
click at [265, 426] on icon at bounding box center [272, 430] width 15 height 15
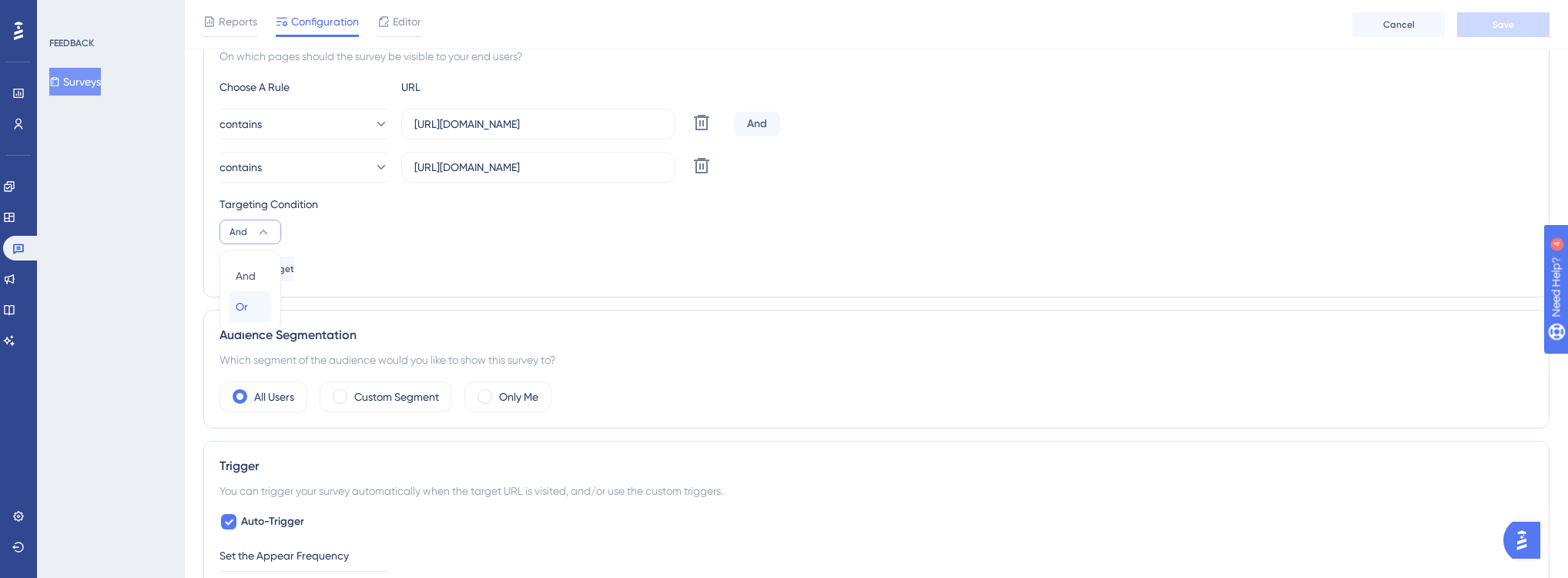
click at [247, 315] on div "Or Or" at bounding box center [250, 307] width 30 height 31
click at [632, 295] on div "Page Targeting On which pages should the survey be visible to your end users? C…" at bounding box center [877, 152] width 1346 height 291
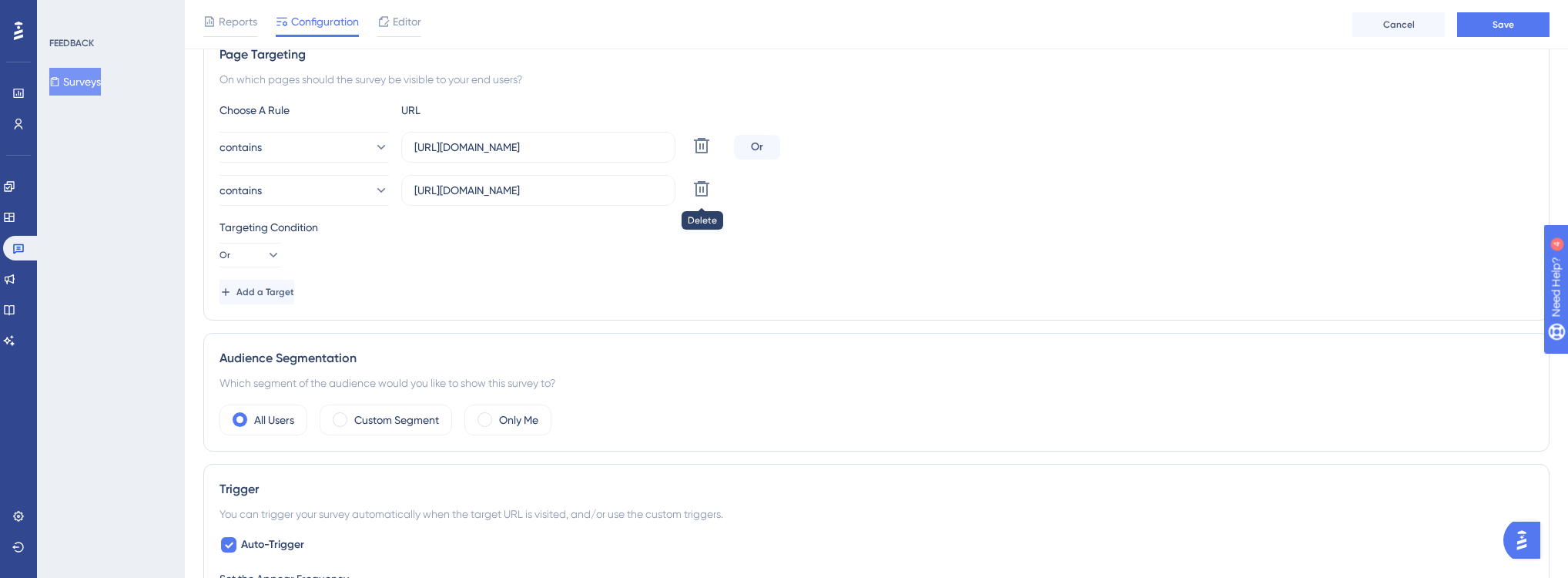
scroll to position [260, 0]
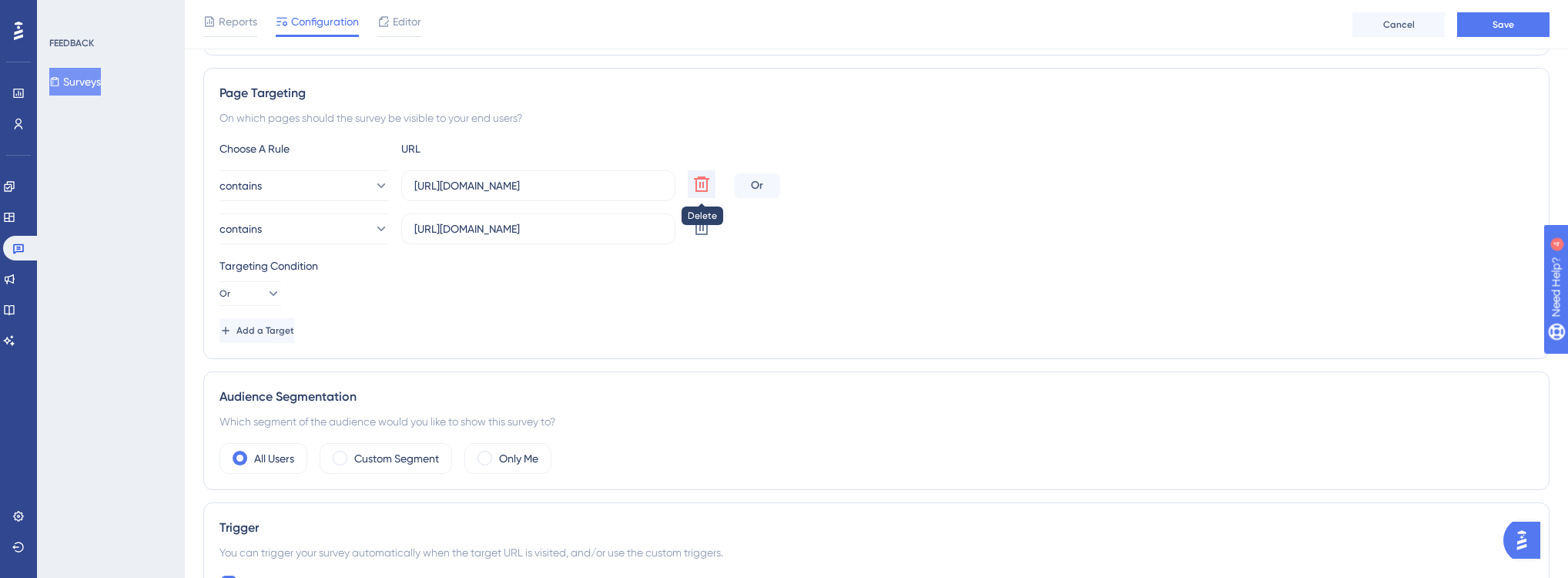
click at [703, 182] on icon at bounding box center [701, 184] width 15 height 15
type input "[URL][DOMAIN_NAME]"
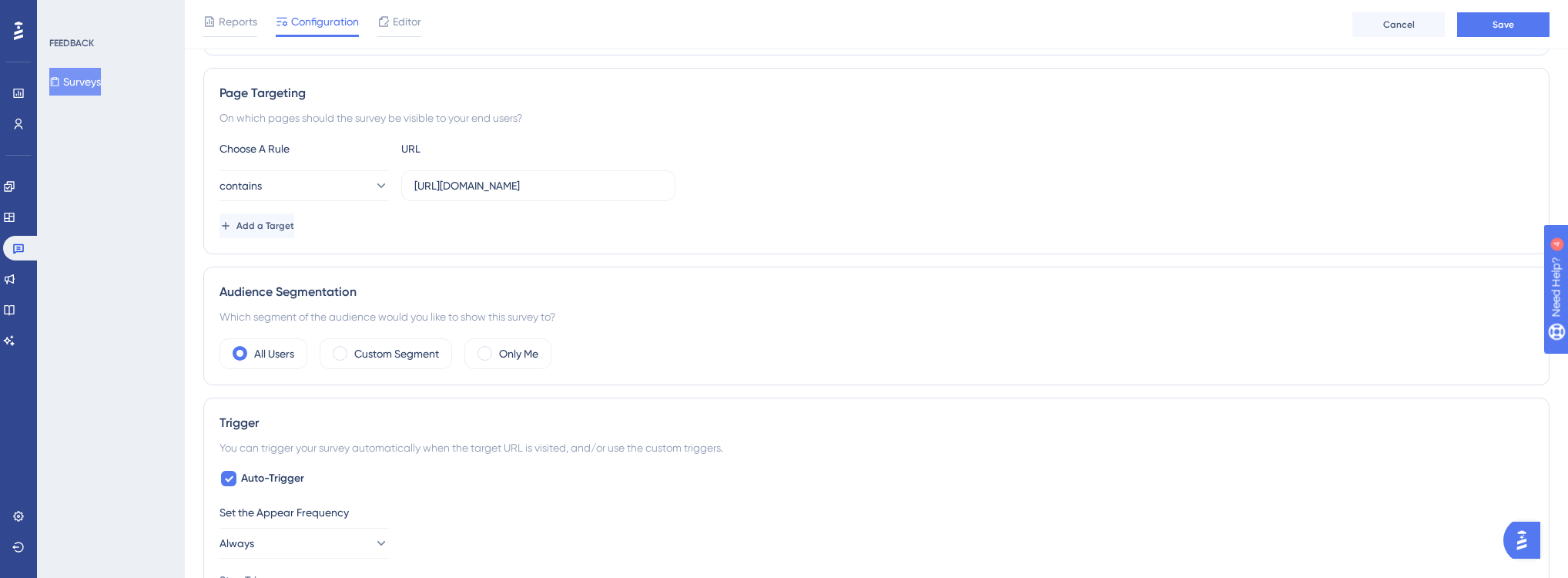
click at [379, 335] on div "Audience Segmentation Which segment of the audience would you like to show this…" at bounding box center [877, 326] width 1346 height 119
click at [379, 353] on label "Custom Segment" at bounding box center [397, 353] width 85 height 18
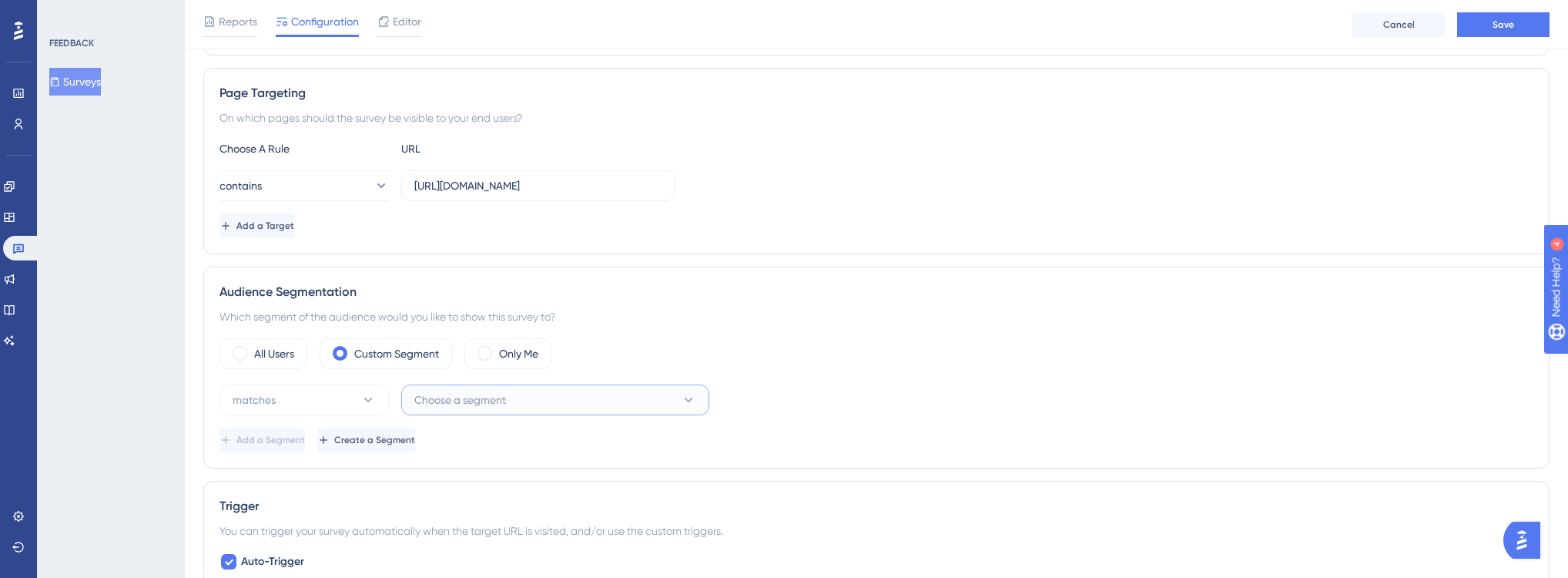
click at [485, 395] on span "Choose a segment" at bounding box center [460, 399] width 92 height 18
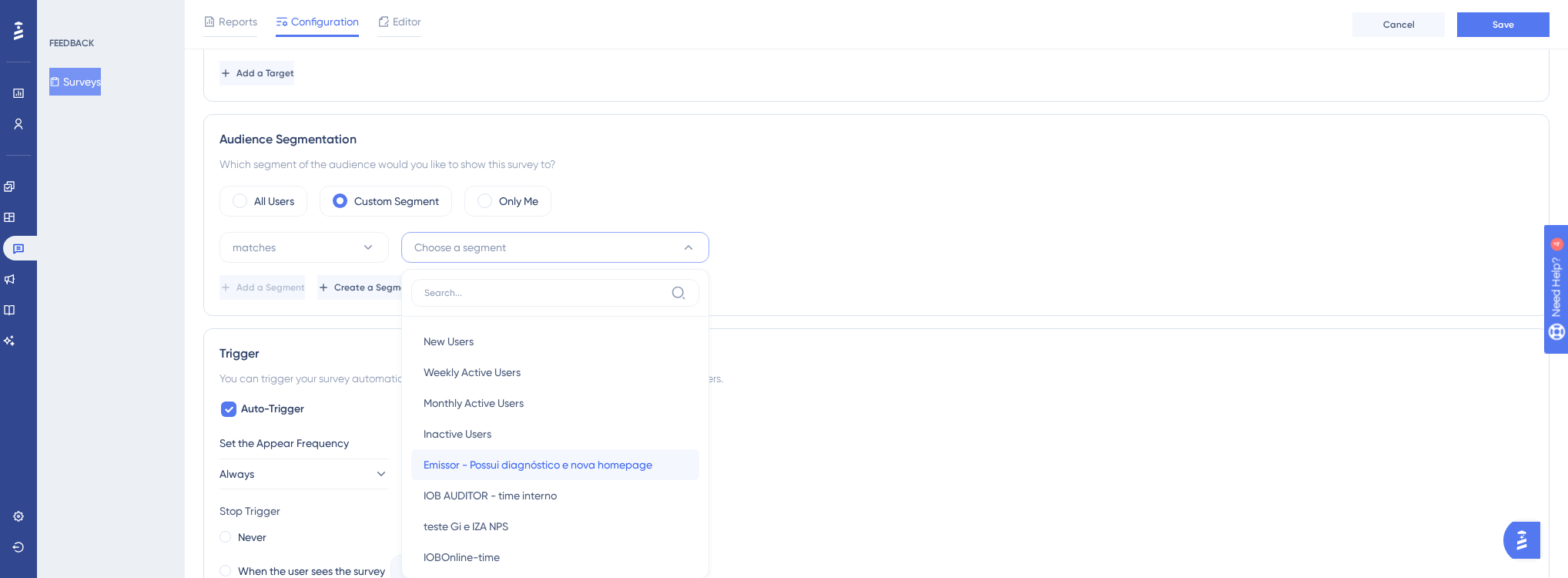
click at [521, 465] on span "Emissor - Possui diagnóstico e nova homepage" at bounding box center [538, 464] width 229 height 18
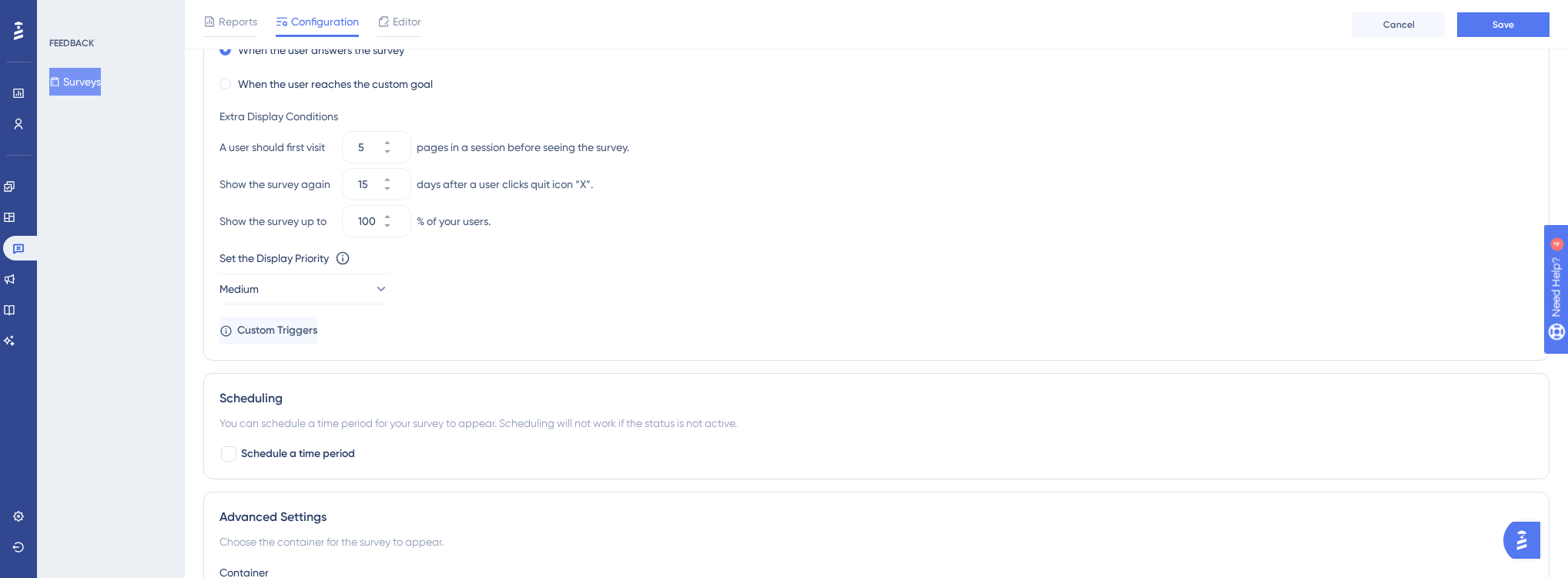
scroll to position [905, 0]
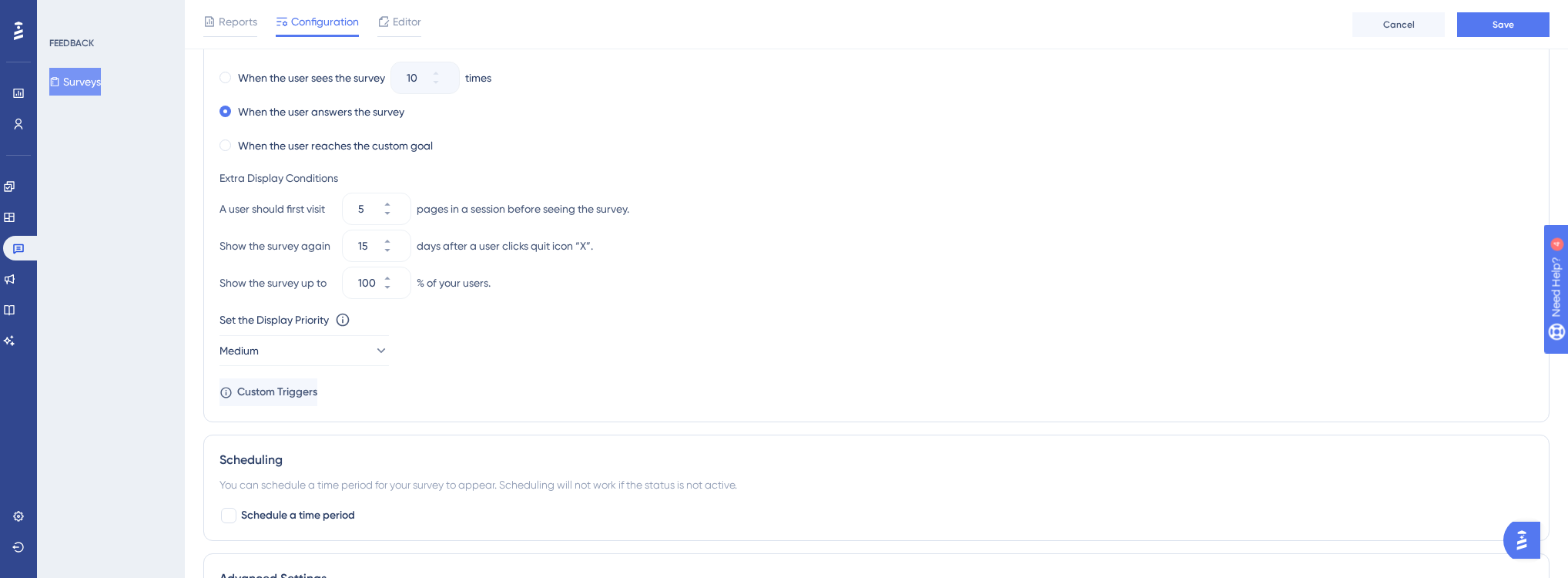
click at [320, 327] on div "Set the Display Priority This option will set the display priority between auto…" at bounding box center [877, 338] width 1314 height 55
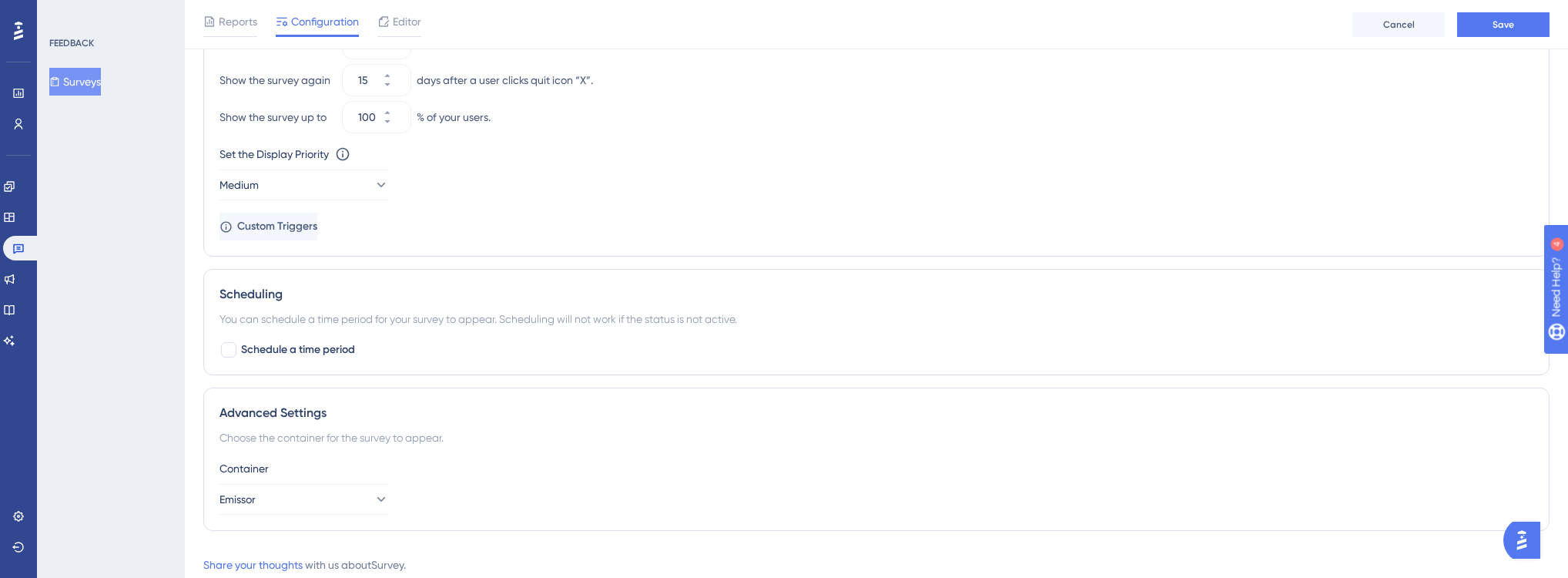
scroll to position [1114, 0]
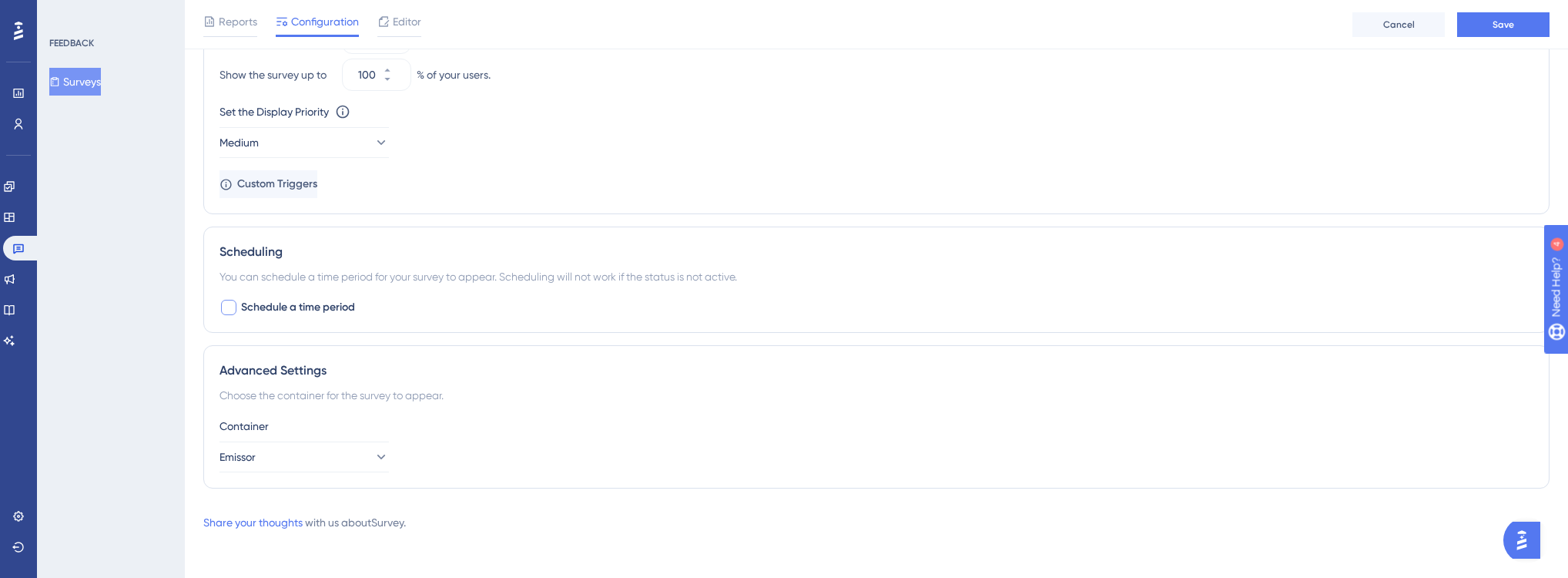
click at [310, 311] on span "Schedule a time period" at bounding box center [298, 307] width 114 height 18
checkbox input "true"
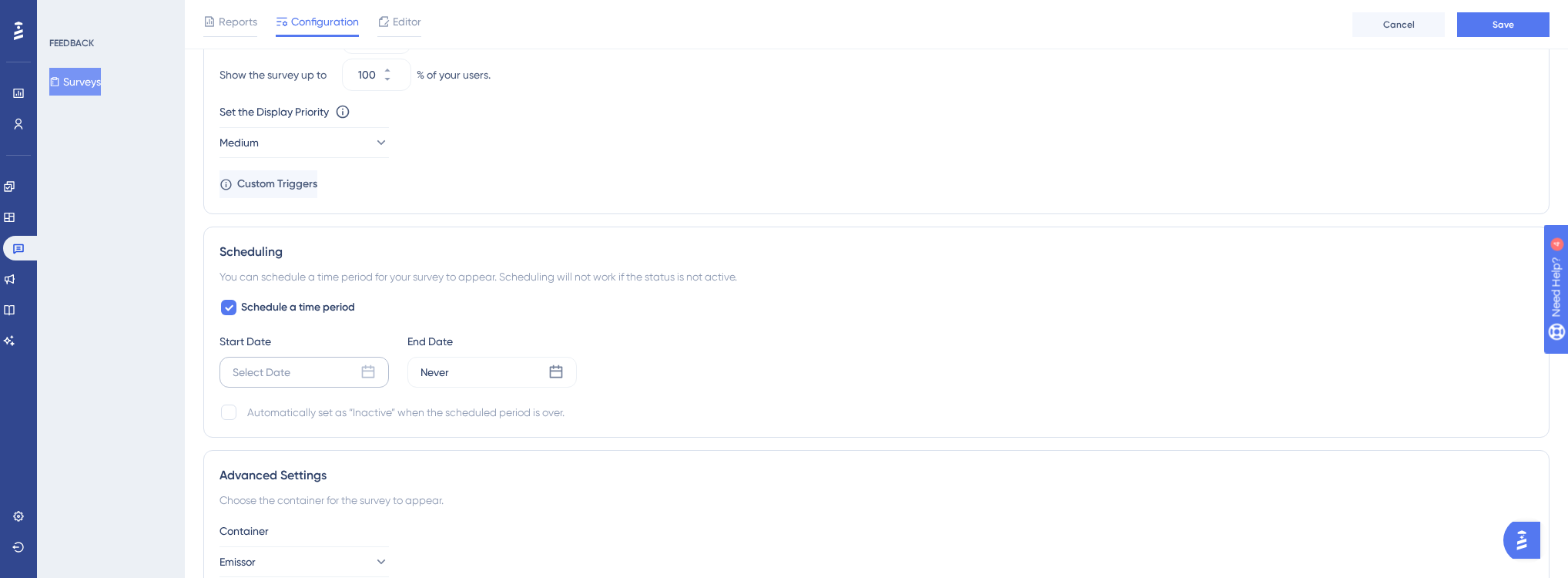
click at [330, 365] on div "Select Date" at bounding box center [304, 372] width 169 height 31
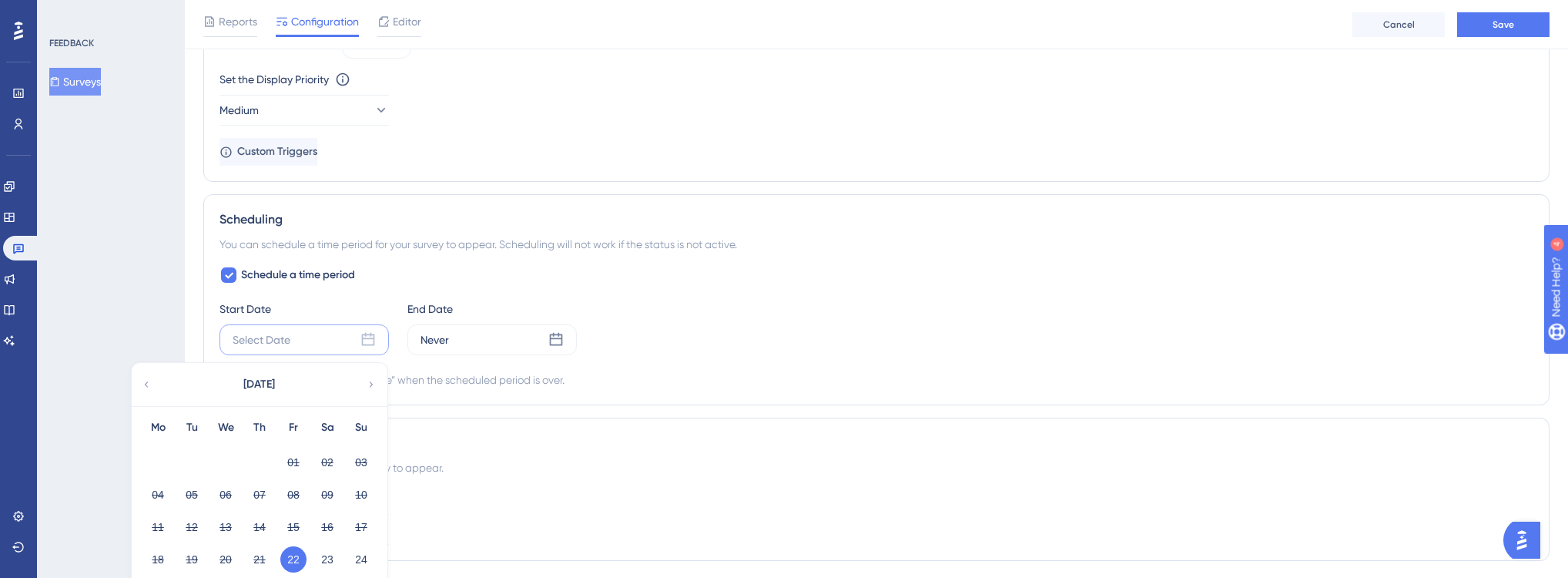
scroll to position [1233, 0]
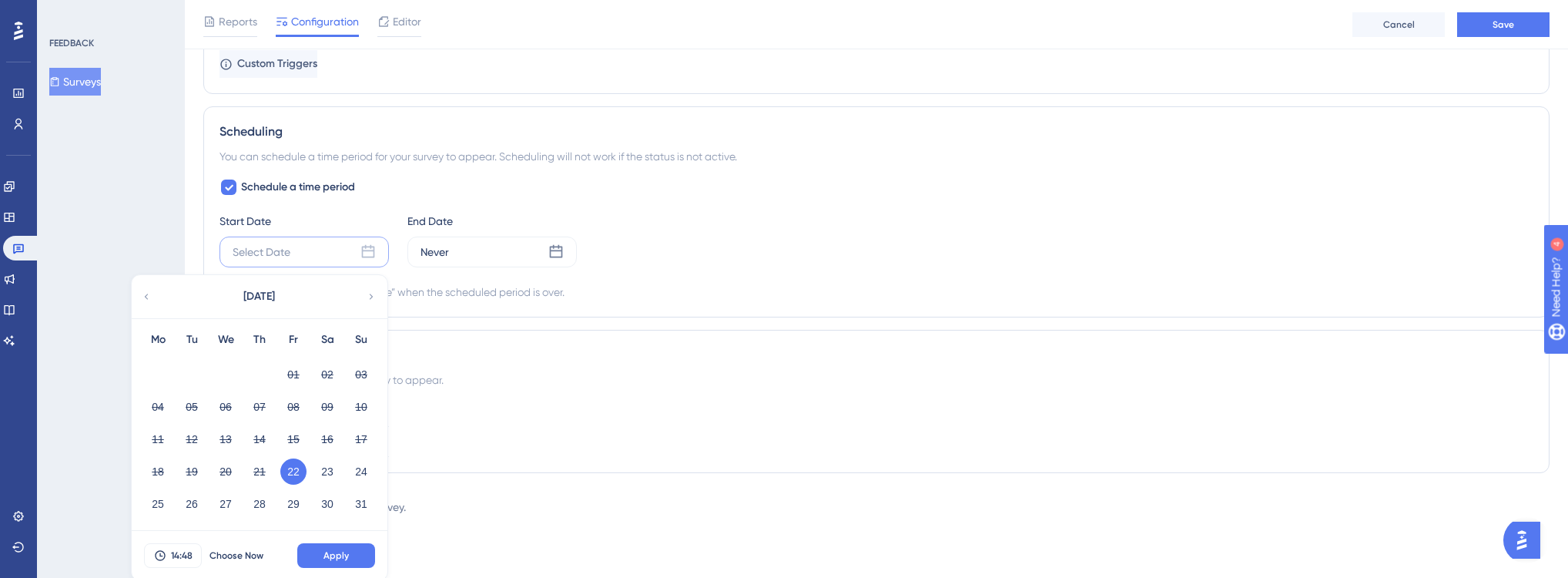
click at [295, 469] on button "22" at bounding box center [293, 471] width 26 height 26
click at [180, 552] on span "14:48" at bounding box center [181, 555] width 22 height 12
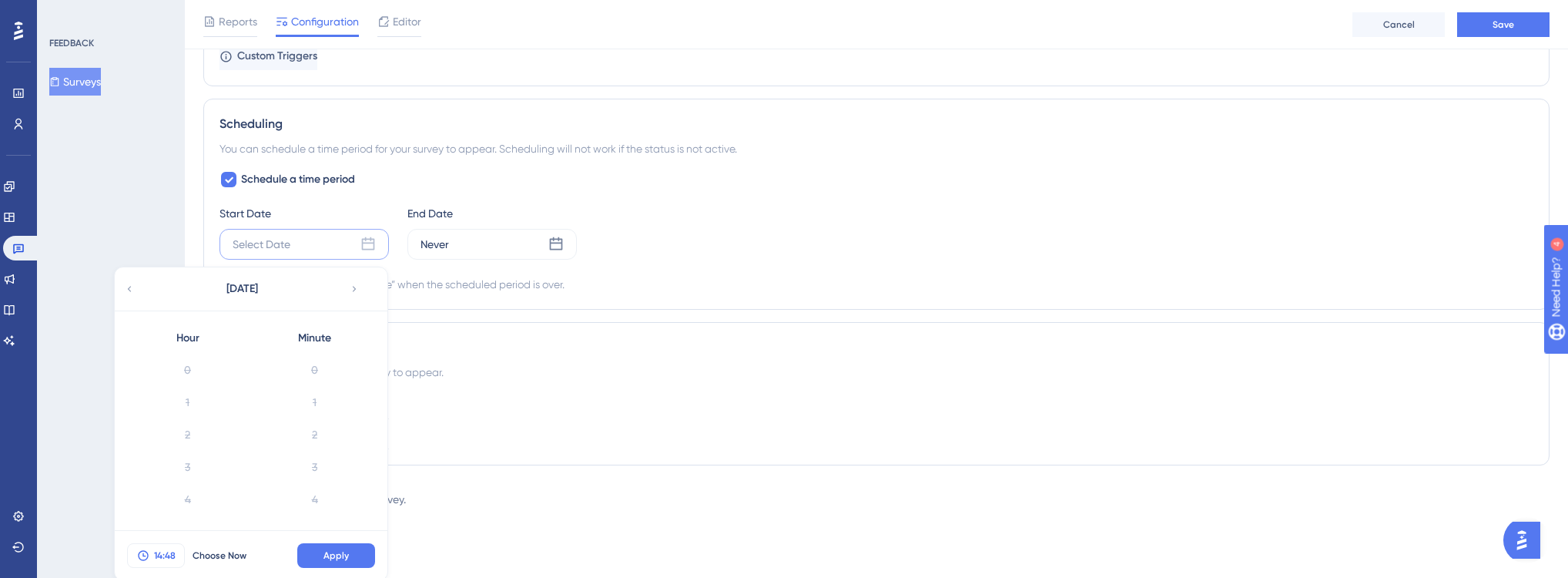
scroll to position [1486, 0]
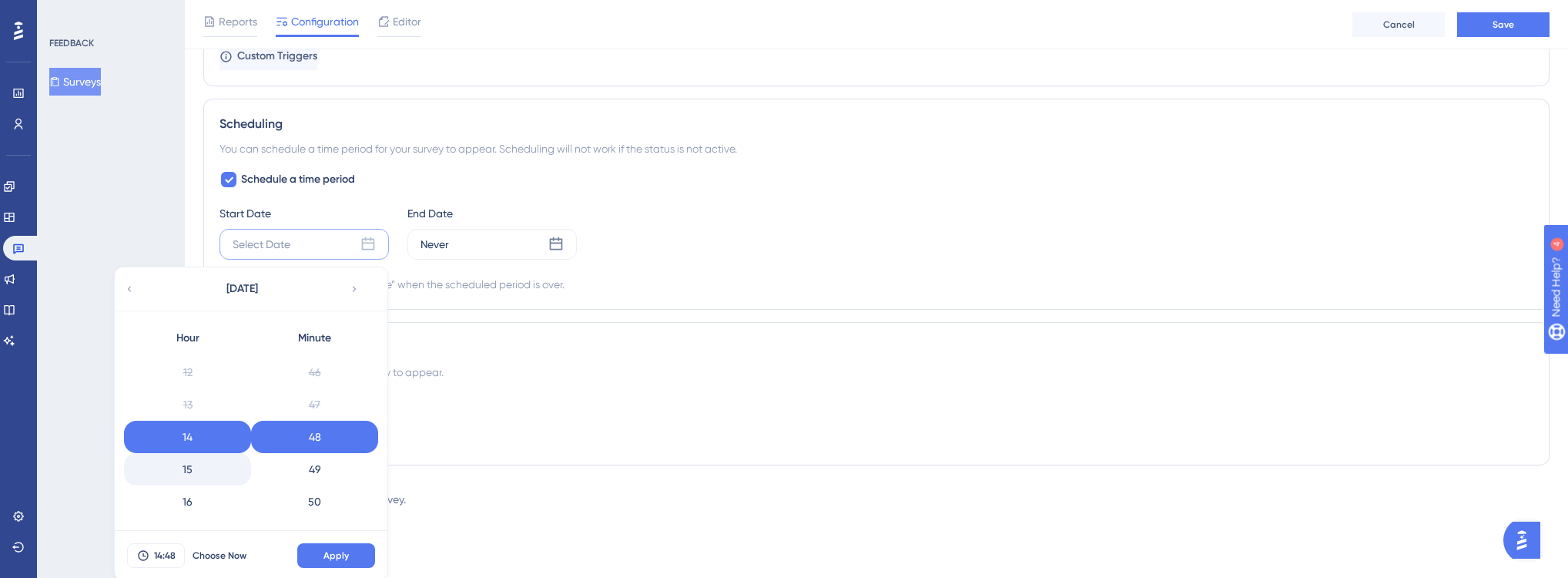
click at [195, 470] on div "15" at bounding box center [187, 469] width 127 height 33
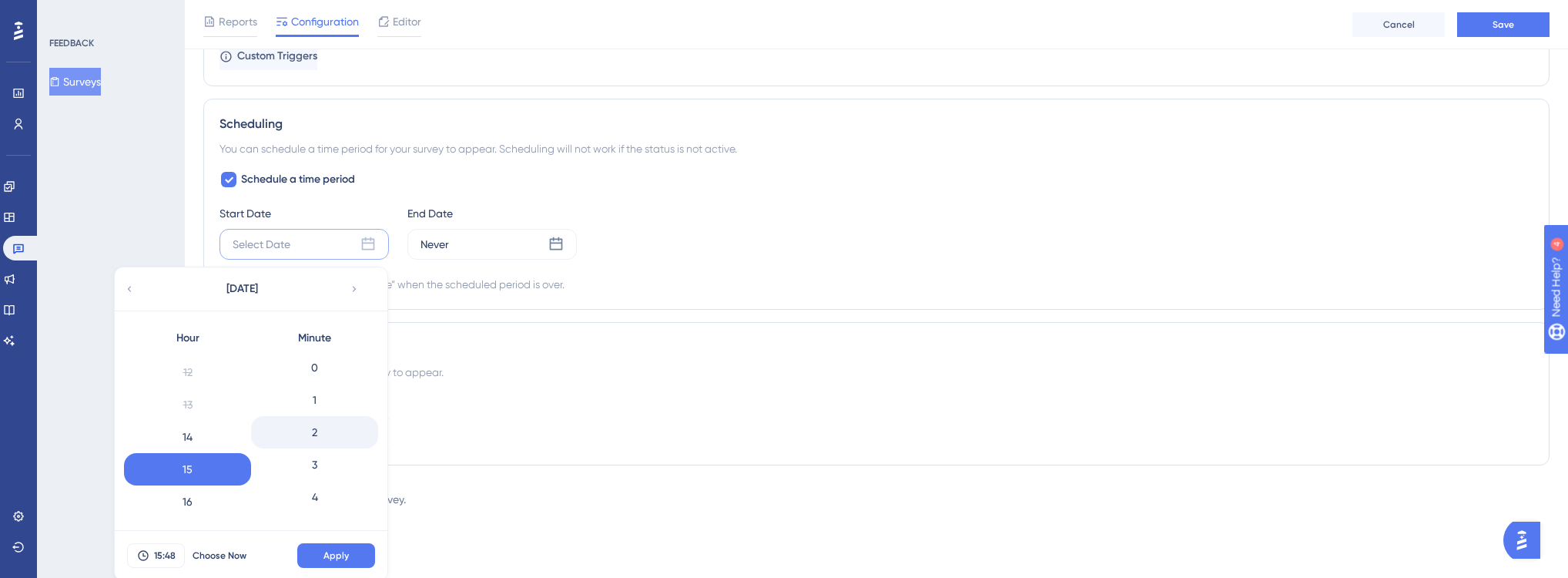
scroll to position [0, 0]
click at [312, 373] on div "0" at bounding box center [314, 370] width 127 height 33
click at [324, 552] on span "Apply" at bounding box center [336, 555] width 26 height 12
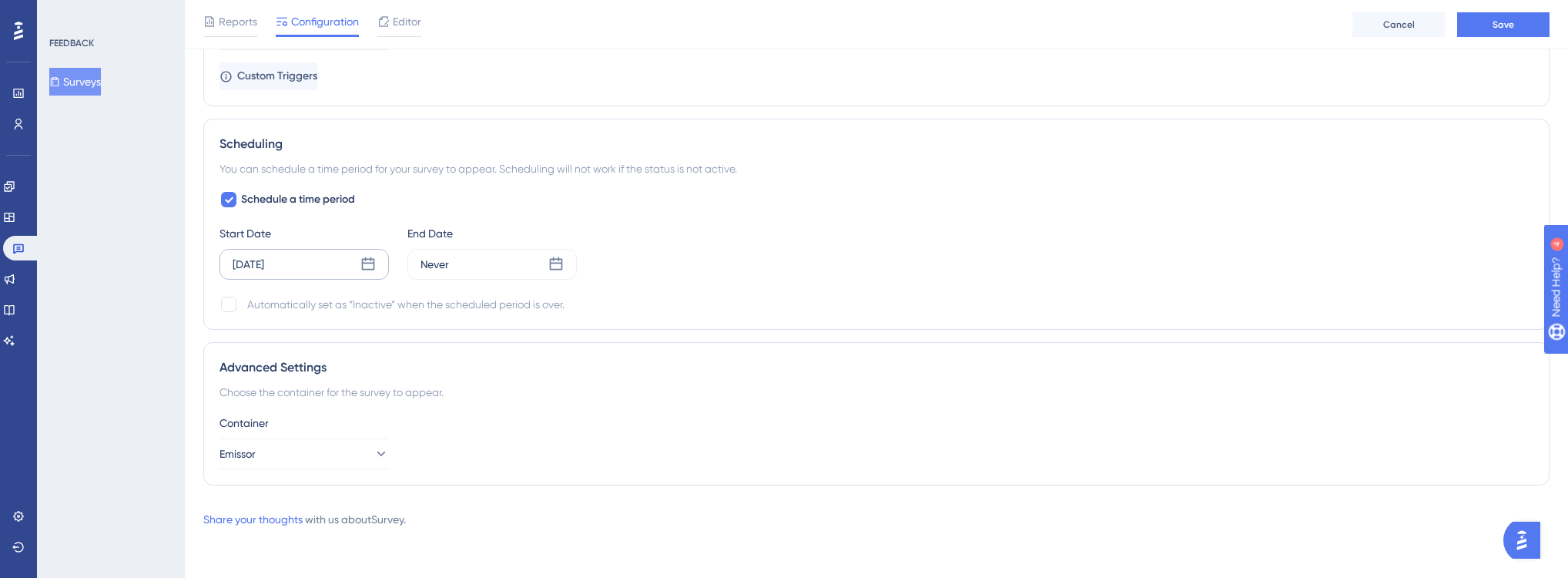
scroll to position [1218, 0]
click at [545, 263] on div "Never" at bounding box center [492, 267] width 169 height 31
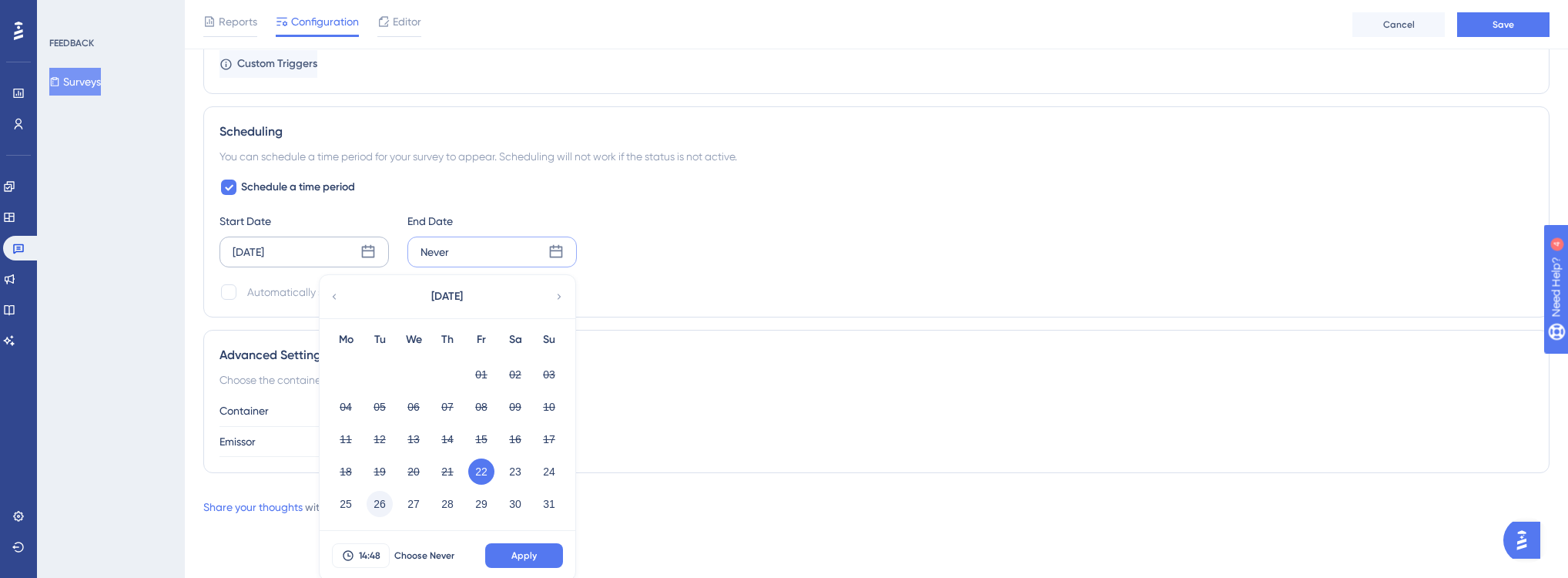
click at [381, 499] on button "26" at bounding box center [379, 504] width 26 height 26
click at [379, 499] on button "26" at bounding box center [379, 504] width 26 height 26
click at [350, 549] on icon at bounding box center [347, 555] width 12 height 12
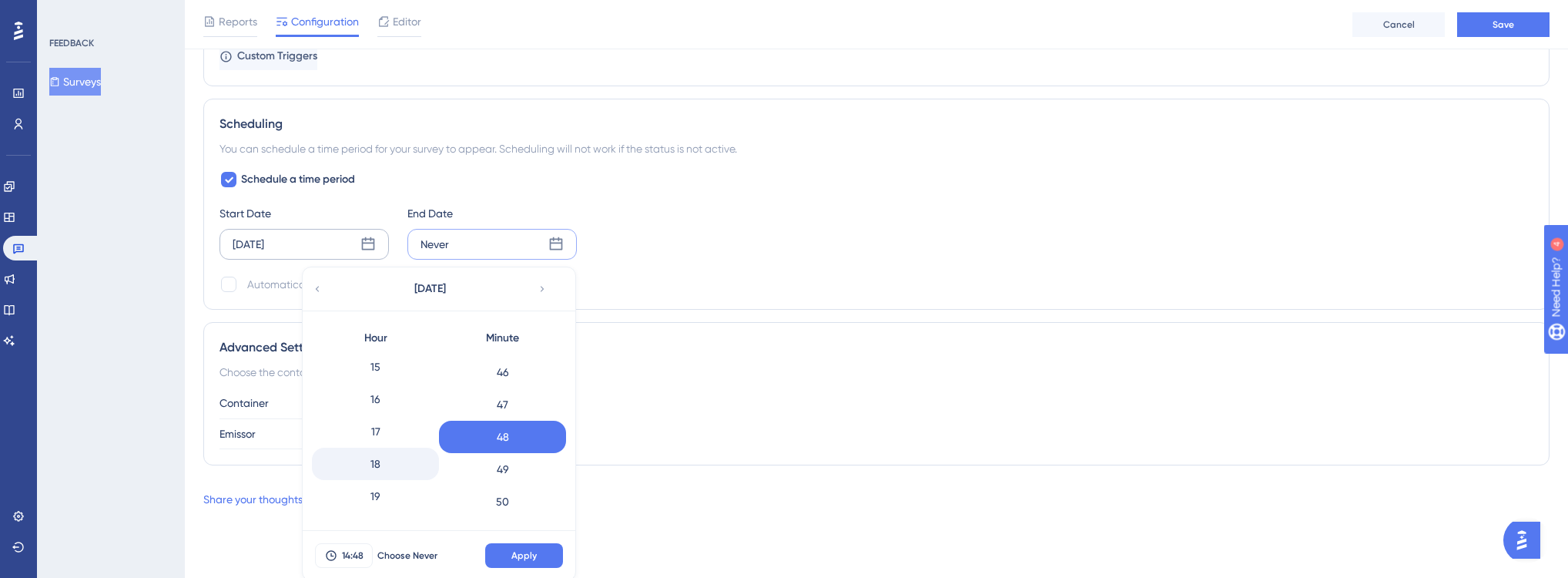
scroll to position [488, 0]
click at [378, 462] on div "18" at bounding box center [375, 464] width 127 height 33
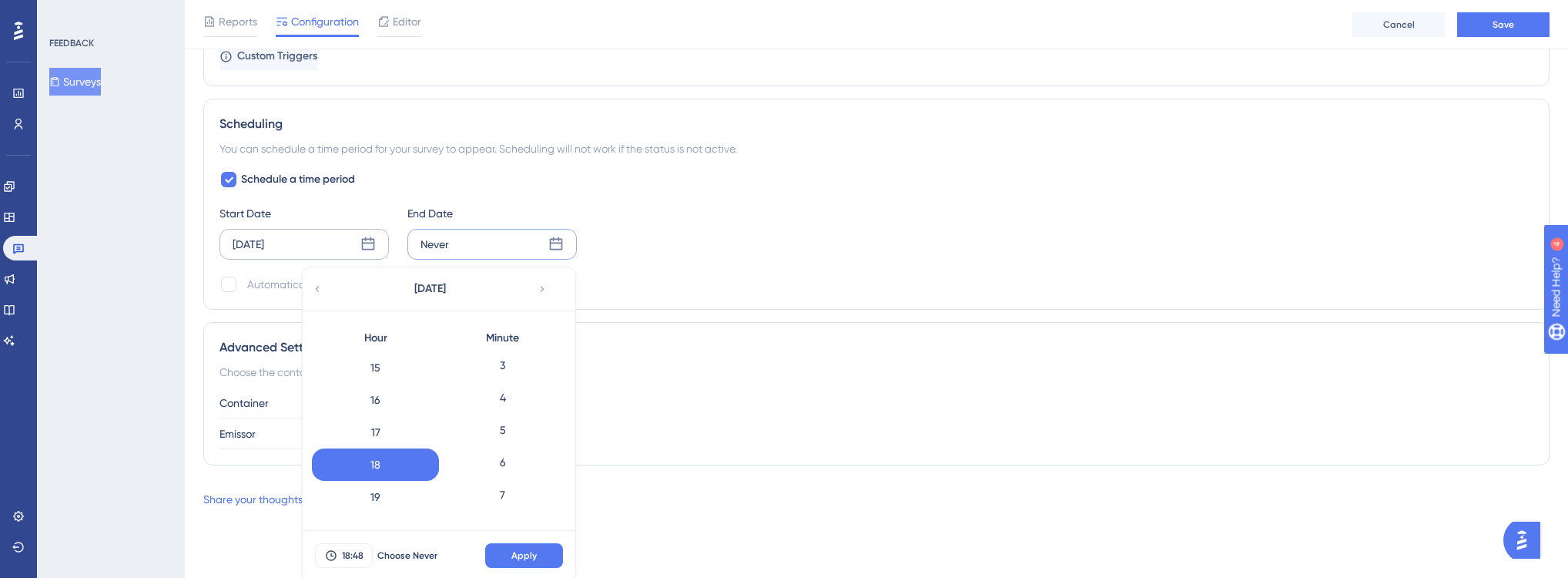
scroll to position [0, 0]
click at [494, 370] on div "0" at bounding box center [502, 370] width 127 height 33
click at [521, 543] on button "Apply" at bounding box center [524, 555] width 77 height 25
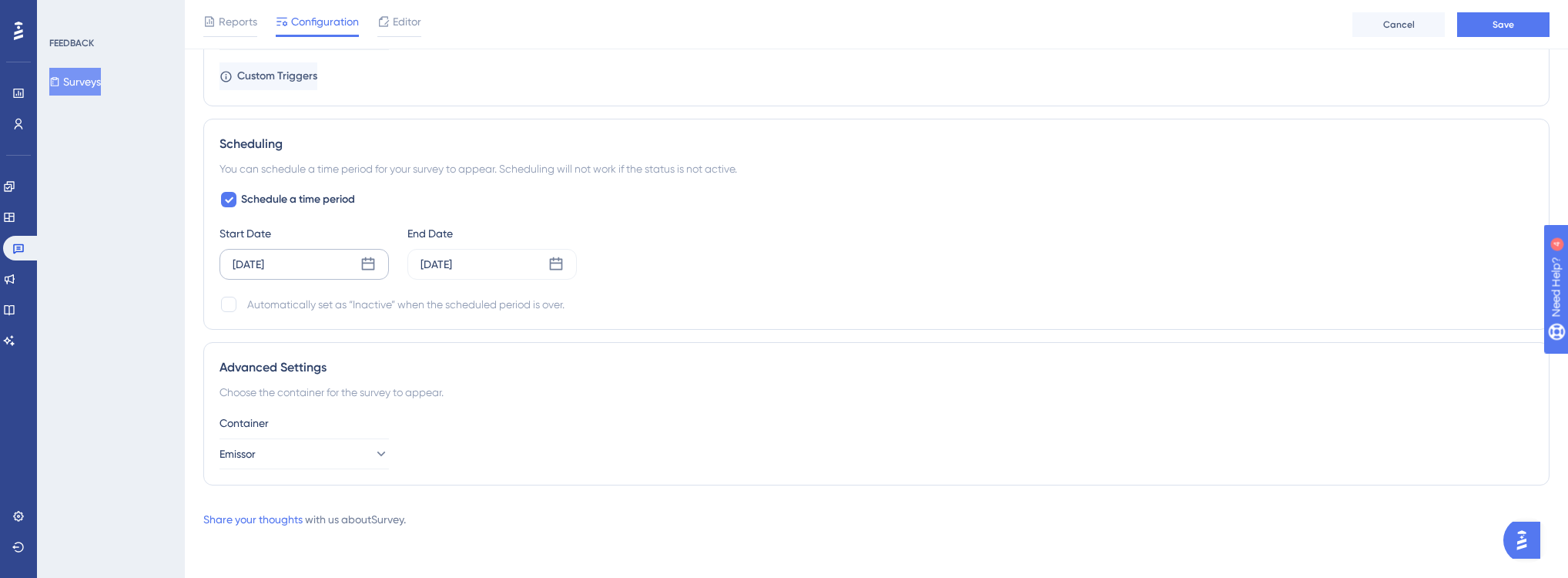
scroll to position [1218, 0]
click at [556, 255] on div "Aug 26 2025" at bounding box center [492, 267] width 169 height 31
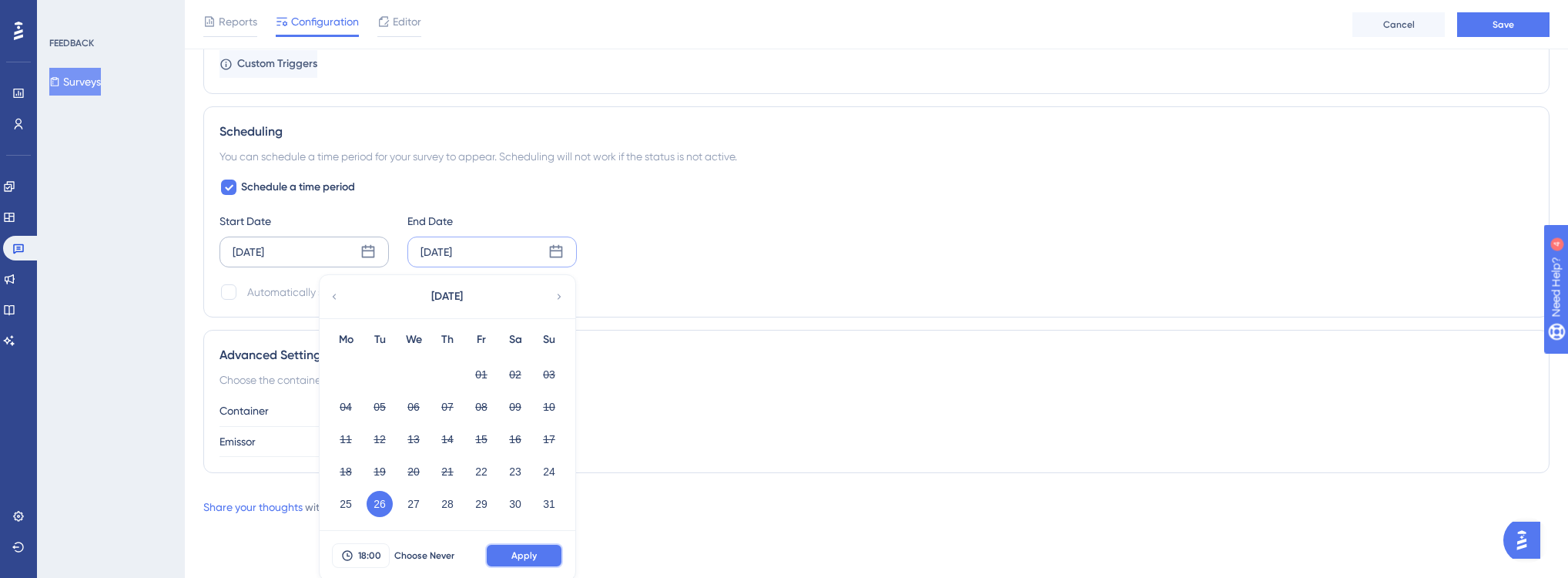
click at [514, 550] on span "Apply" at bounding box center [525, 555] width 26 height 12
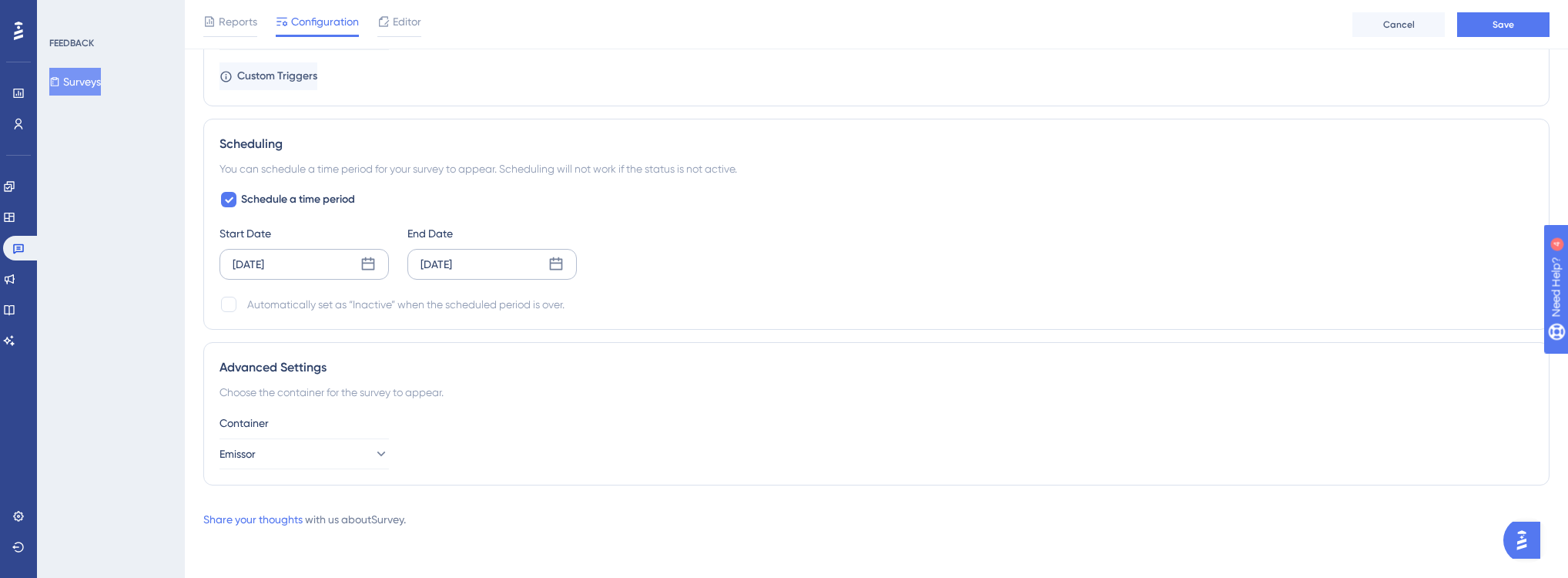
scroll to position [1218, 0]
click at [529, 263] on div "Aug 26 2025" at bounding box center [492, 267] width 169 height 31
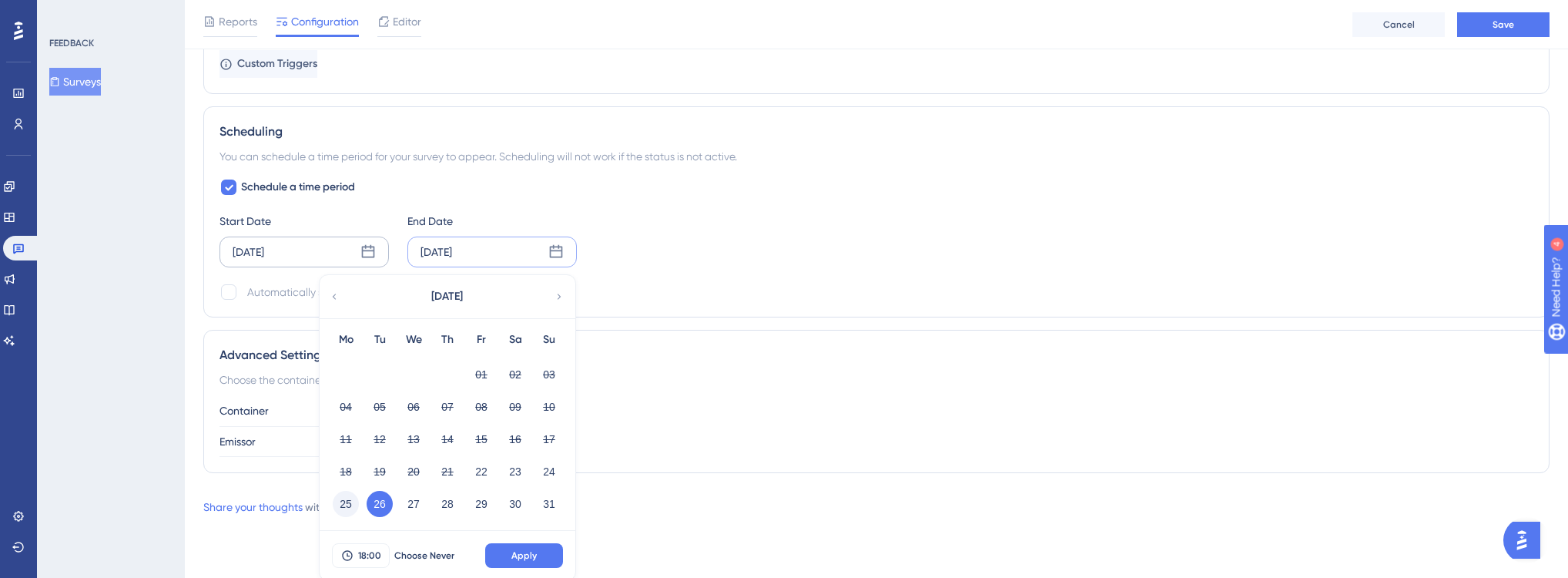
click at [341, 501] on button "25" at bounding box center [346, 504] width 26 height 26
click at [527, 549] on span "Apply" at bounding box center [525, 555] width 26 height 12
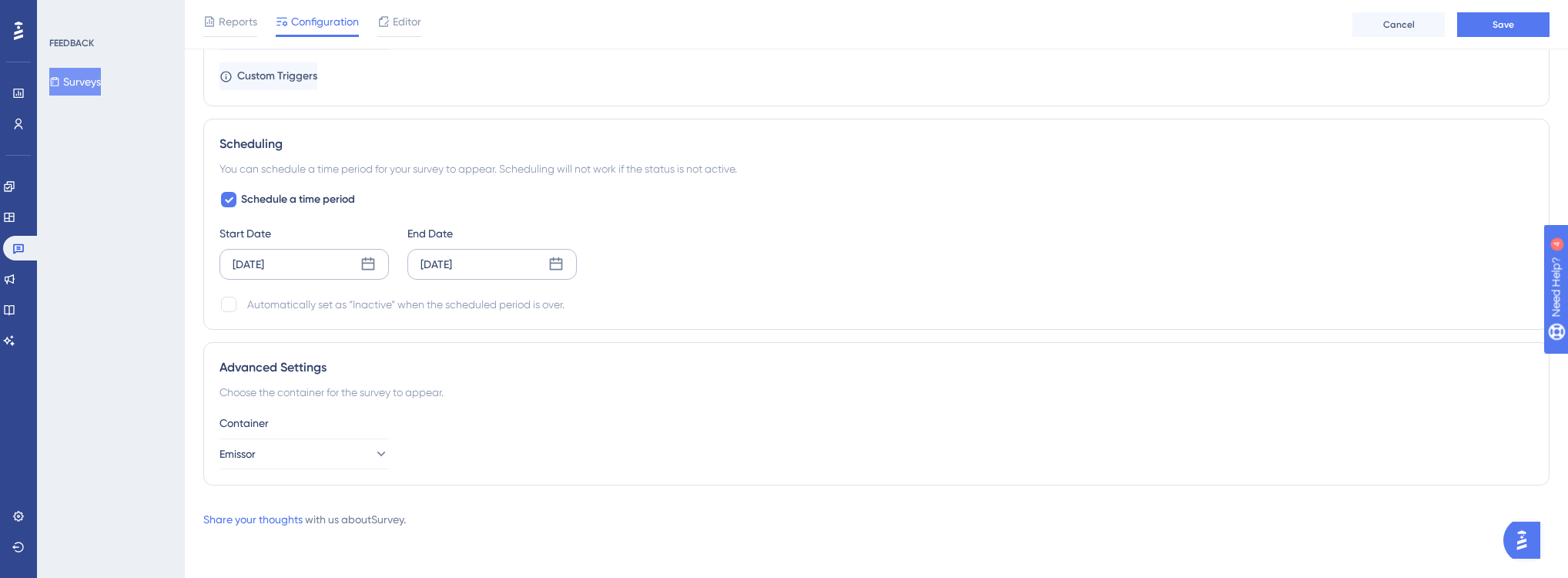
scroll to position [1218, 0]
click at [562, 255] on div "Aug 25 2025" at bounding box center [492, 267] width 169 height 31
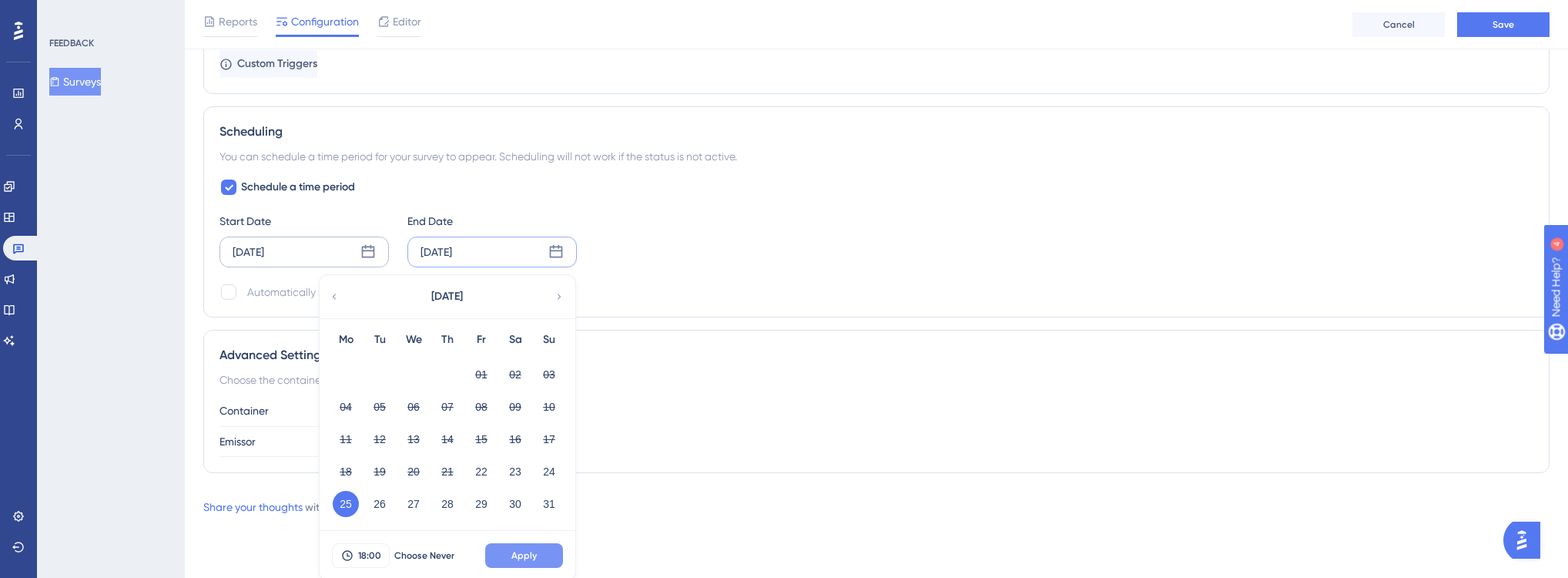
click at [539, 544] on button "Apply" at bounding box center [524, 555] width 77 height 25
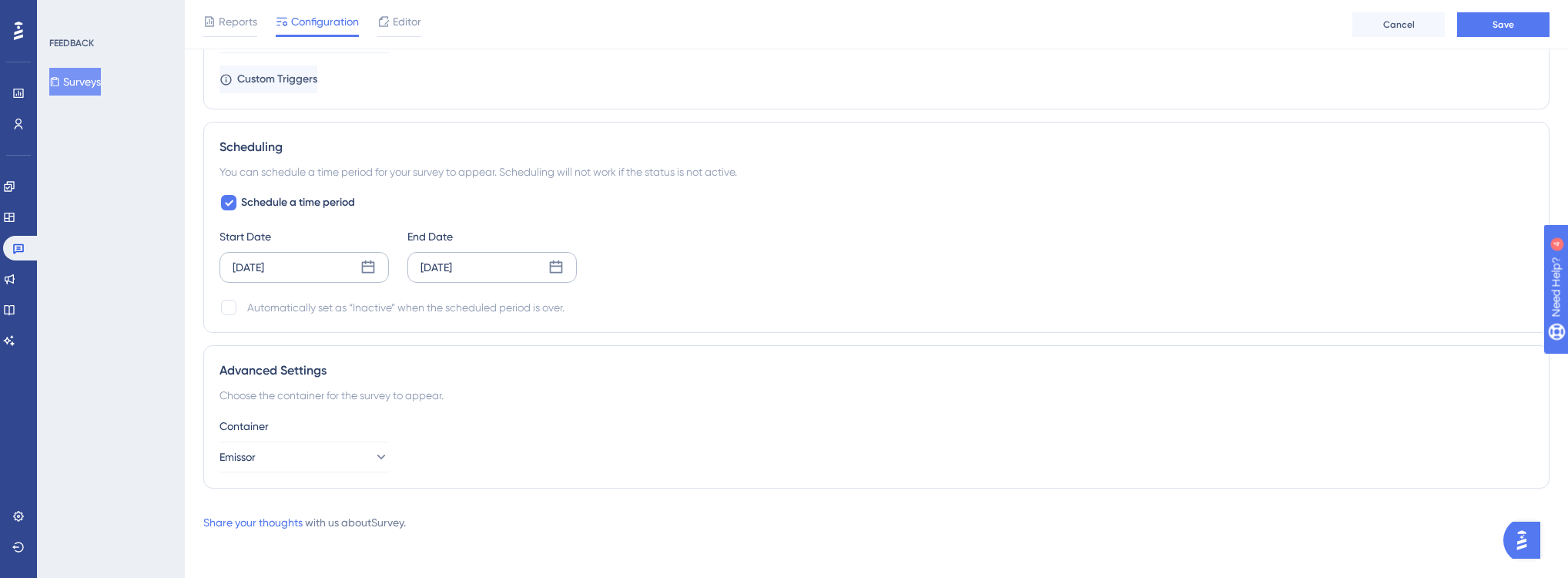
click at [564, 274] on div "Aug 25 2025" at bounding box center [492, 267] width 169 height 31
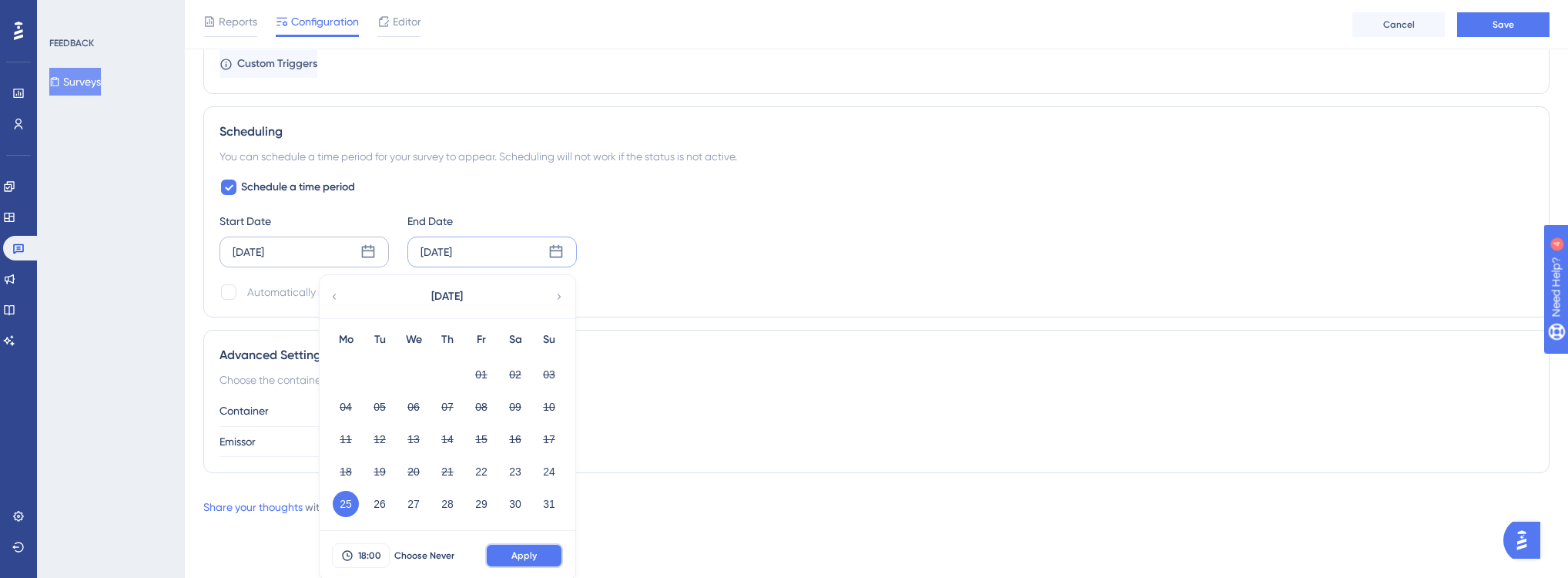
click at [520, 549] on span "Apply" at bounding box center [525, 555] width 26 height 12
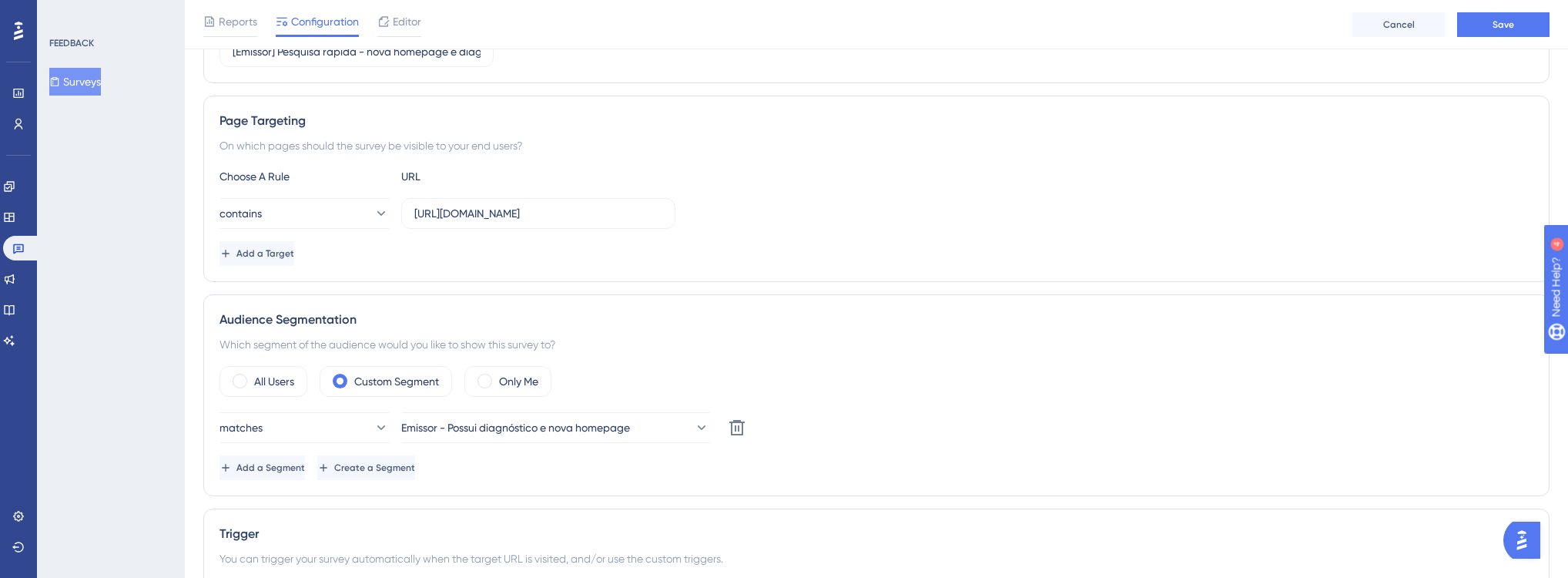
scroll to position [0, 0]
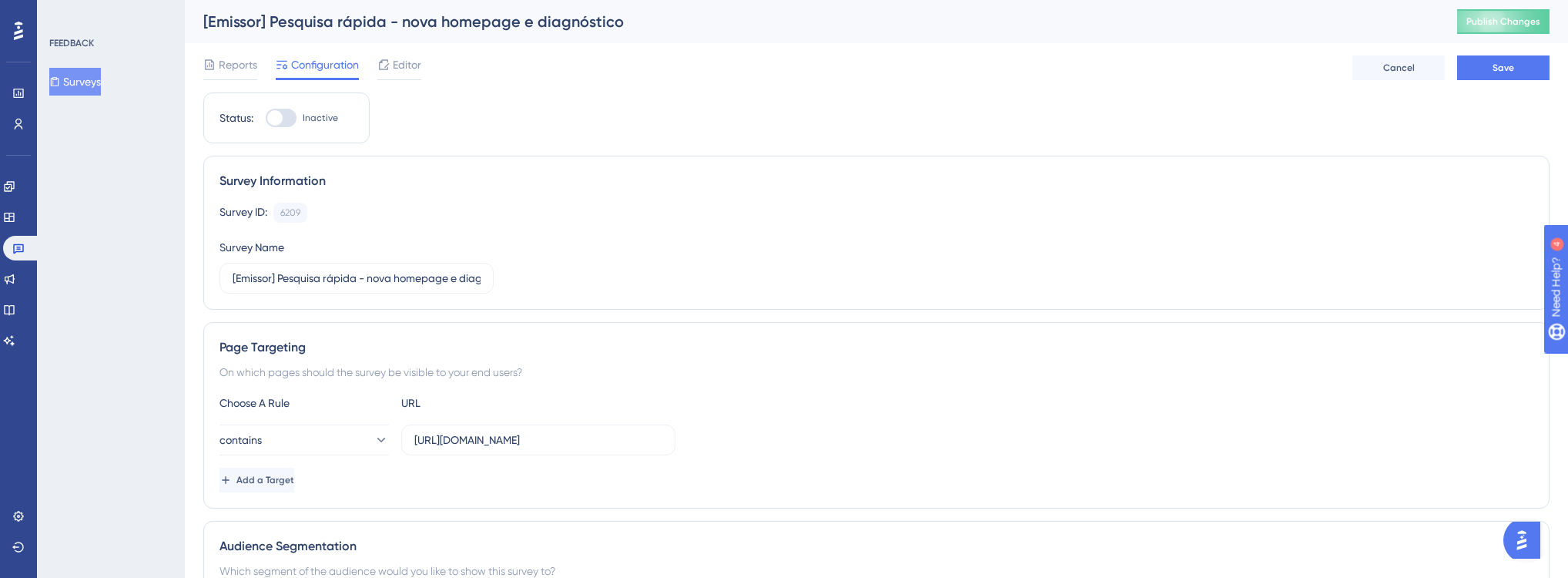
click at [284, 120] on div at bounding box center [281, 117] width 31 height 18
click at [266, 119] on input "Inactive" at bounding box center [265, 118] width 1 height 1
checkbox input "true"
click at [1477, 65] on button "Save" at bounding box center [1503, 67] width 93 height 25
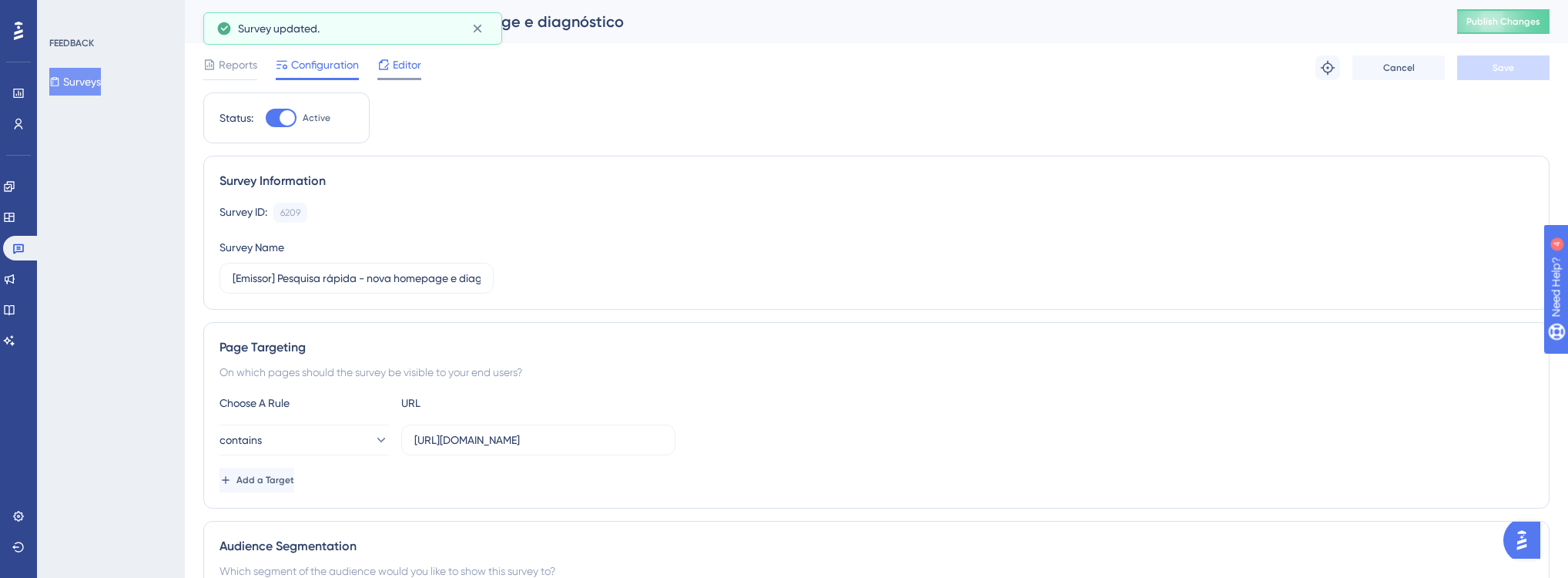
click at [419, 74] on div "Editor" at bounding box center [399, 67] width 44 height 25
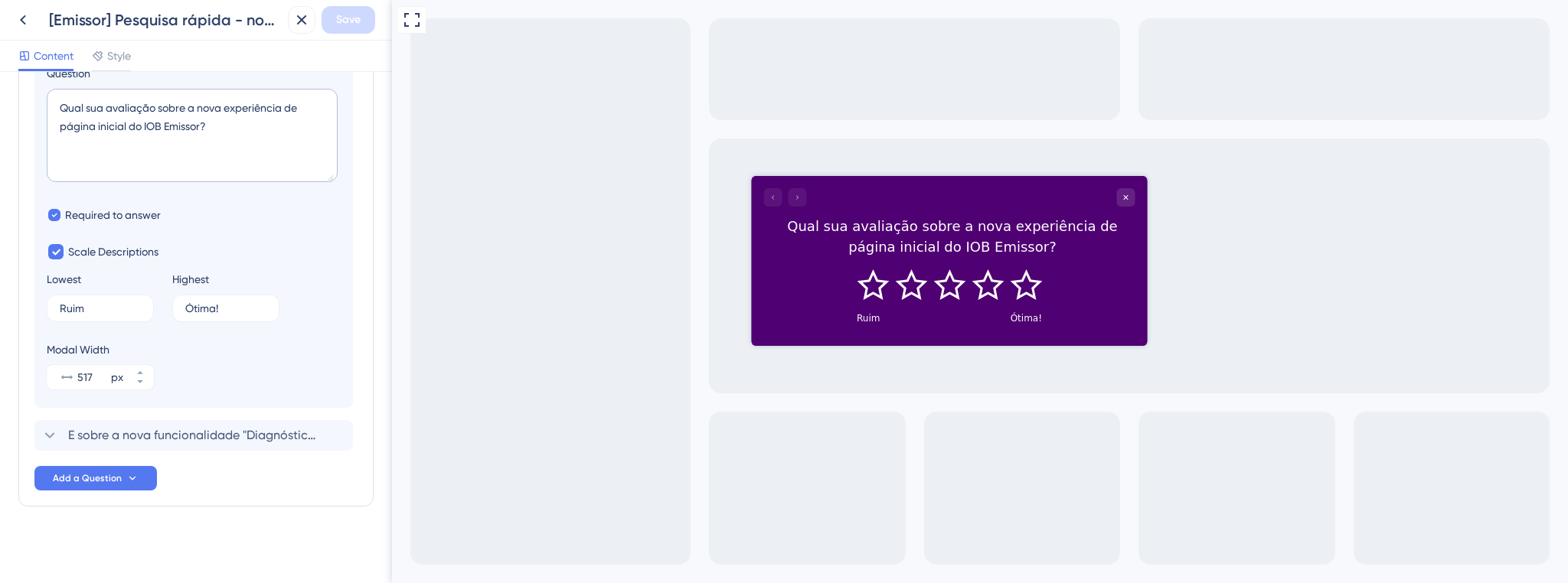
scroll to position [228, 0]
click at [157, 419] on div "E sobre a nova funcionalidade "Diagnóstico de notas" e da "captura automática" …" at bounding box center [193, 434] width 318 height 31
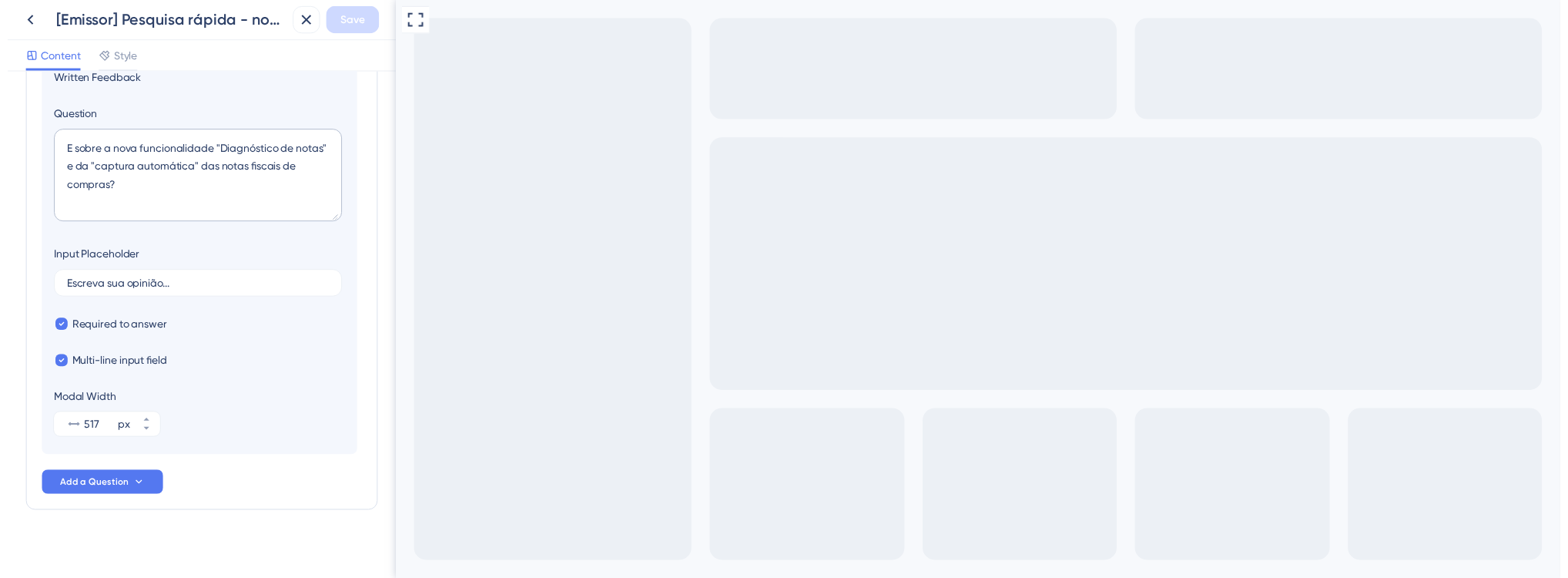
scroll to position [133, 0]
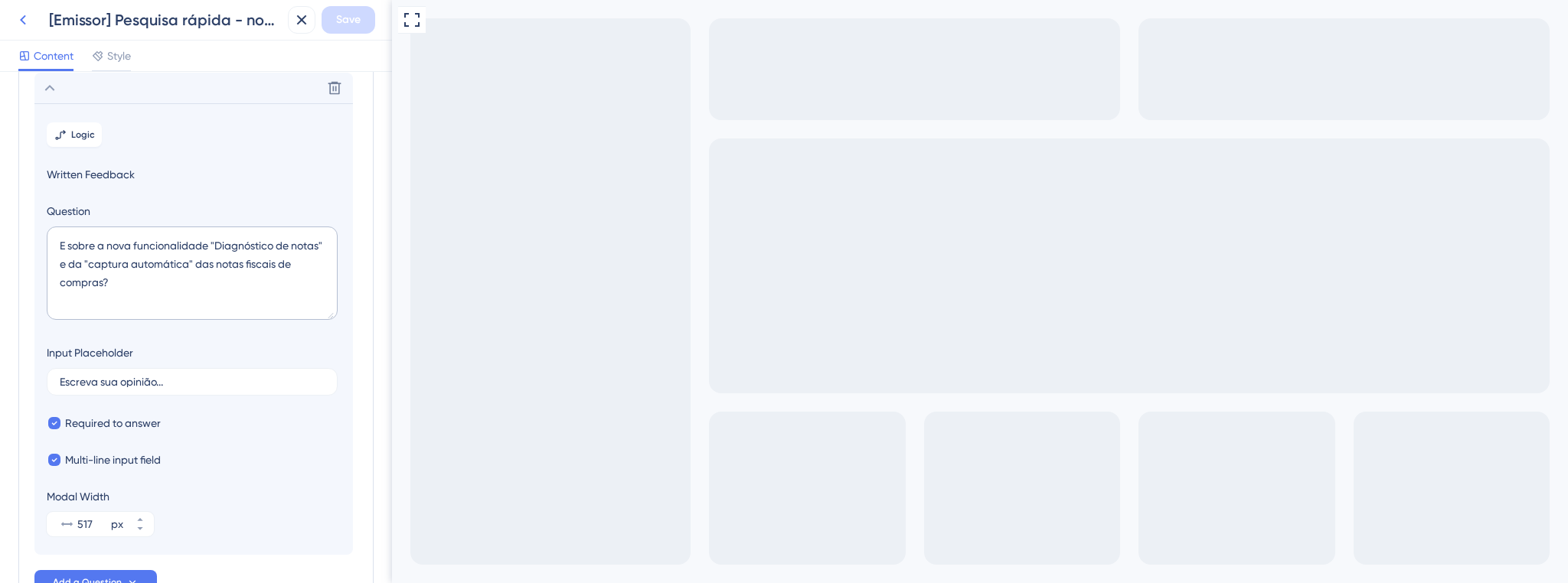
click at [21, 27] on icon at bounding box center [22, 20] width 18 height 18
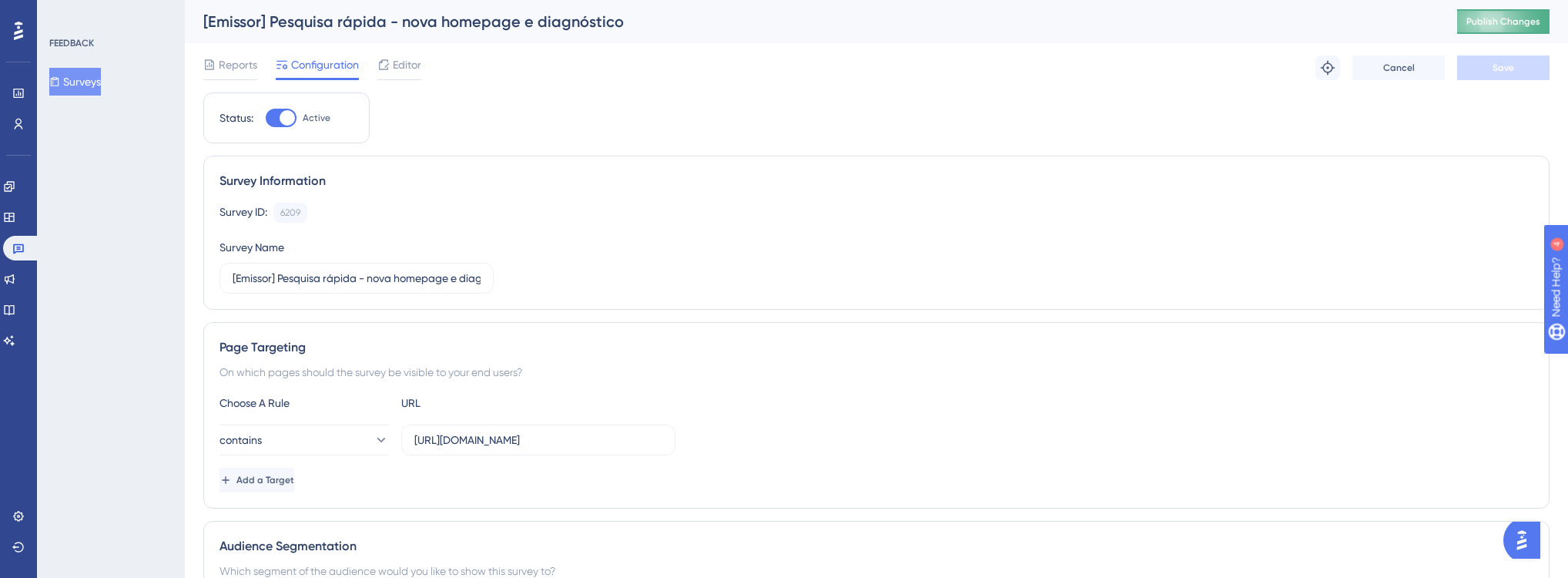
click at [1494, 22] on span "Publish Changes" at bounding box center [1503, 21] width 74 height 12
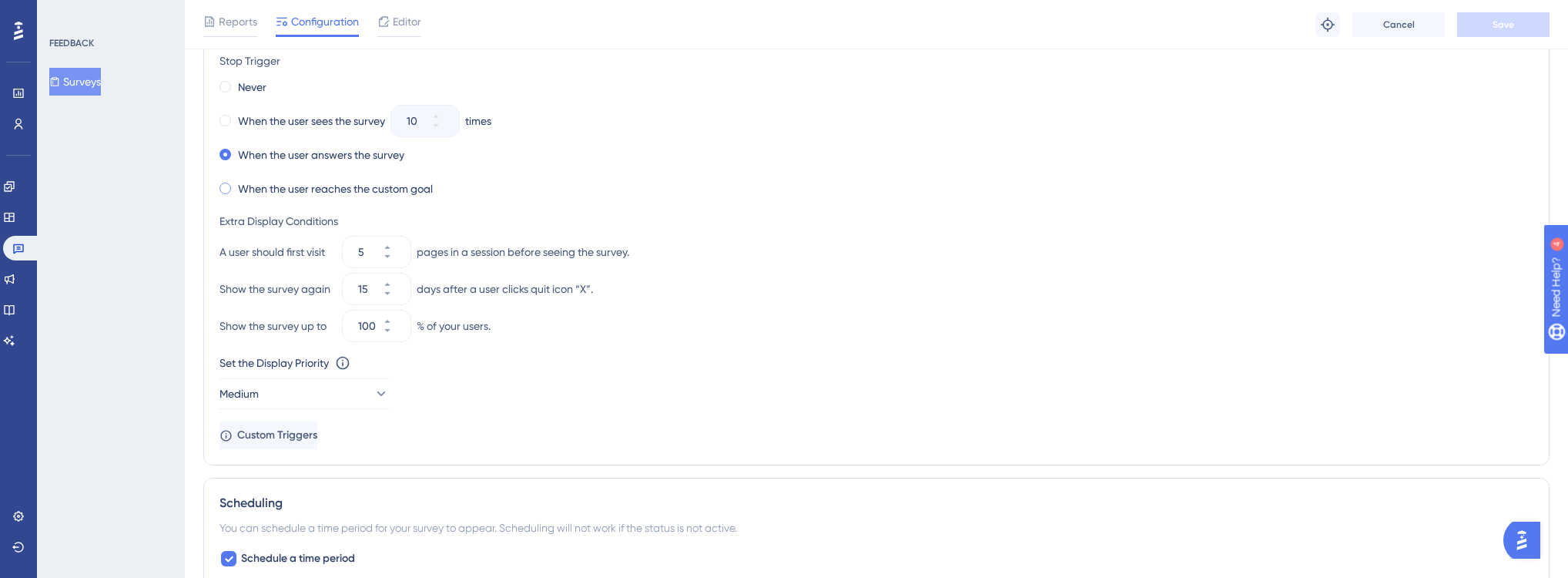
scroll to position [801, 0]
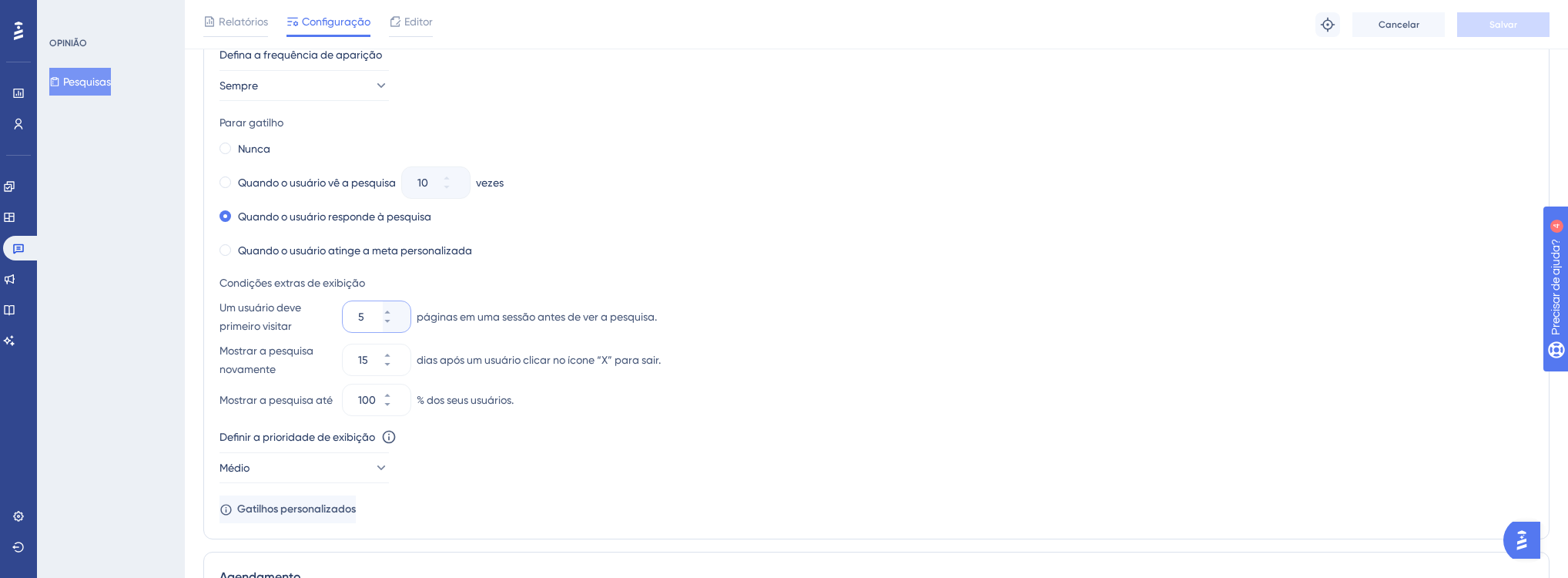
drag, startPoint x: 363, startPoint y: 311, endPoint x: 340, endPoint y: 315, distance: 23.3
click at [340, 315] on div "Um usuário deve primeiro visitar 5 páginas em uma sessão antes de ver a pesquis…" at bounding box center [877, 316] width 1314 height 37
type input "1"
click at [315, 360] on div "Mostrar a pesquisa novamente 15 dias após um usuário clicar no ícone “X” para s…" at bounding box center [877, 359] width 1314 height 37
type input "1"
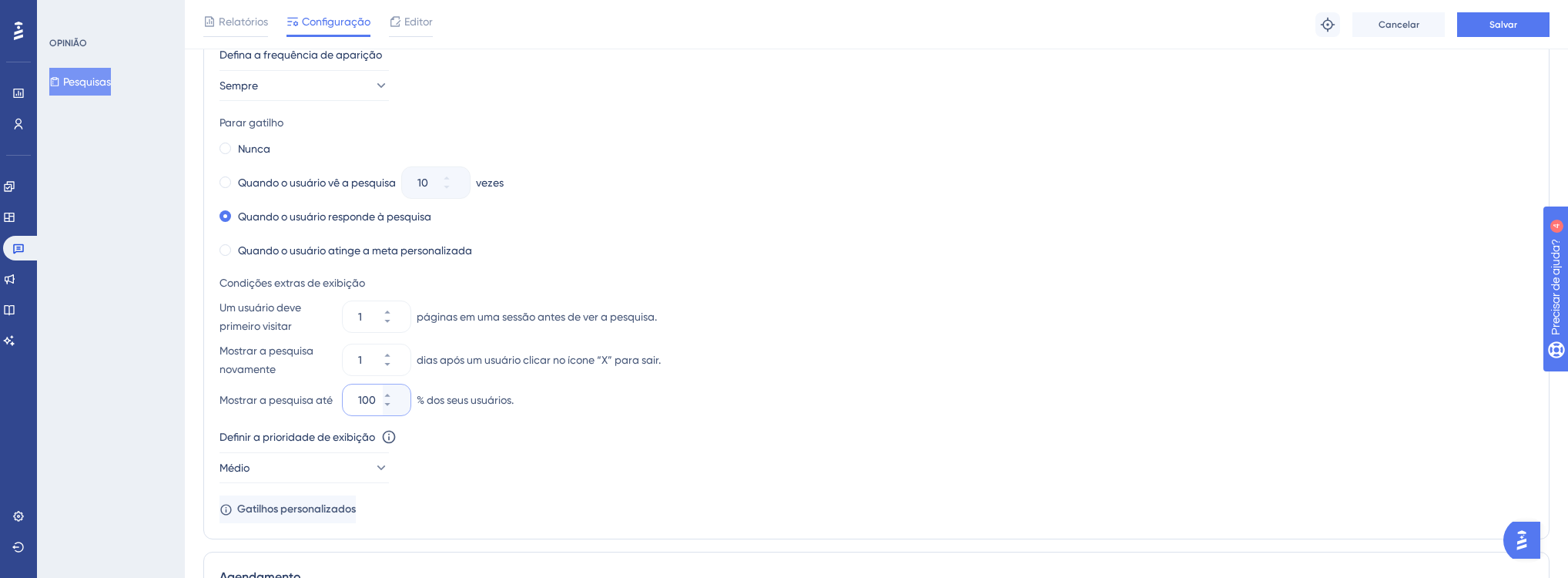
click at [367, 403] on input "100" at bounding box center [369, 399] width 22 height 18
click at [568, 350] on font "dias após um usuário clicar no ícone “X” para sair." at bounding box center [539, 359] width 244 height 18
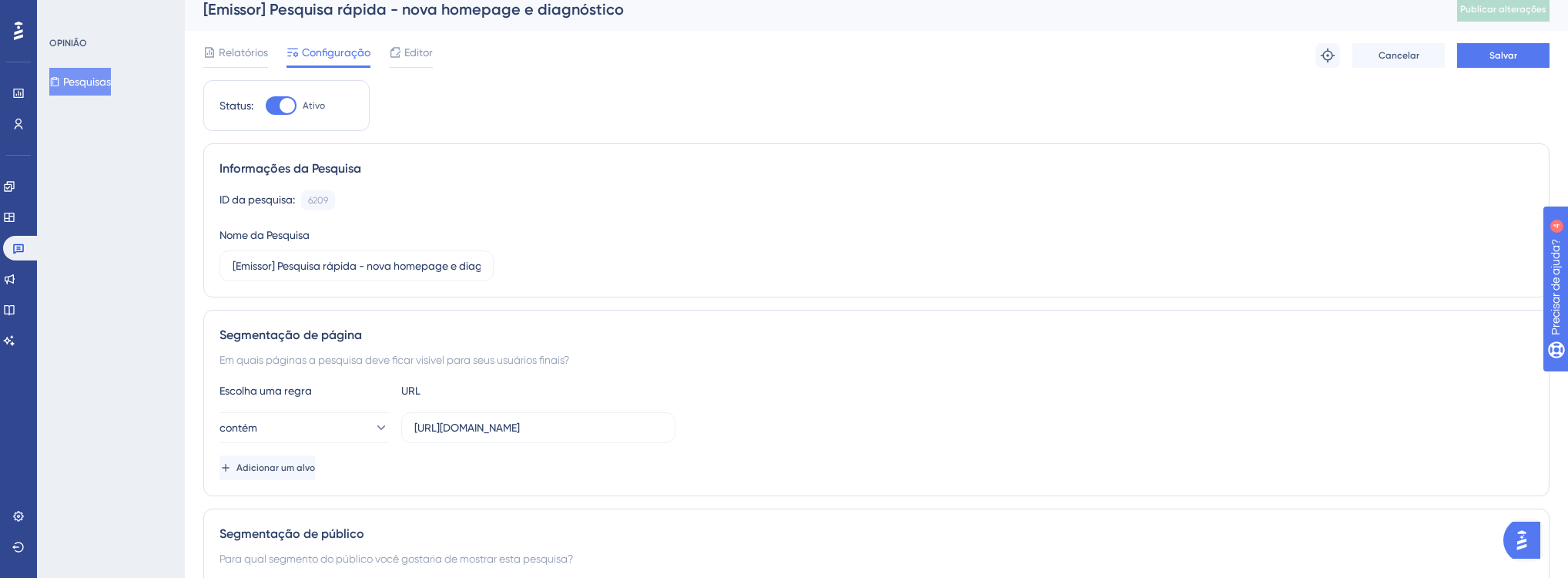
scroll to position [0, 0]
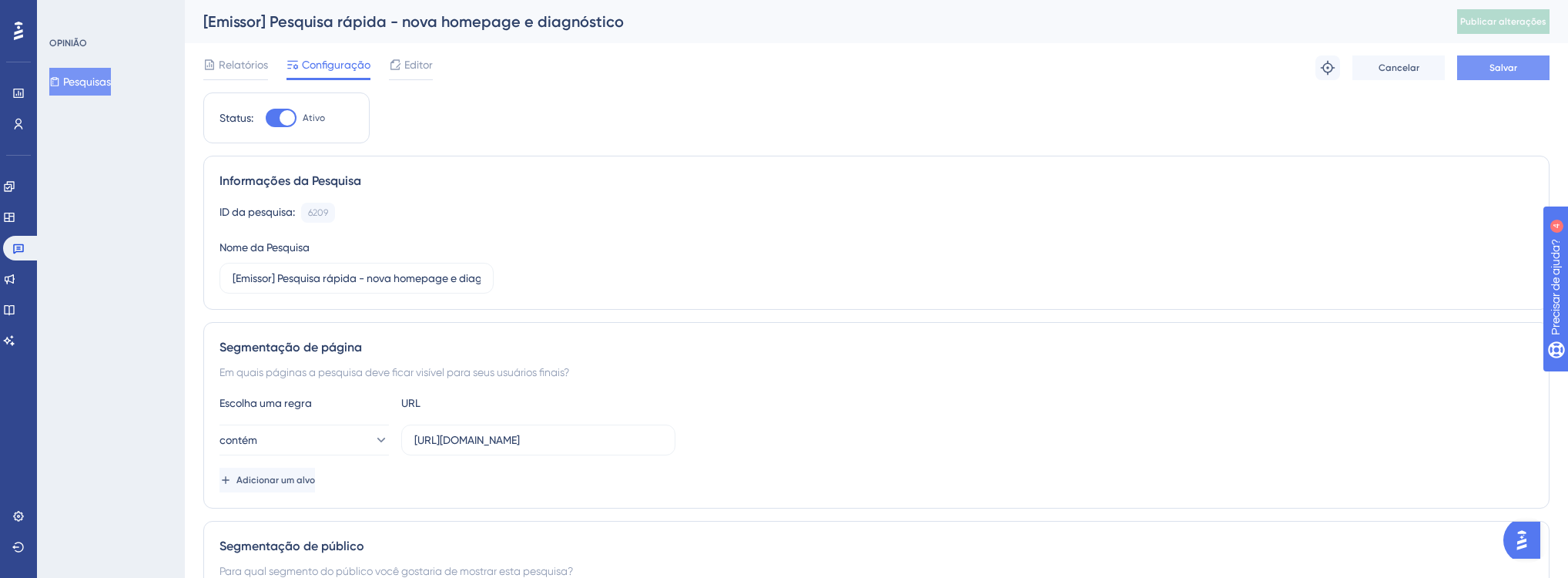
click at [1502, 70] on font "Salvar" at bounding box center [1503, 68] width 28 height 11
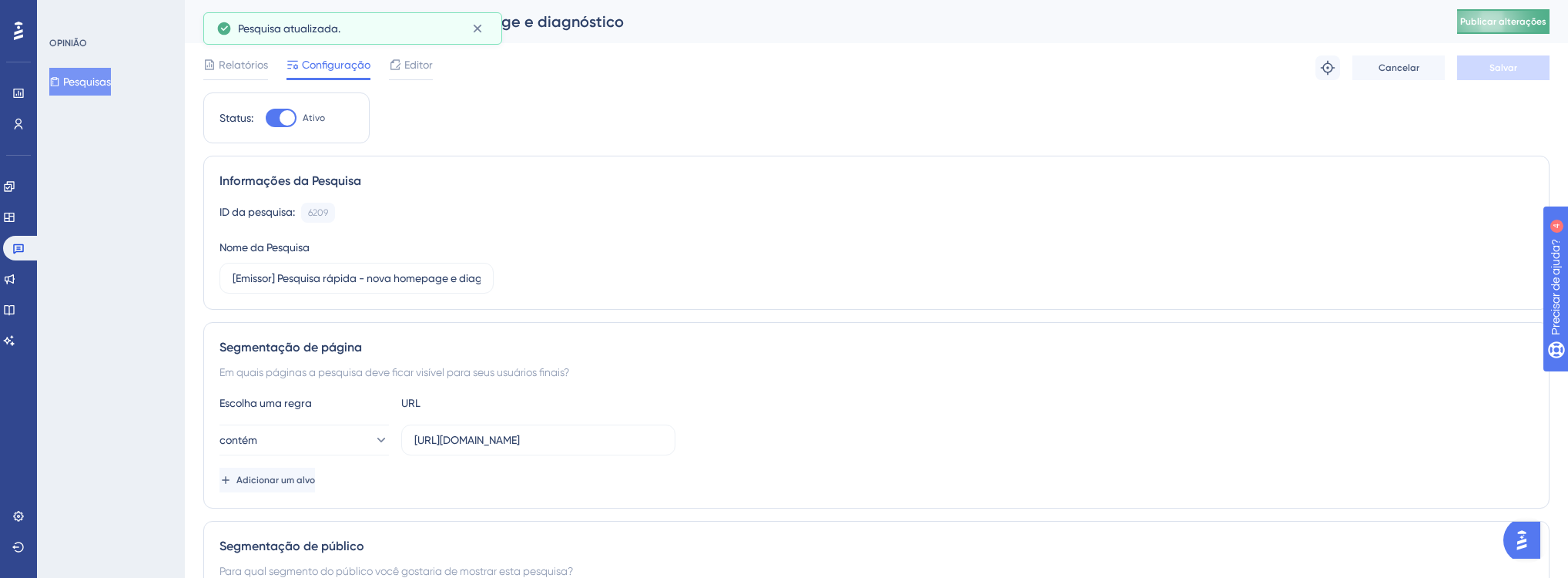
click at [1507, 24] on font "Publicar alterações" at bounding box center [1503, 22] width 86 height 11
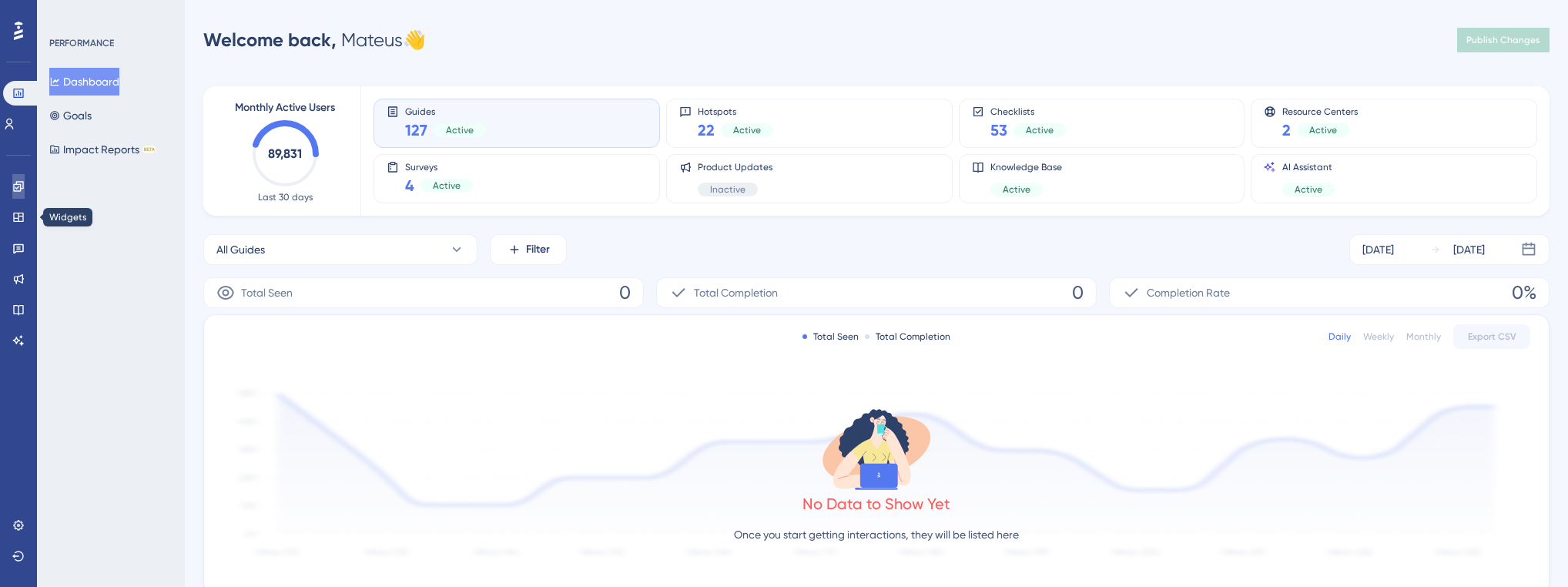
click at [17, 184] on icon at bounding box center [18, 186] width 12 height 12
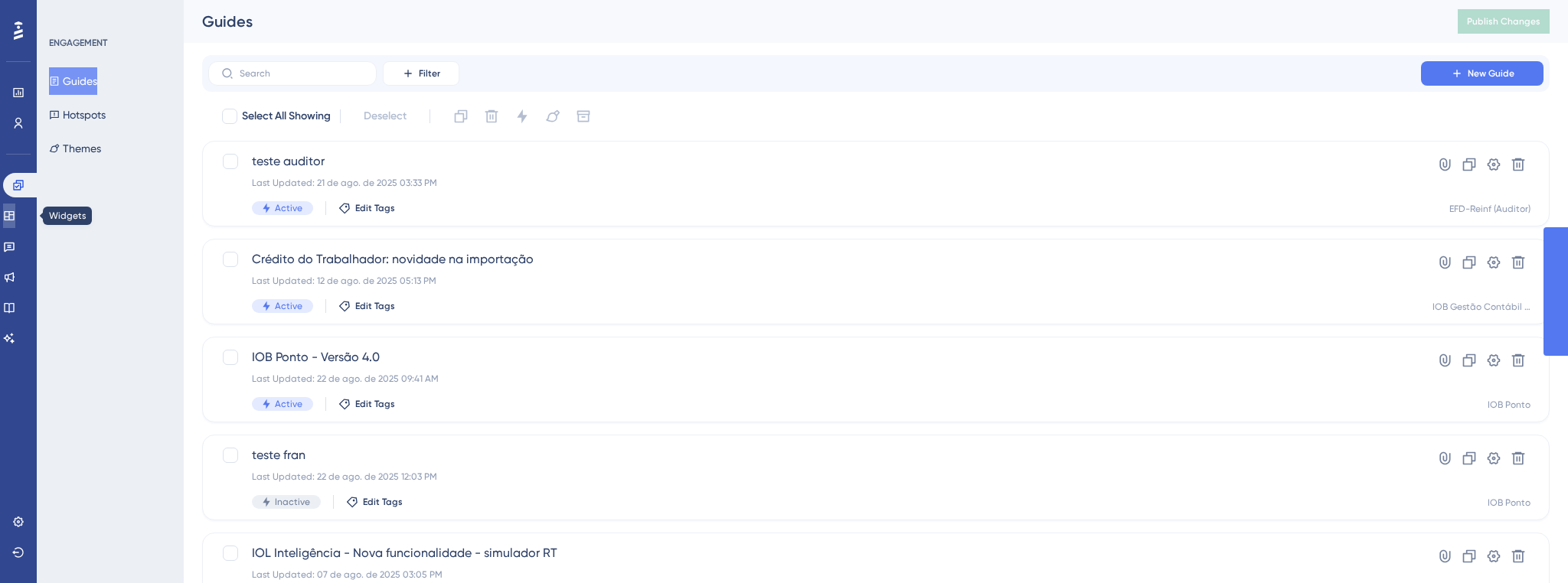
click at [15, 219] on link at bounding box center [9, 216] width 12 height 25
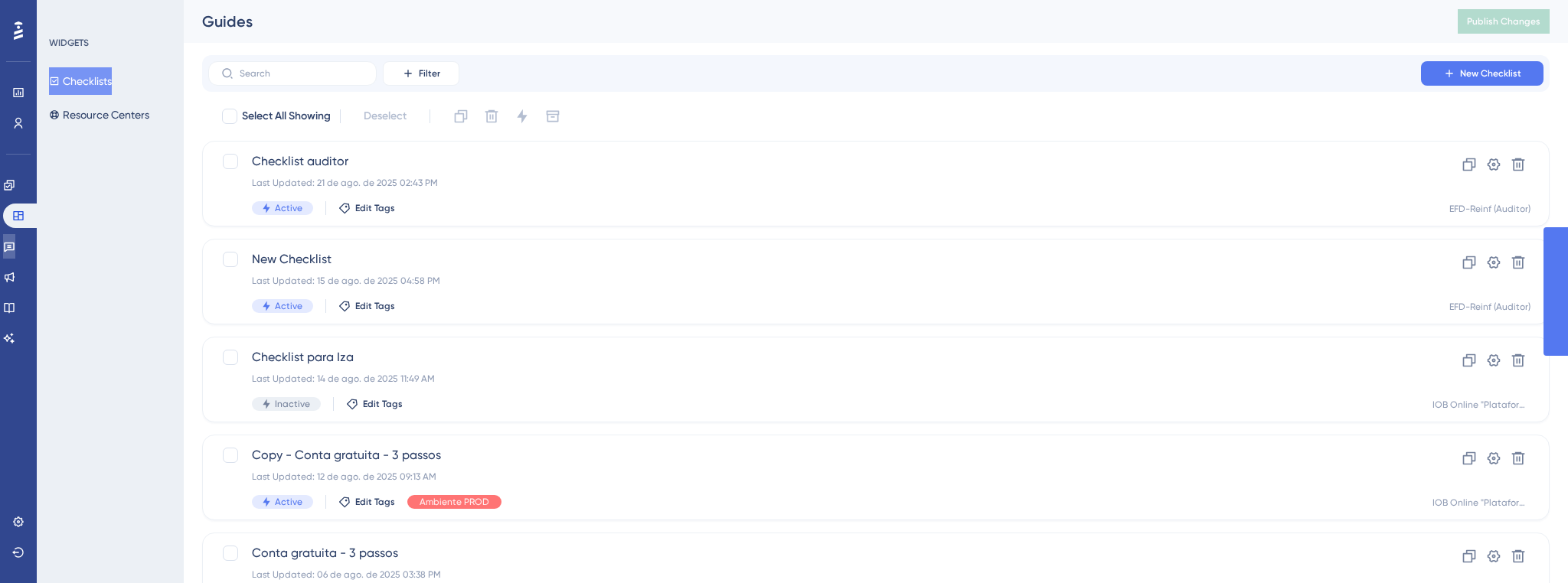
click at [14, 251] on icon at bounding box center [10, 247] width 11 height 10
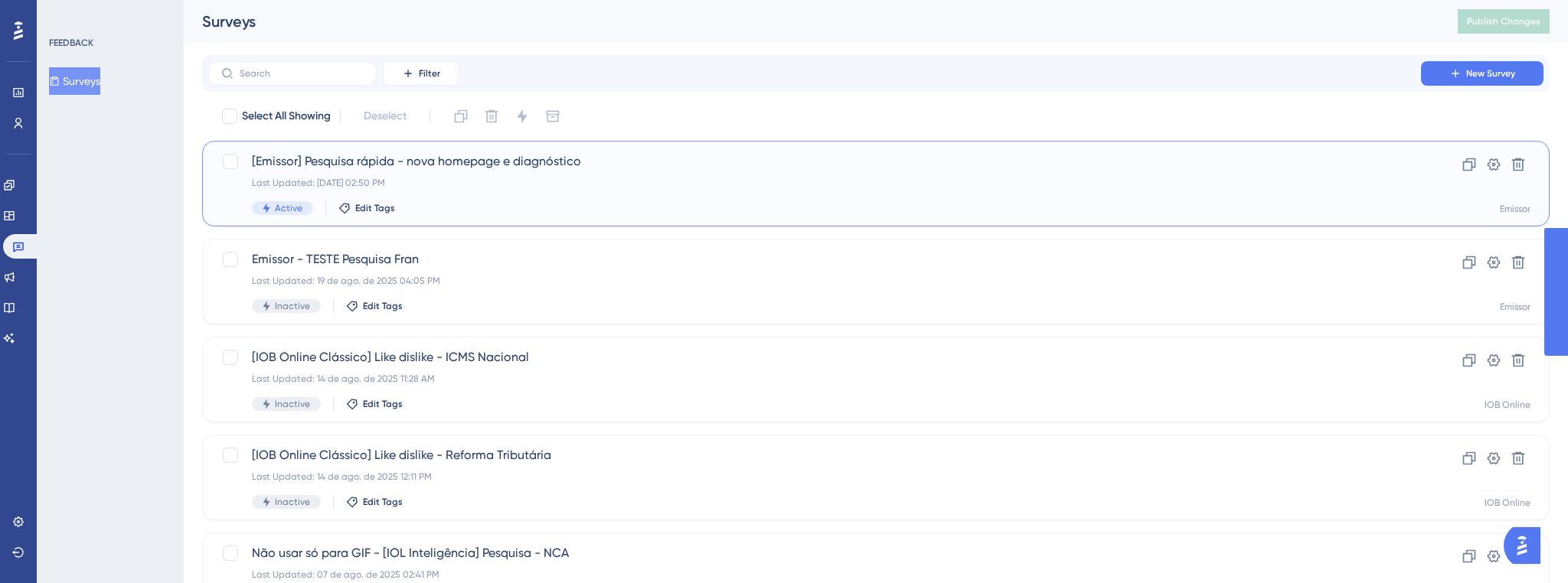
click at [221, 166] on div "[Emissor] Pesquisa rápida - nova homepage e diagnóstico Last Updated: 22 de ago…" at bounding box center [876, 184] width 1347 height 86
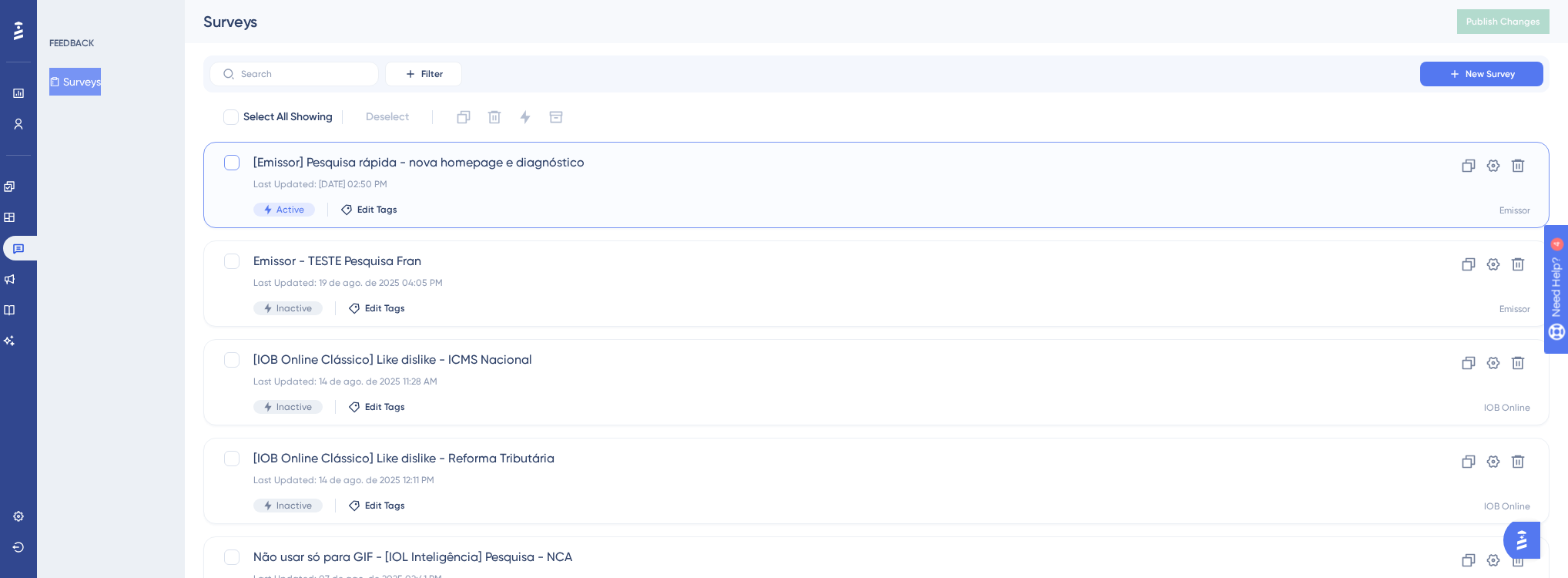
click at [228, 159] on div at bounding box center [232, 162] width 15 height 15
click at [540, 123] on div at bounding box center [509, 117] width 117 height 25
click at [234, 162] on div at bounding box center [232, 162] width 15 height 15
checkbox input "true"
click at [525, 116] on icon at bounding box center [525, 117] width 10 height 14
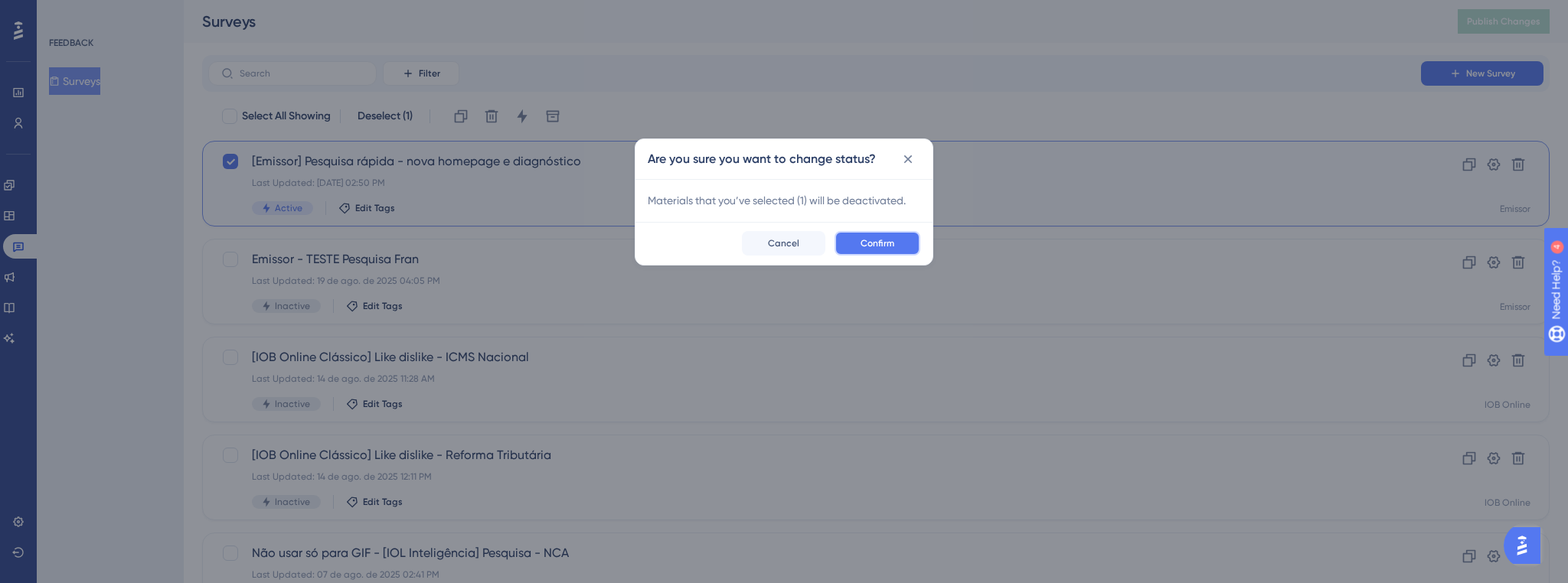
click at [876, 246] on span "Confirm" at bounding box center [877, 243] width 33 height 12
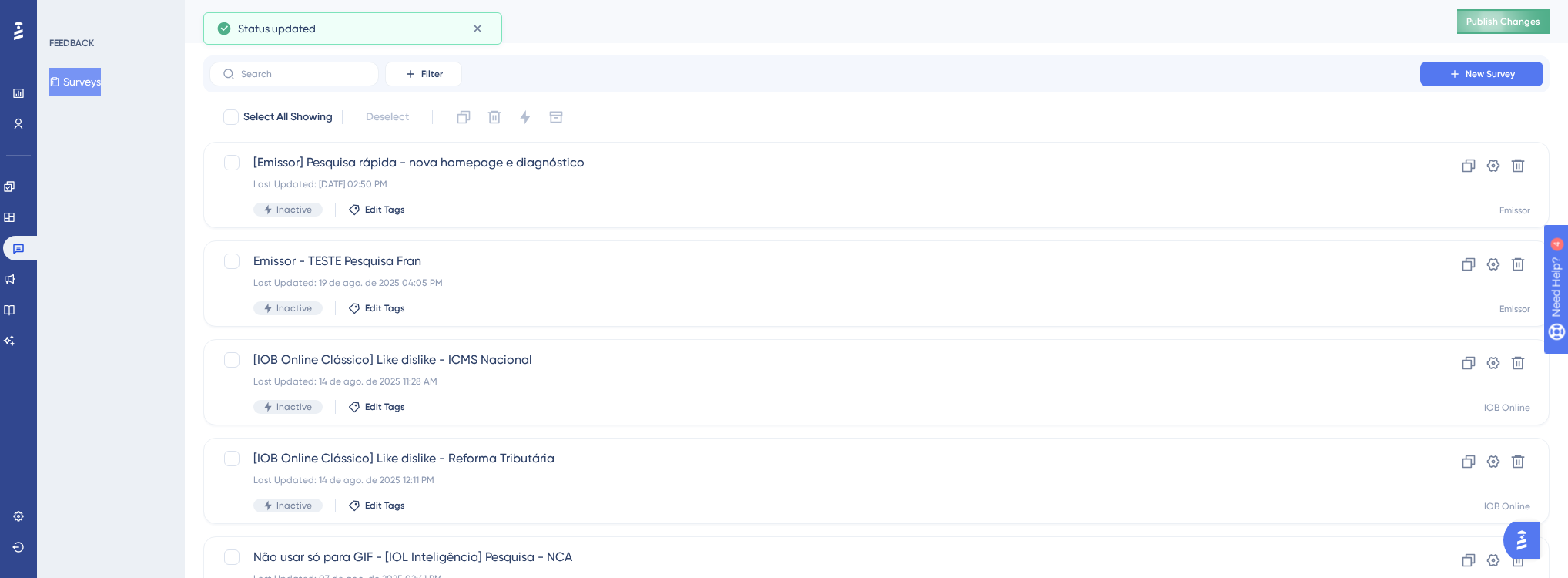
click at [1492, 22] on span "Publish Changes" at bounding box center [1503, 21] width 74 height 12
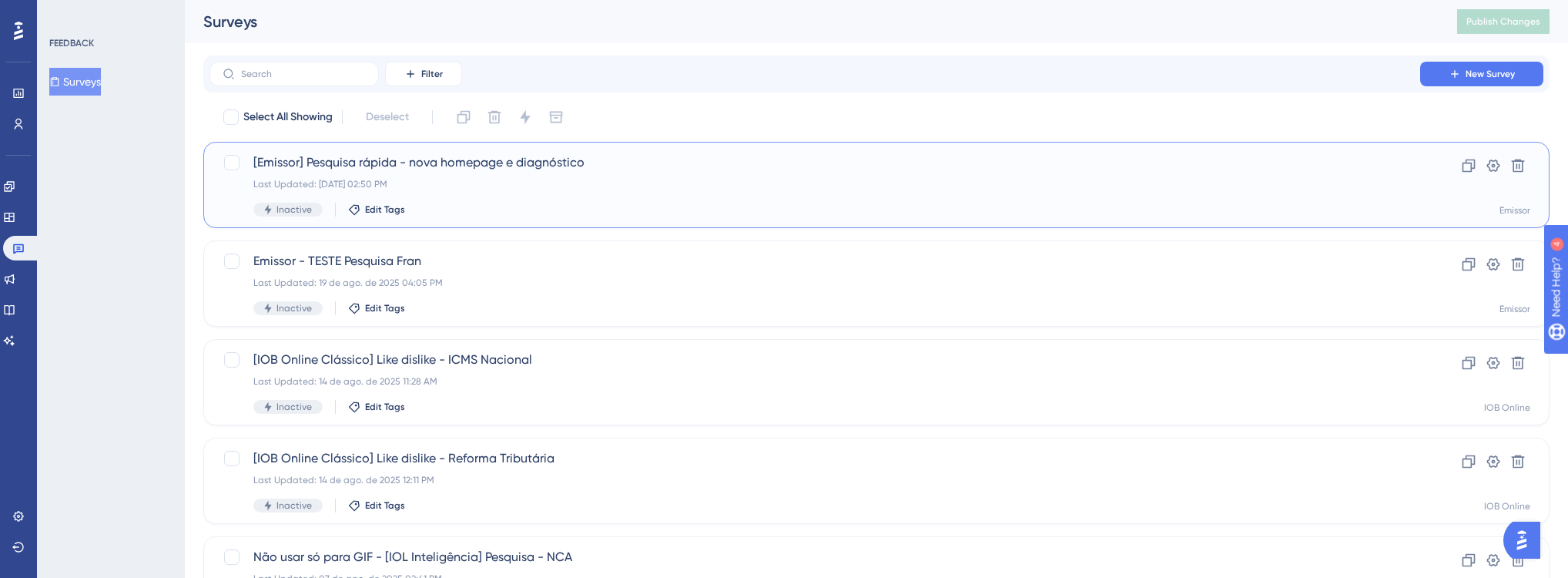
click at [454, 186] on div "Last Updated: 22 de ago. de 2025 02:50 PM" at bounding box center [814, 184] width 1123 height 12
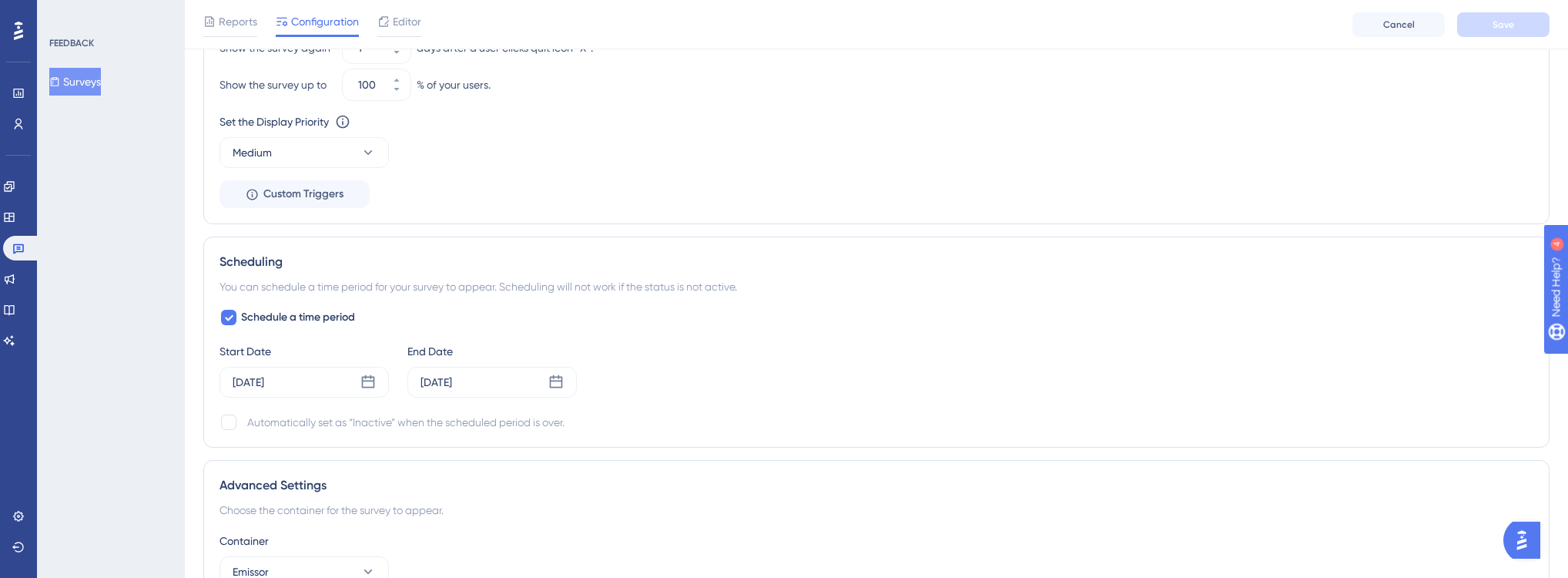
scroll to position [1170, 0]
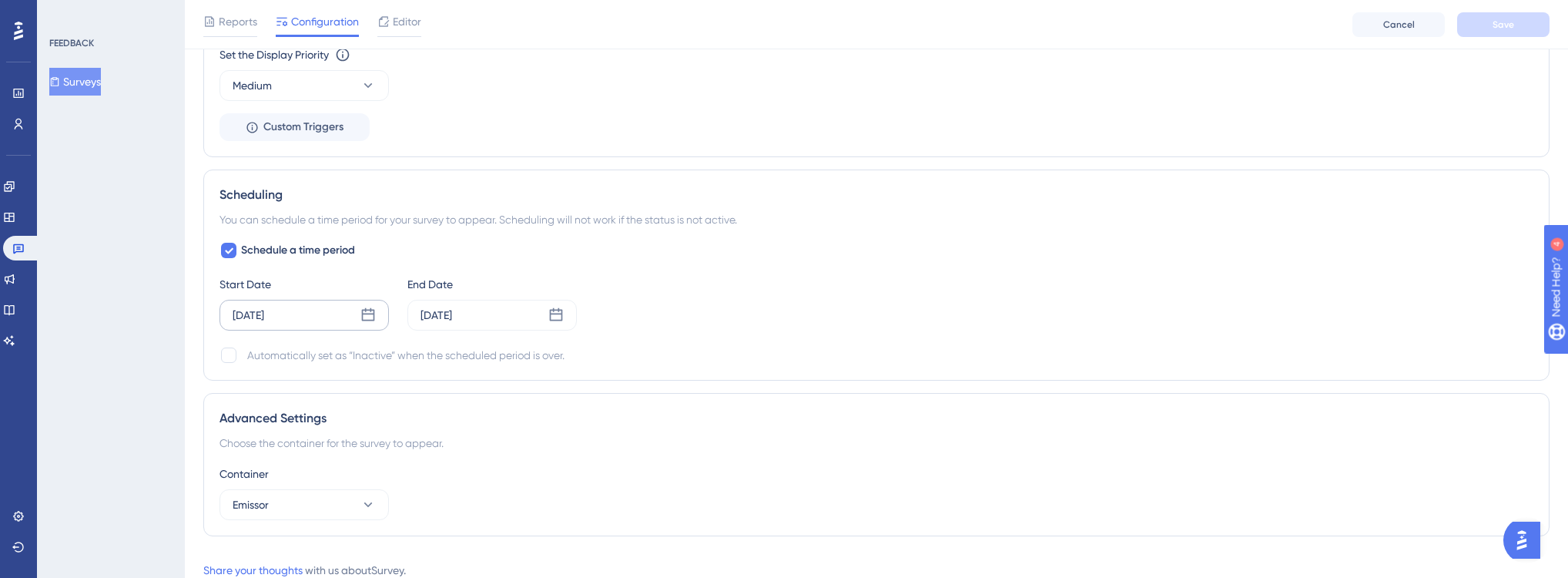
click at [360, 315] on icon at bounding box center [367, 315] width 15 height 15
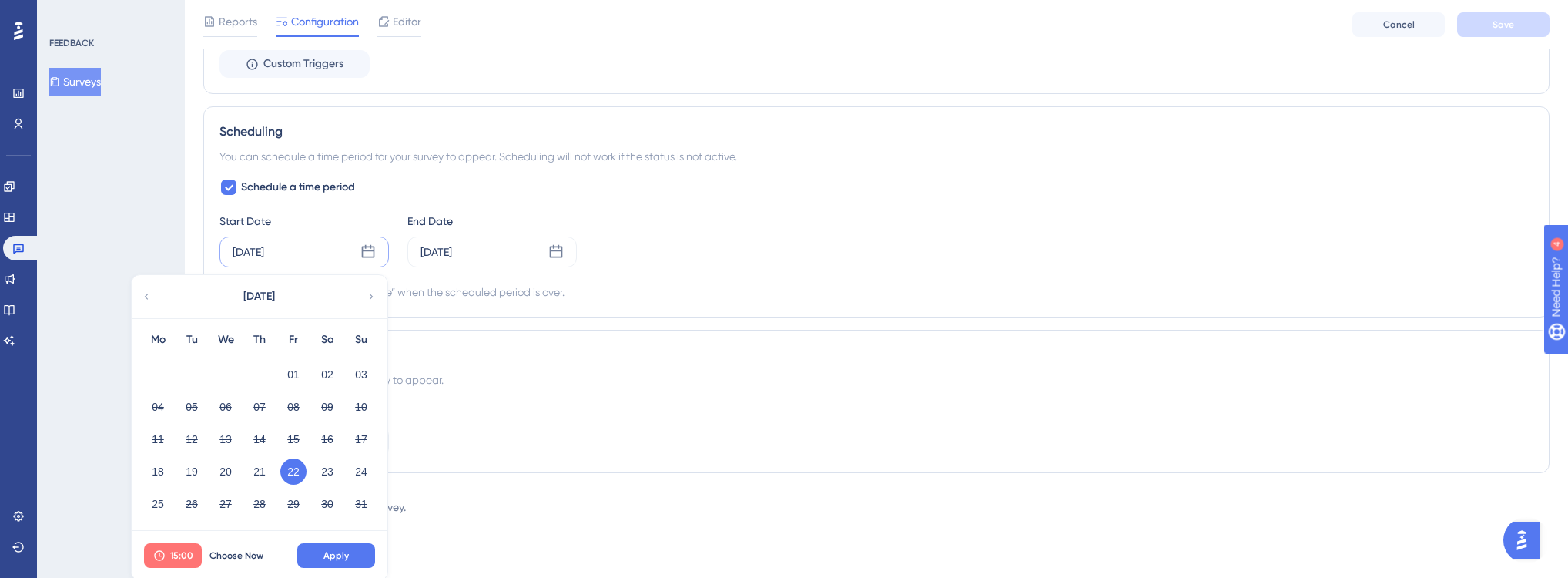
click at [173, 554] on span "15:00" at bounding box center [181, 555] width 23 height 12
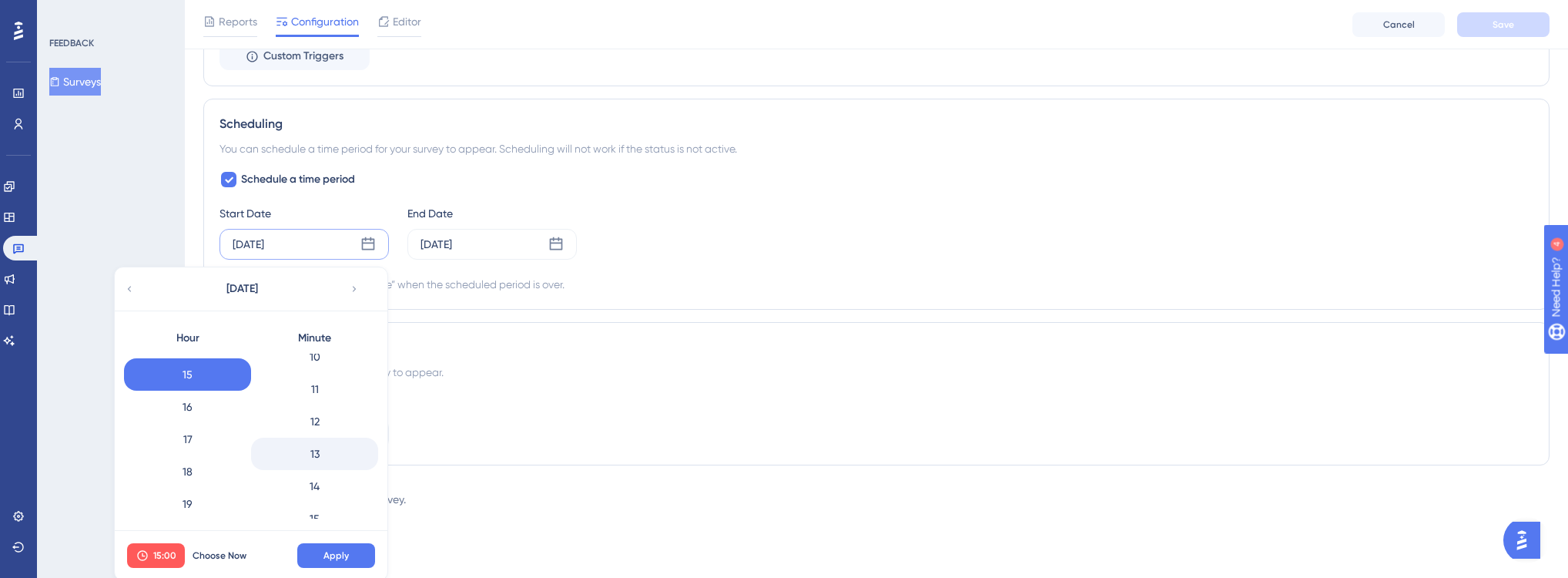
scroll to position [308, 0]
click at [320, 452] on div "12" at bounding box center [314, 449] width 127 height 33
click at [345, 550] on span "Apply" at bounding box center [336, 555] width 26 height 12
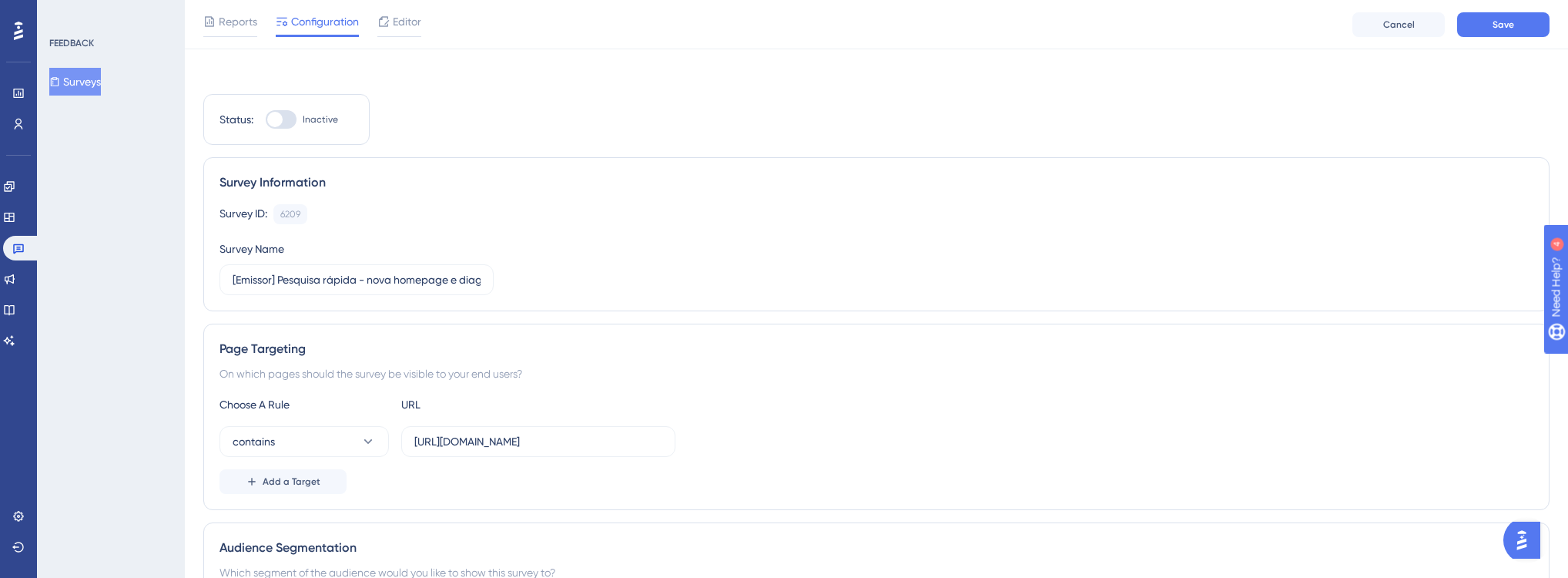
scroll to position [0, 0]
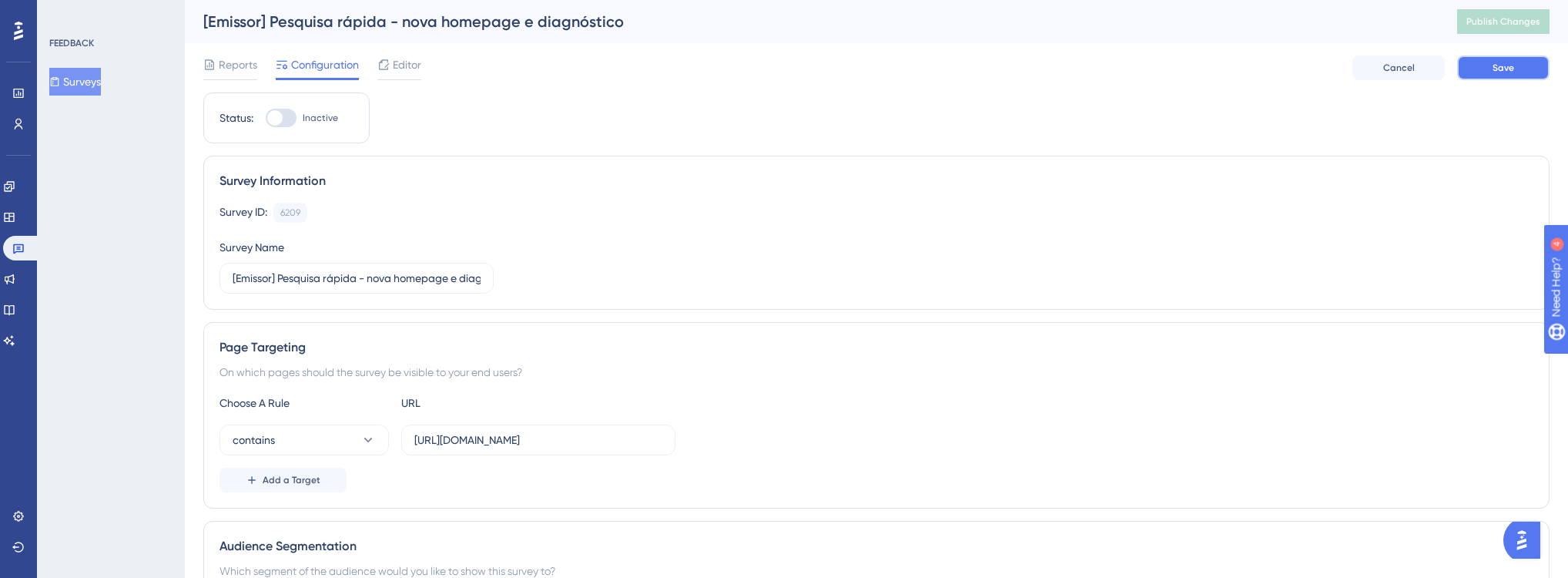
click at [1525, 72] on button "Save" at bounding box center [1503, 67] width 93 height 25
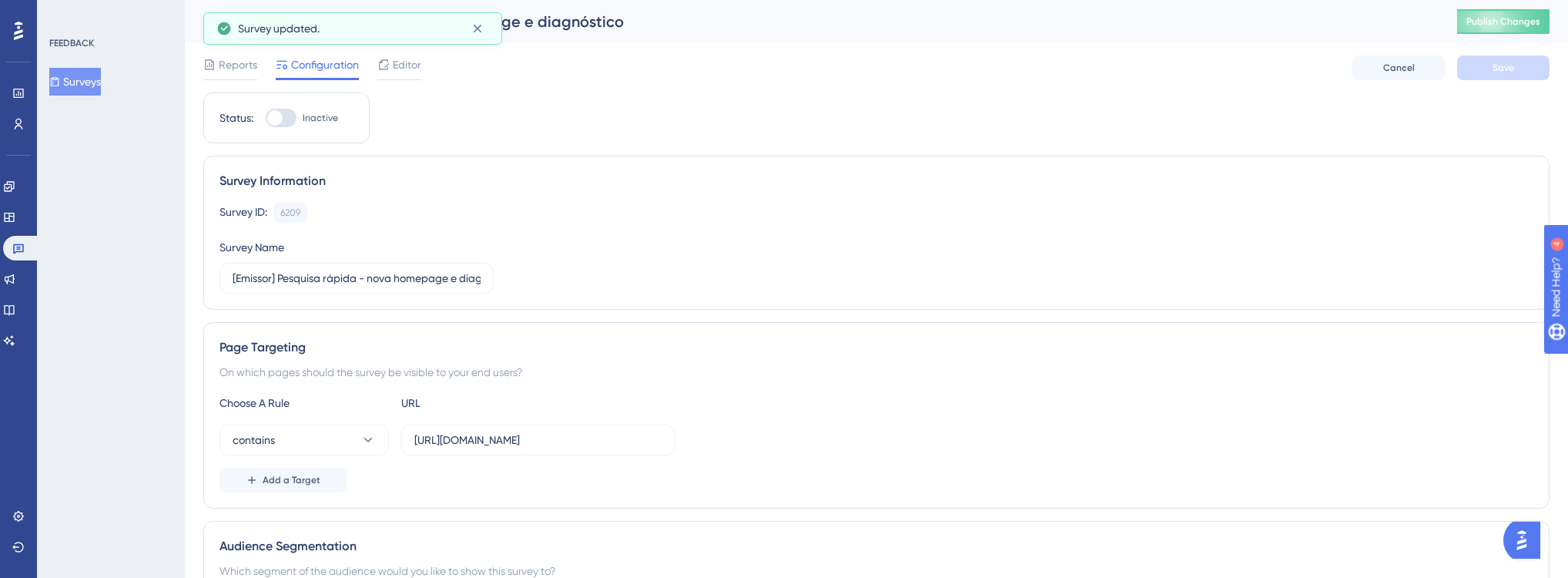
click at [267, 119] on div at bounding box center [281, 117] width 31 height 18
click at [266, 119] on input "Inactive" at bounding box center [265, 118] width 1 height 1
checkbox input "true"
click at [1483, 68] on button "Save" at bounding box center [1503, 67] width 93 height 25
click at [1539, 19] on span "Publish Changes" at bounding box center [1503, 21] width 74 height 12
